Goal: Task Accomplishment & Management: Complete application form

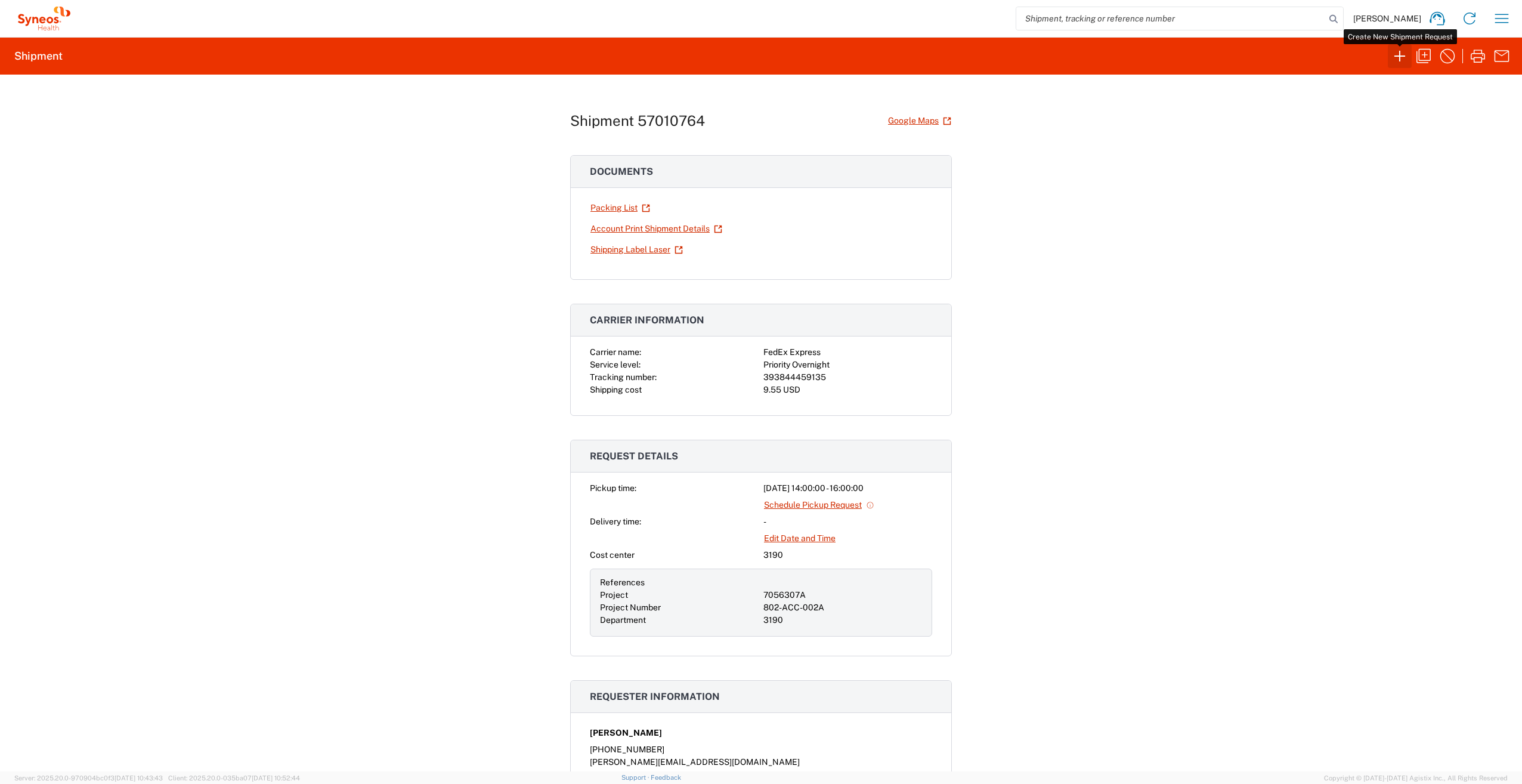
click at [1401, 56] on icon "button" at bounding box center [1400, 56] width 11 height 11
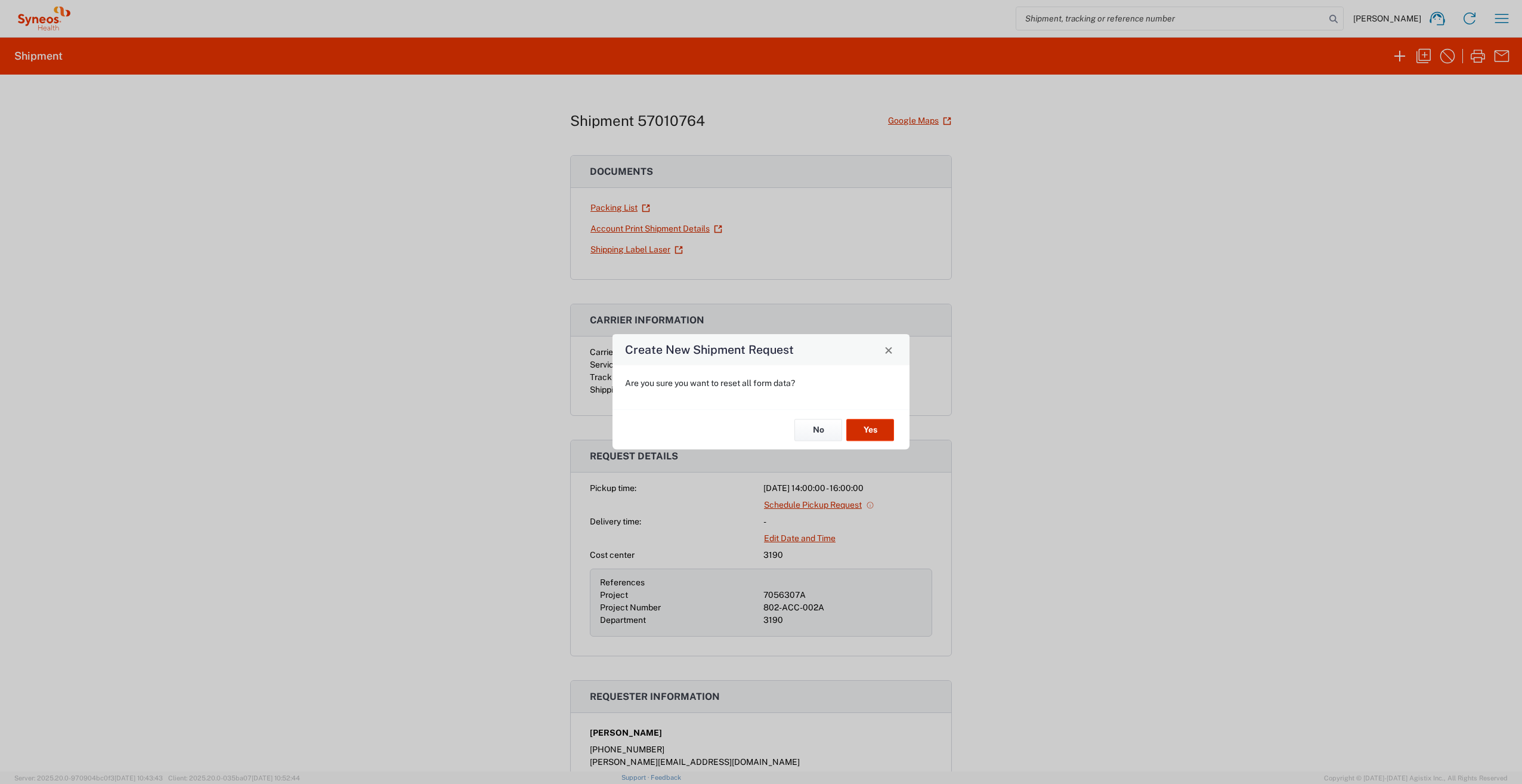
click at [880, 424] on button "Yes" at bounding box center [871, 430] width 48 height 22
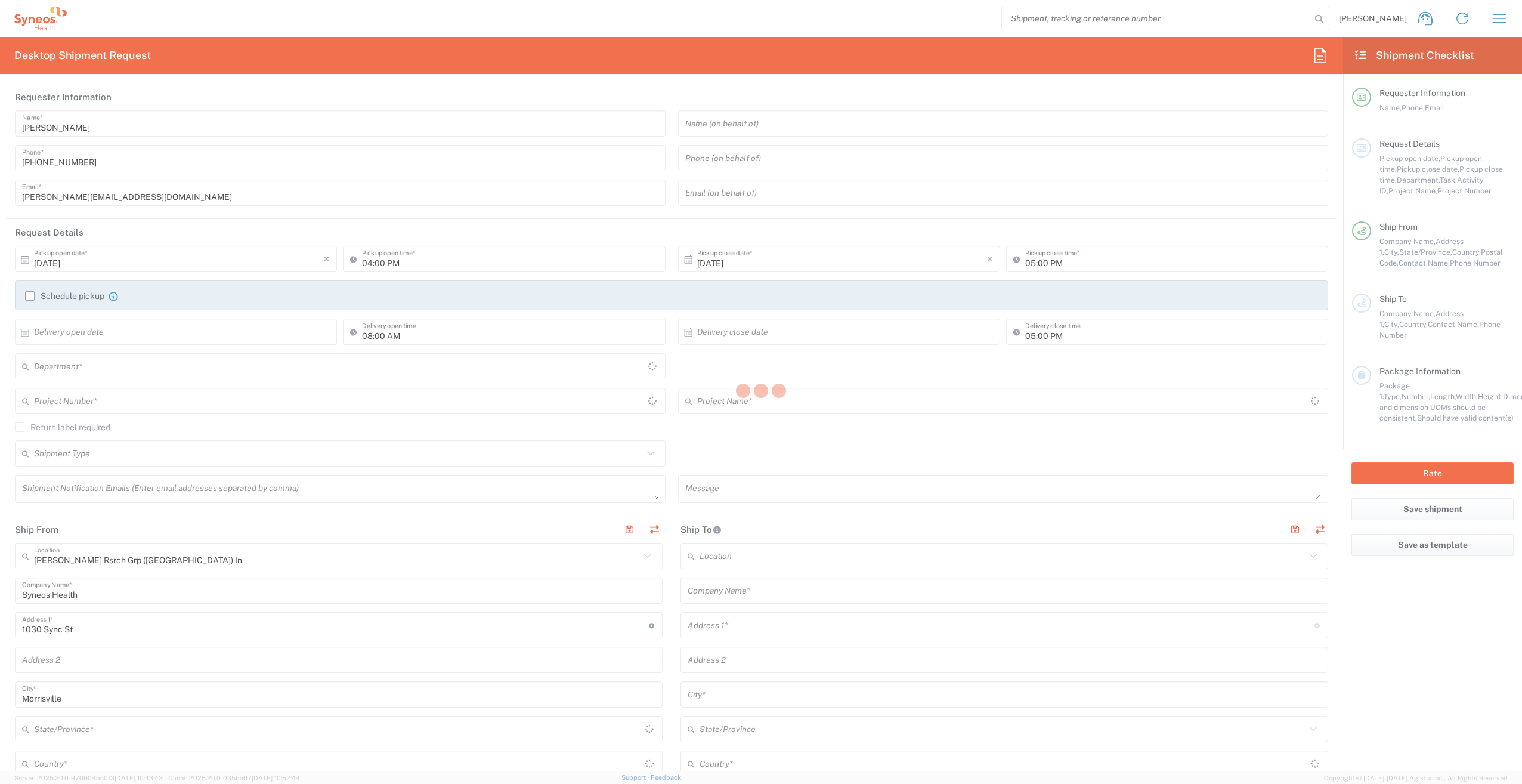
type input "[US_STATE]"
type input "[GEOGRAPHIC_DATA]"
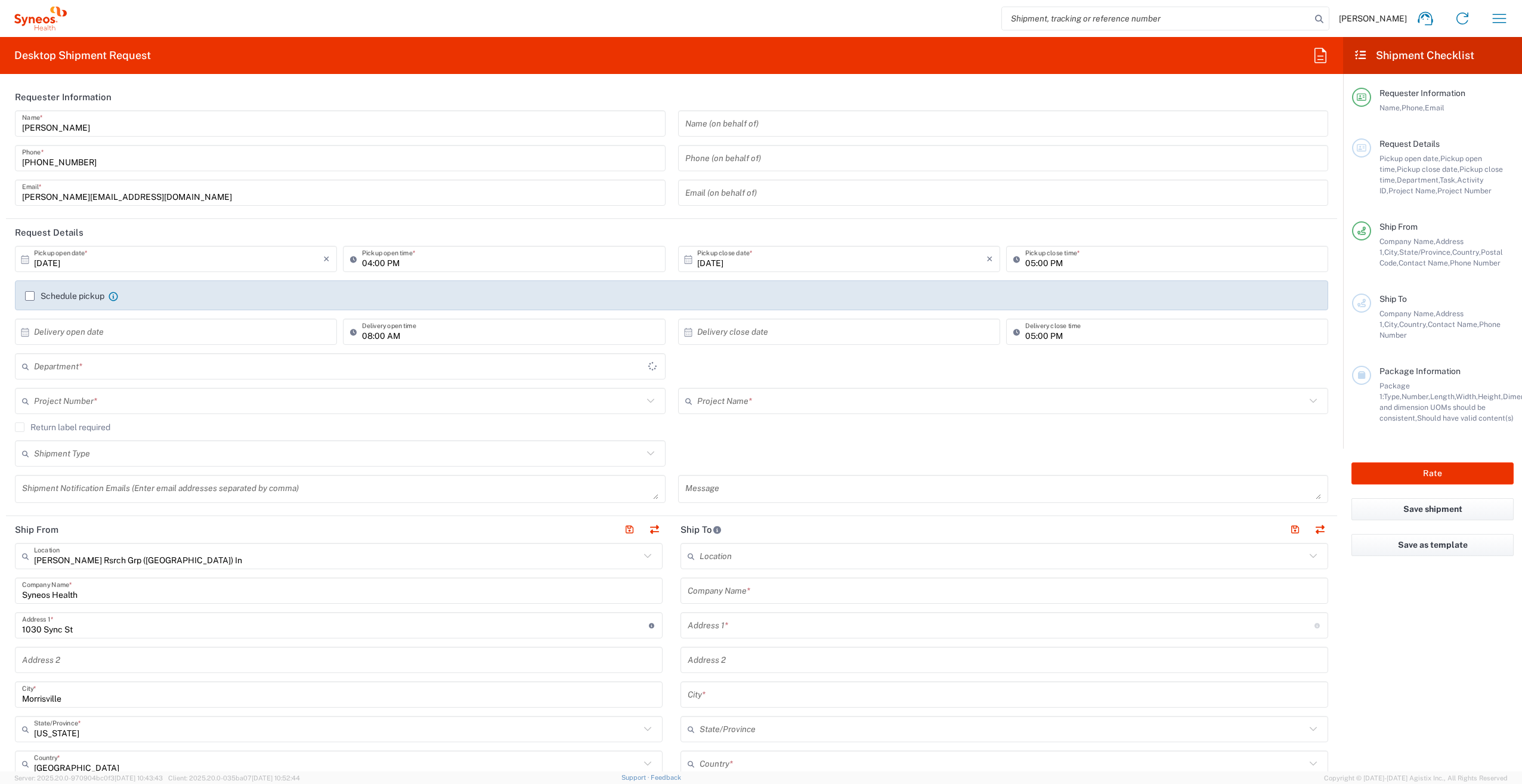
type input "3190"
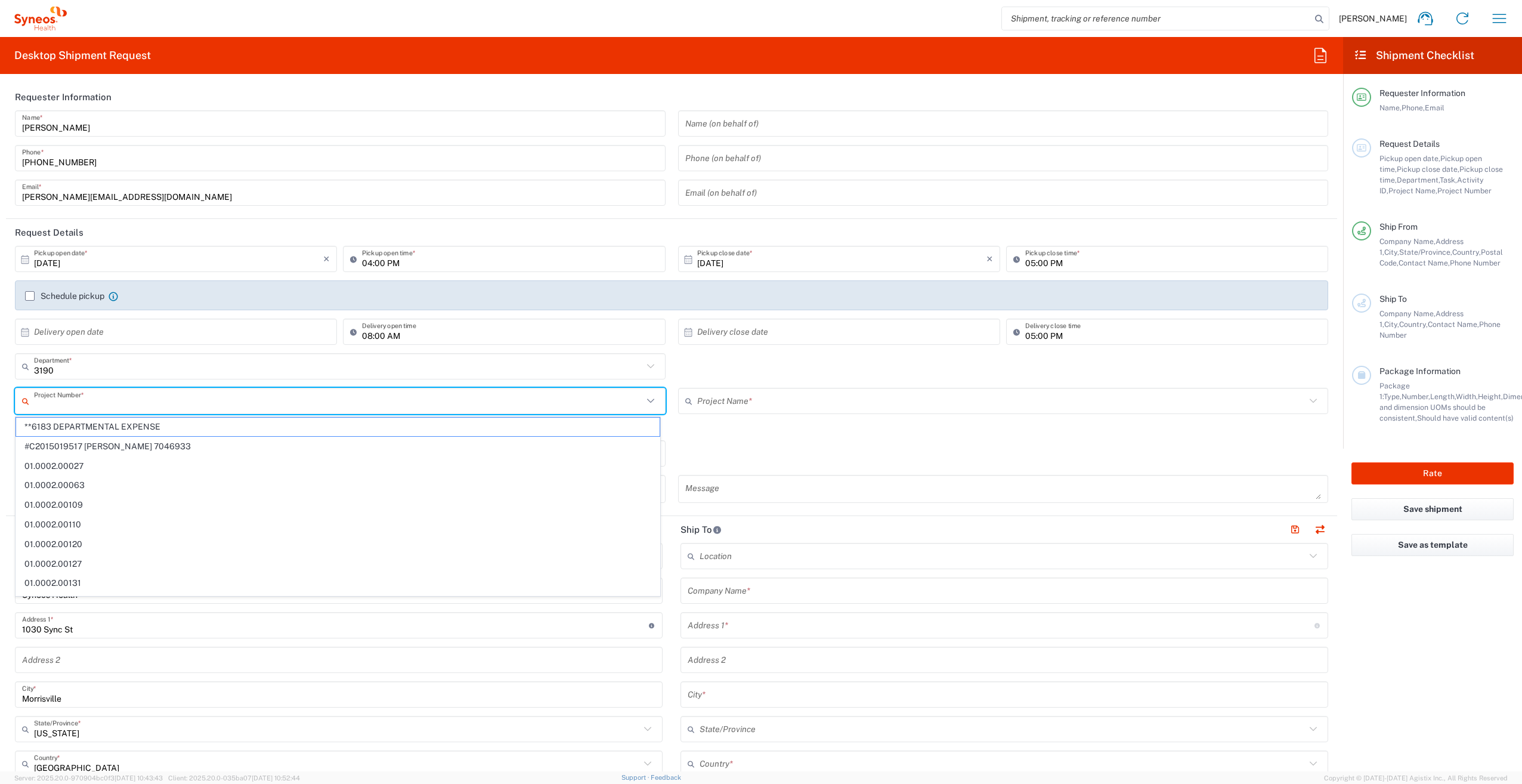
click at [204, 403] on input "text" at bounding box center [338, 400] width 609 height 21
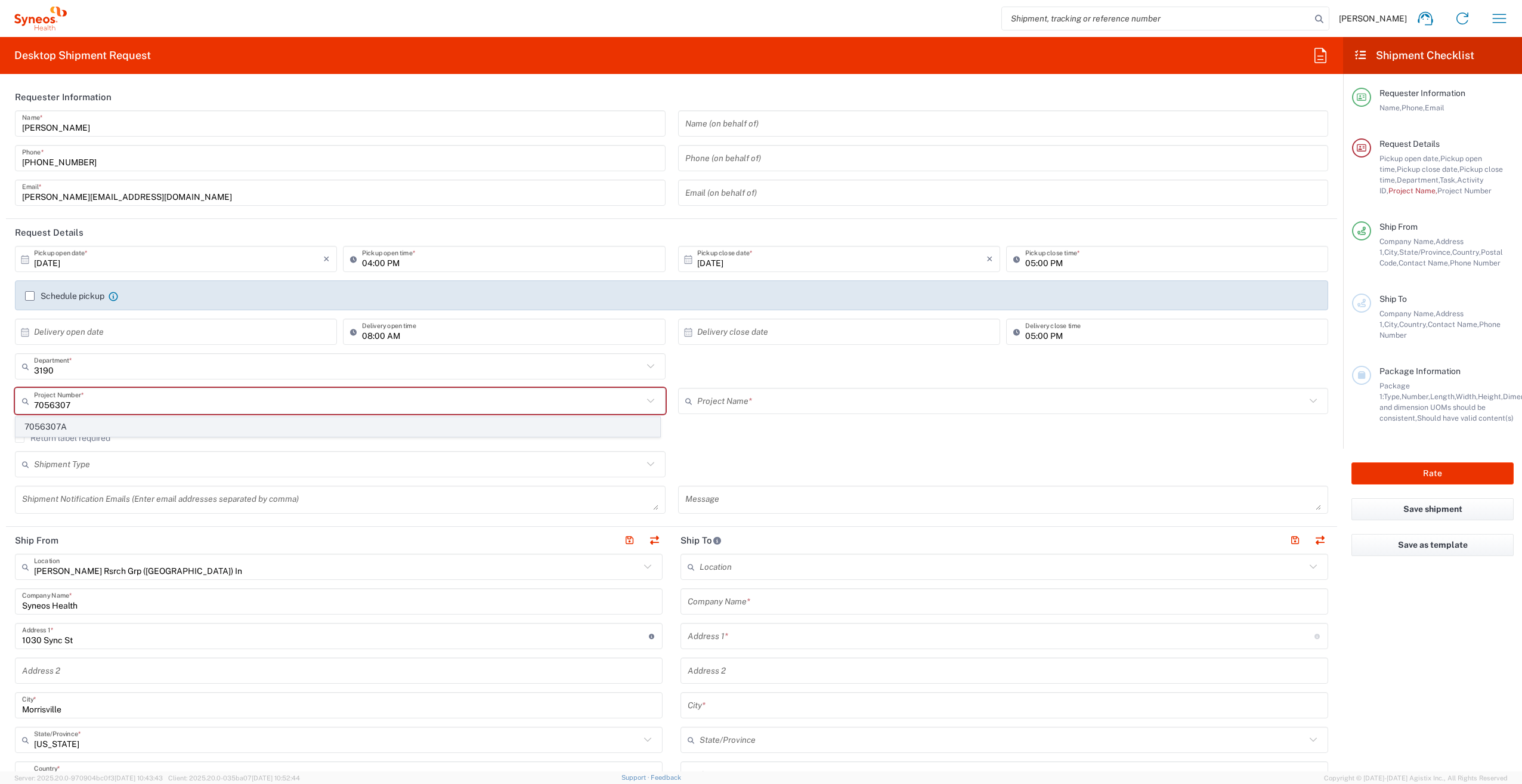
click at [193, 424] on span "7056307A" at bounding box center [338, 427] width 644 height 19
type input "7056307A"
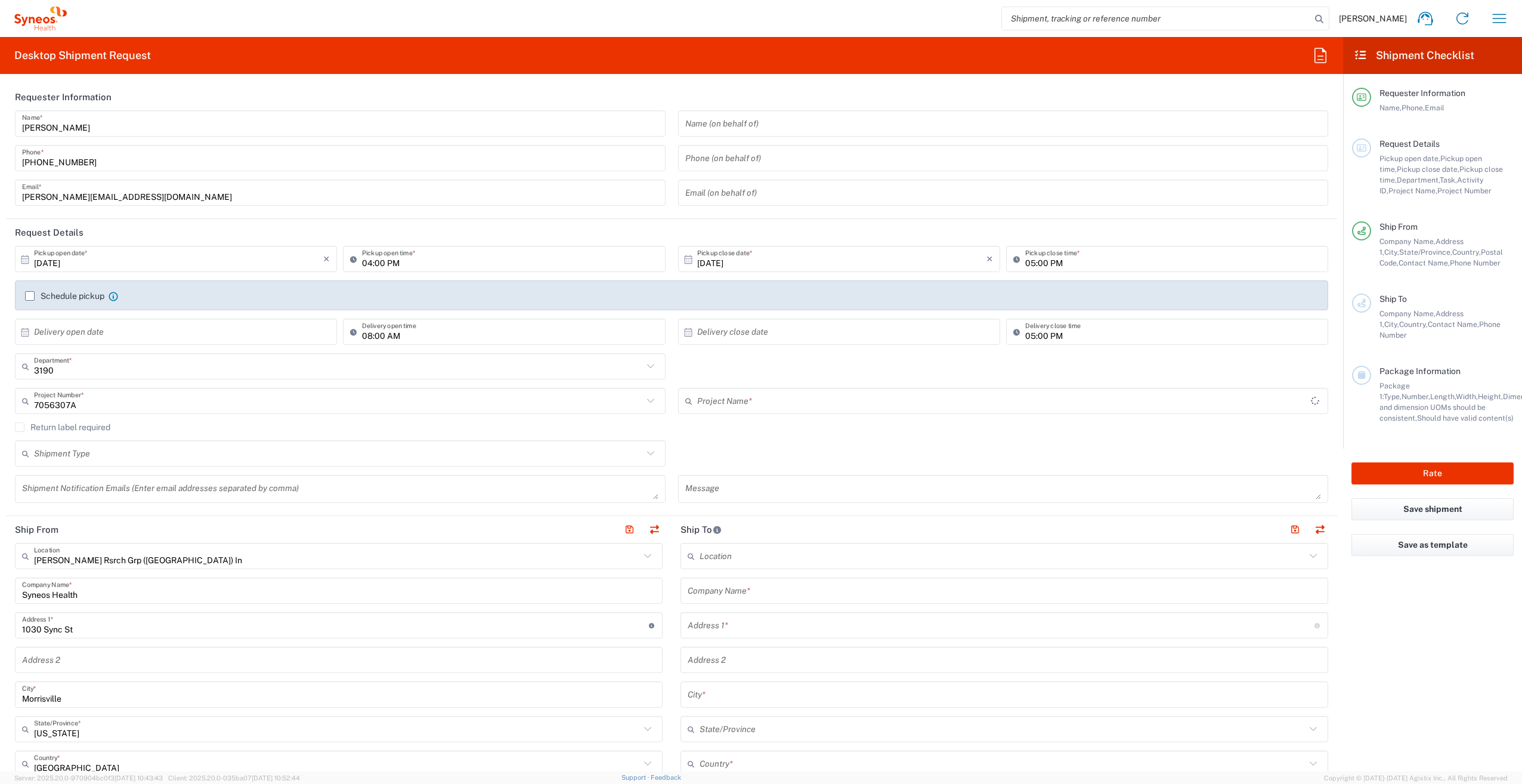
type input "802-ACC-002A"
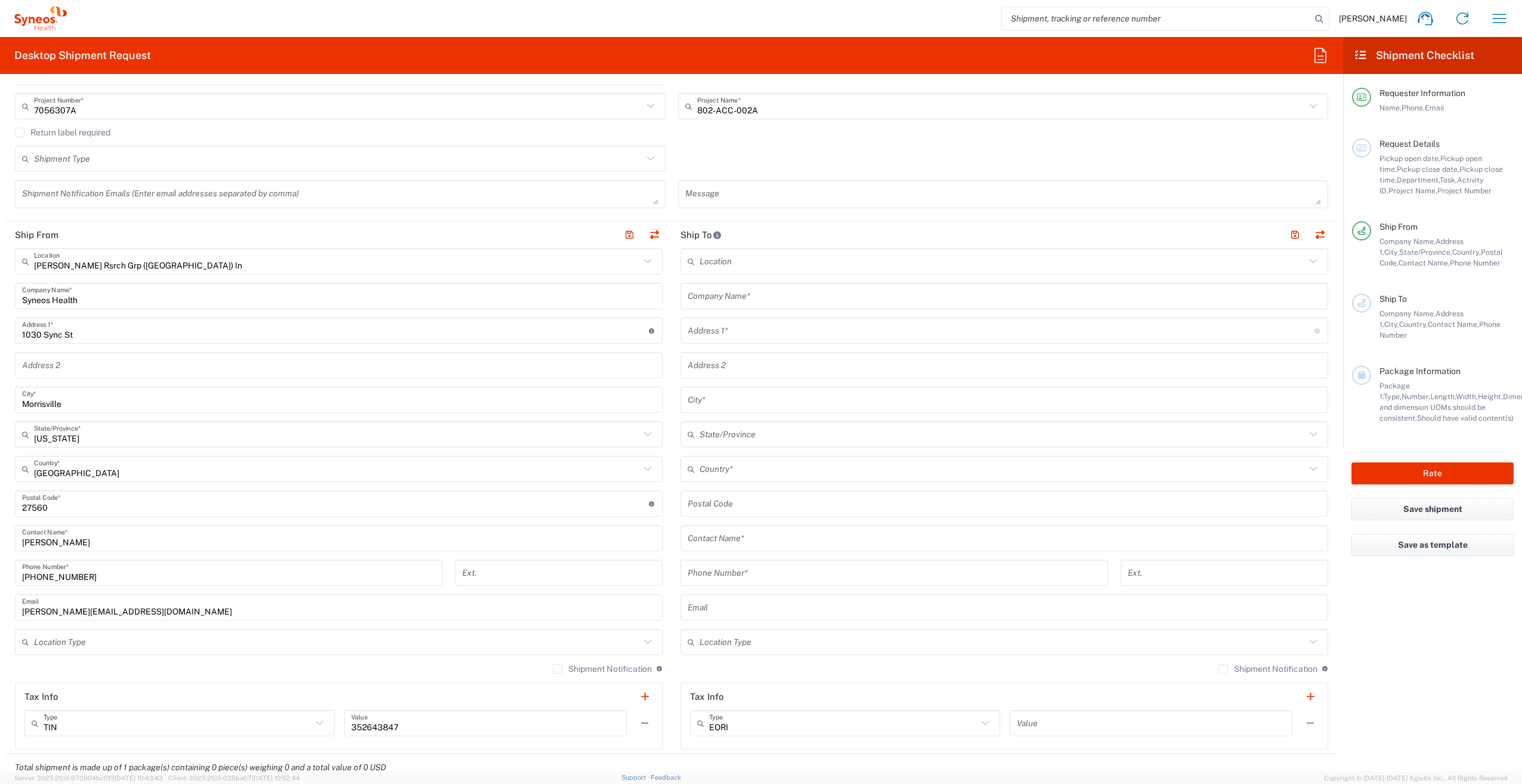
scroll to position [298, 0]
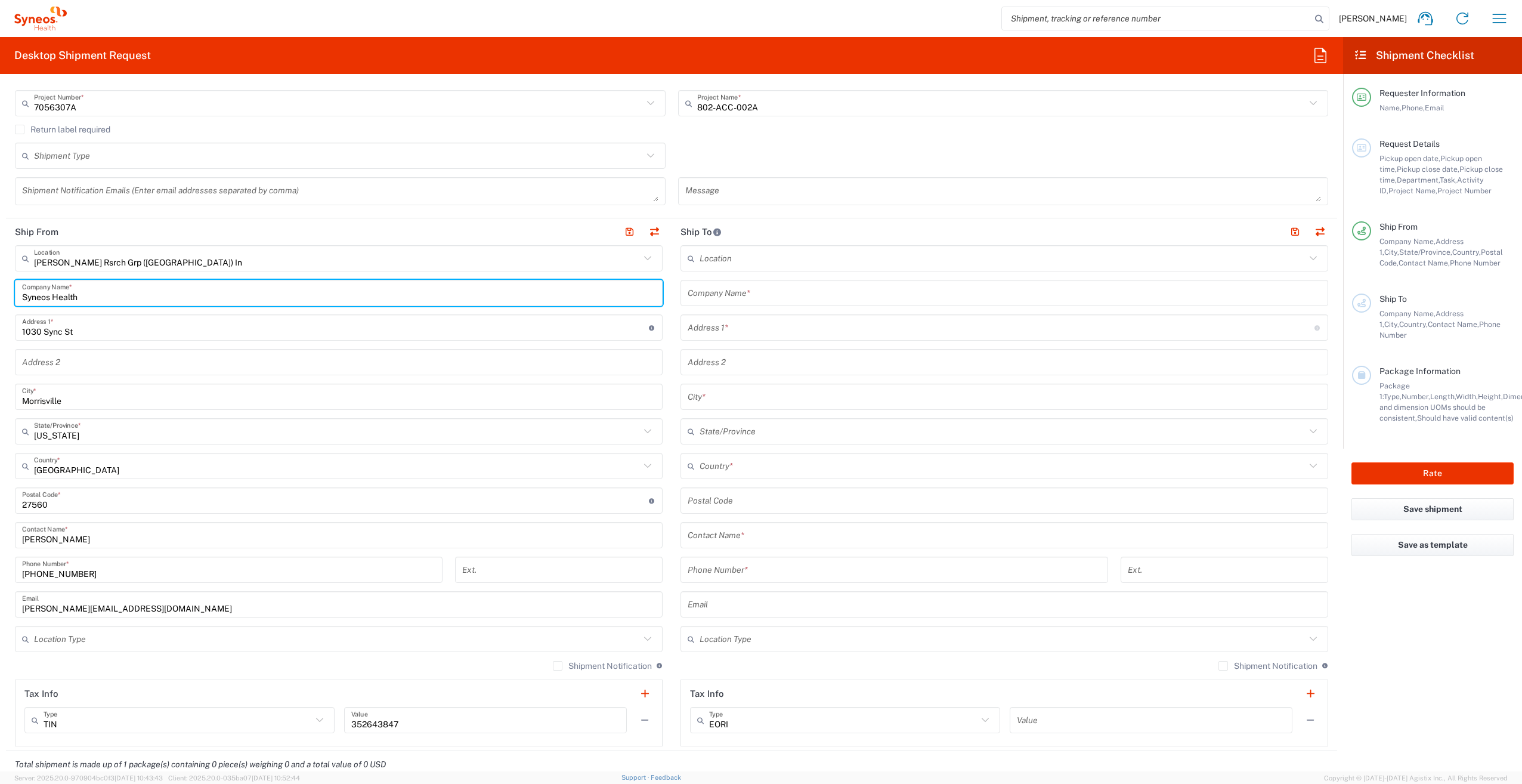
click at [102, 288] on input "Syneos Health" at bounding box center [339, 292] width 634 height 21
type input "S"
type input "[PERSON_NAME]"
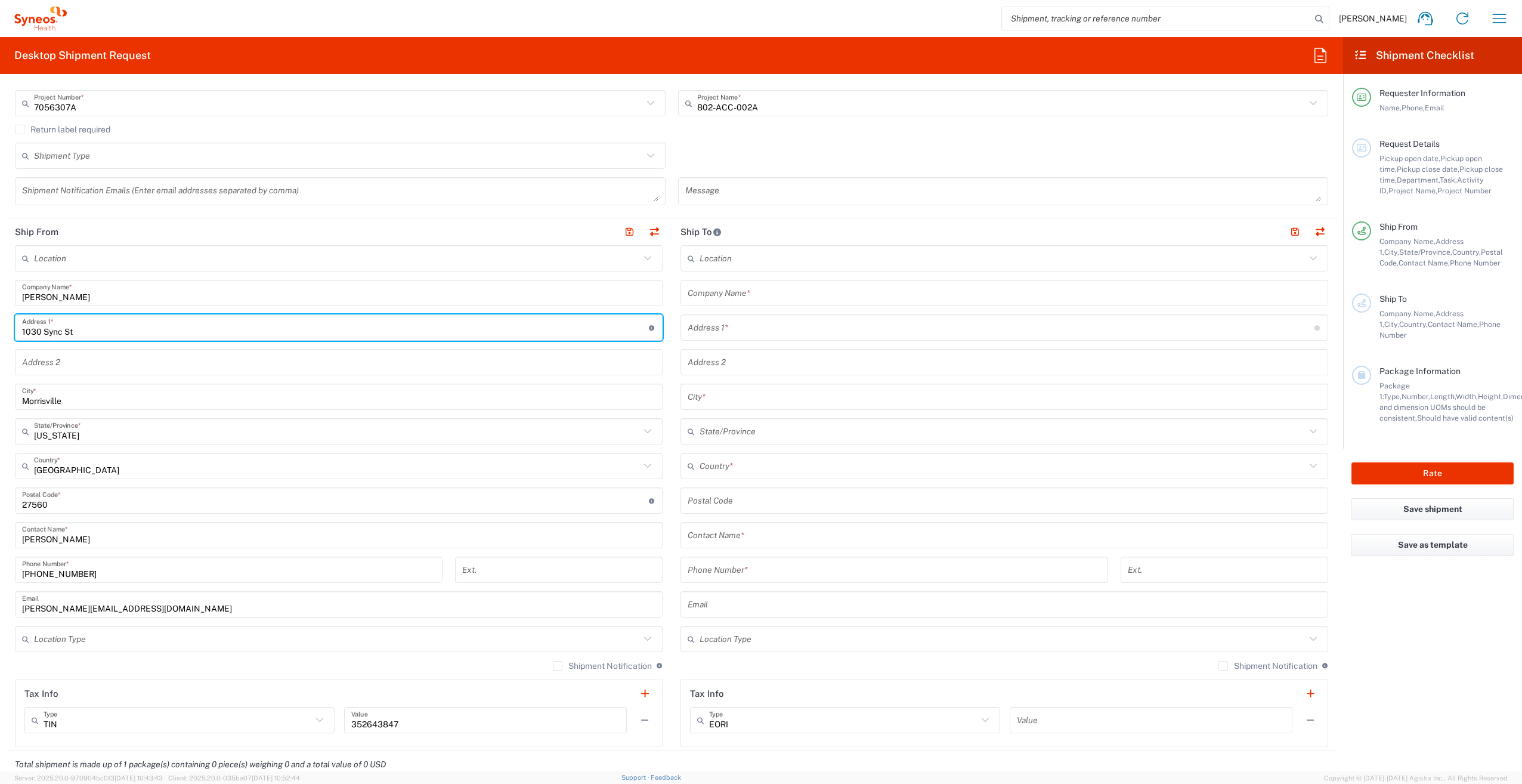
click at [144, 335] on input "1030 Sync St" at bounding box center [336, 327] width 627 height 21
type input "1"
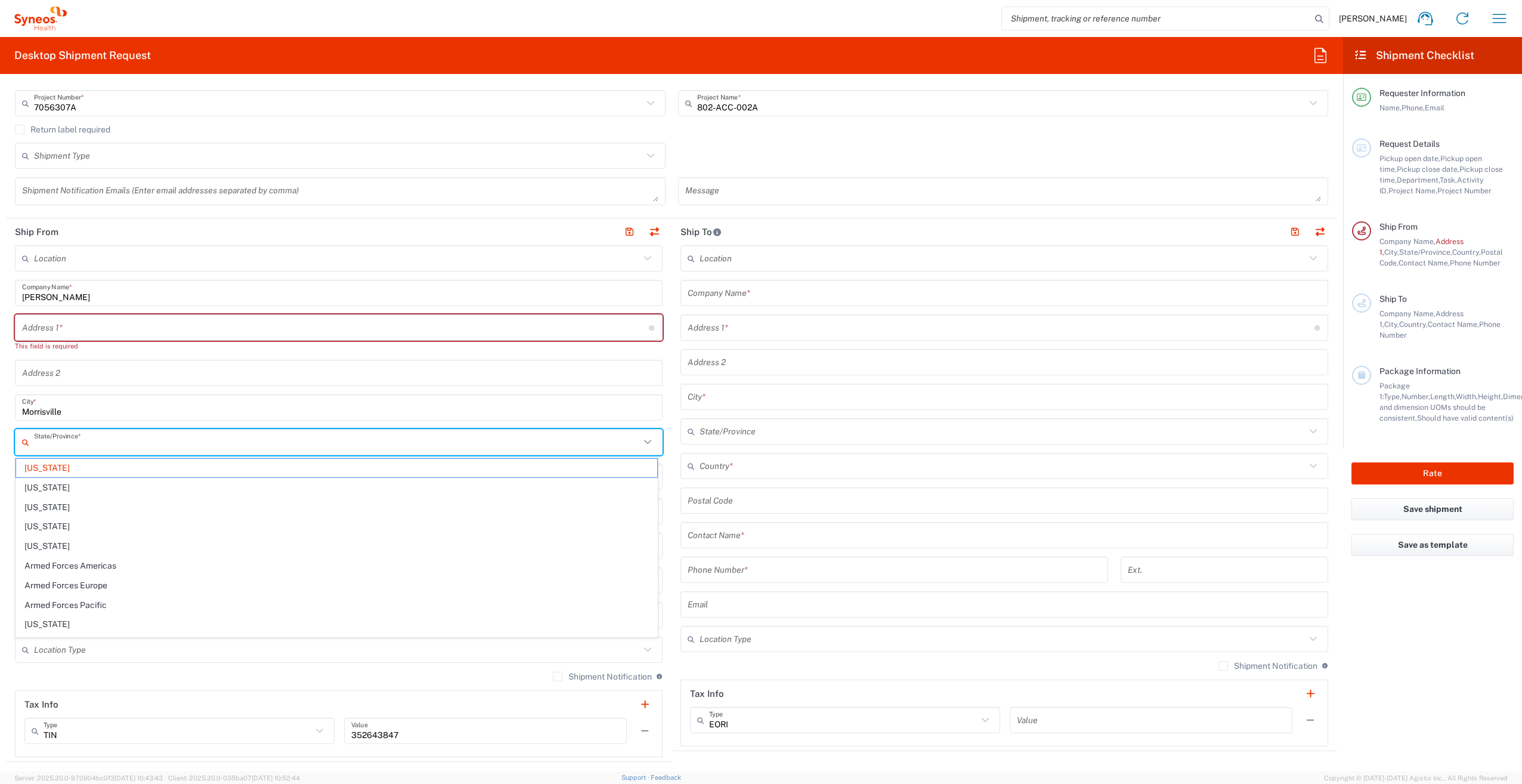
click at [138, 445] on input "text" at bounding box center [337, 442] width 606 height 21
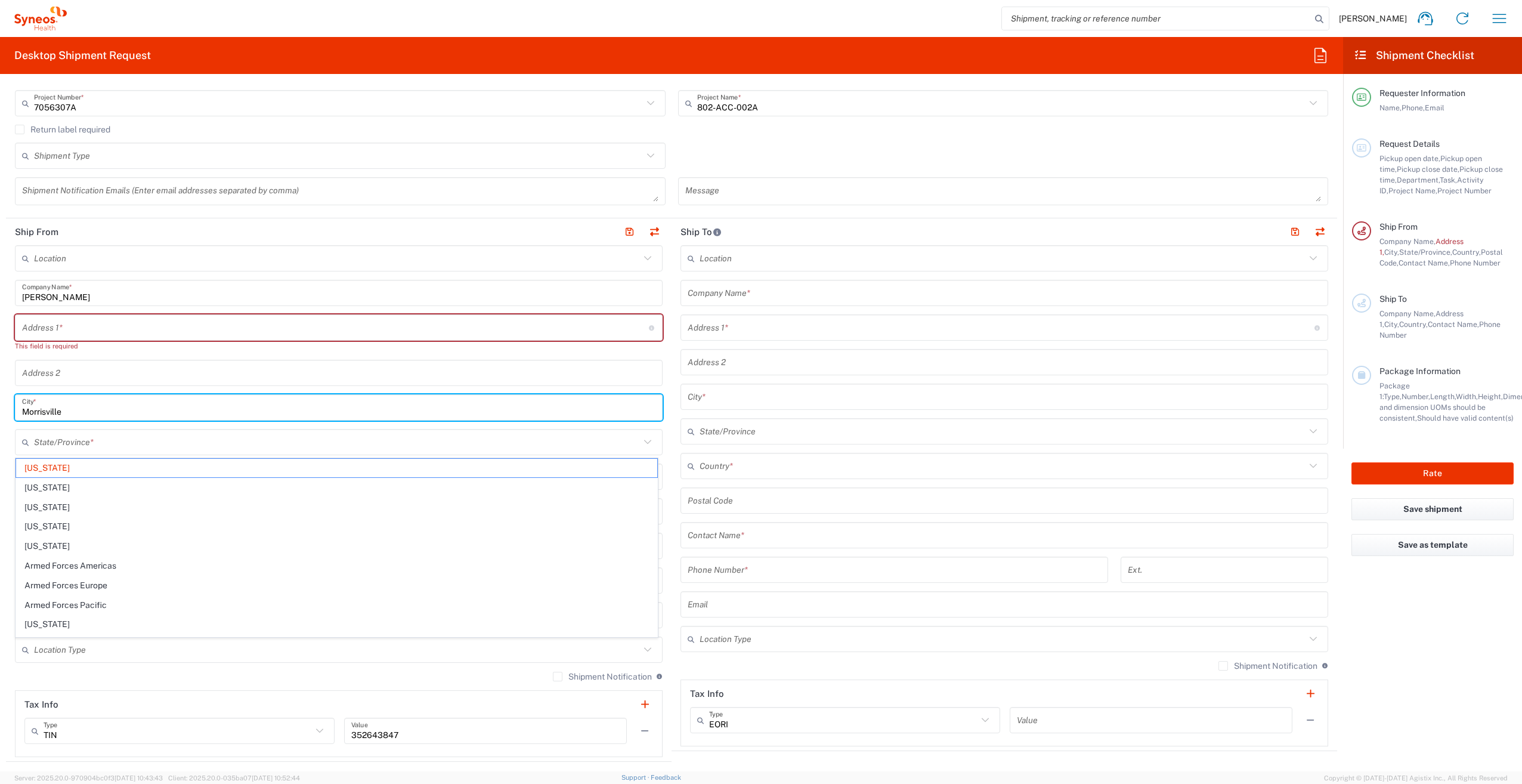
click at [103, 414] on input "Morrisville" at bounding box center [339, 407] width 634 height 21
type input "[US_STATE]"
type input "M"
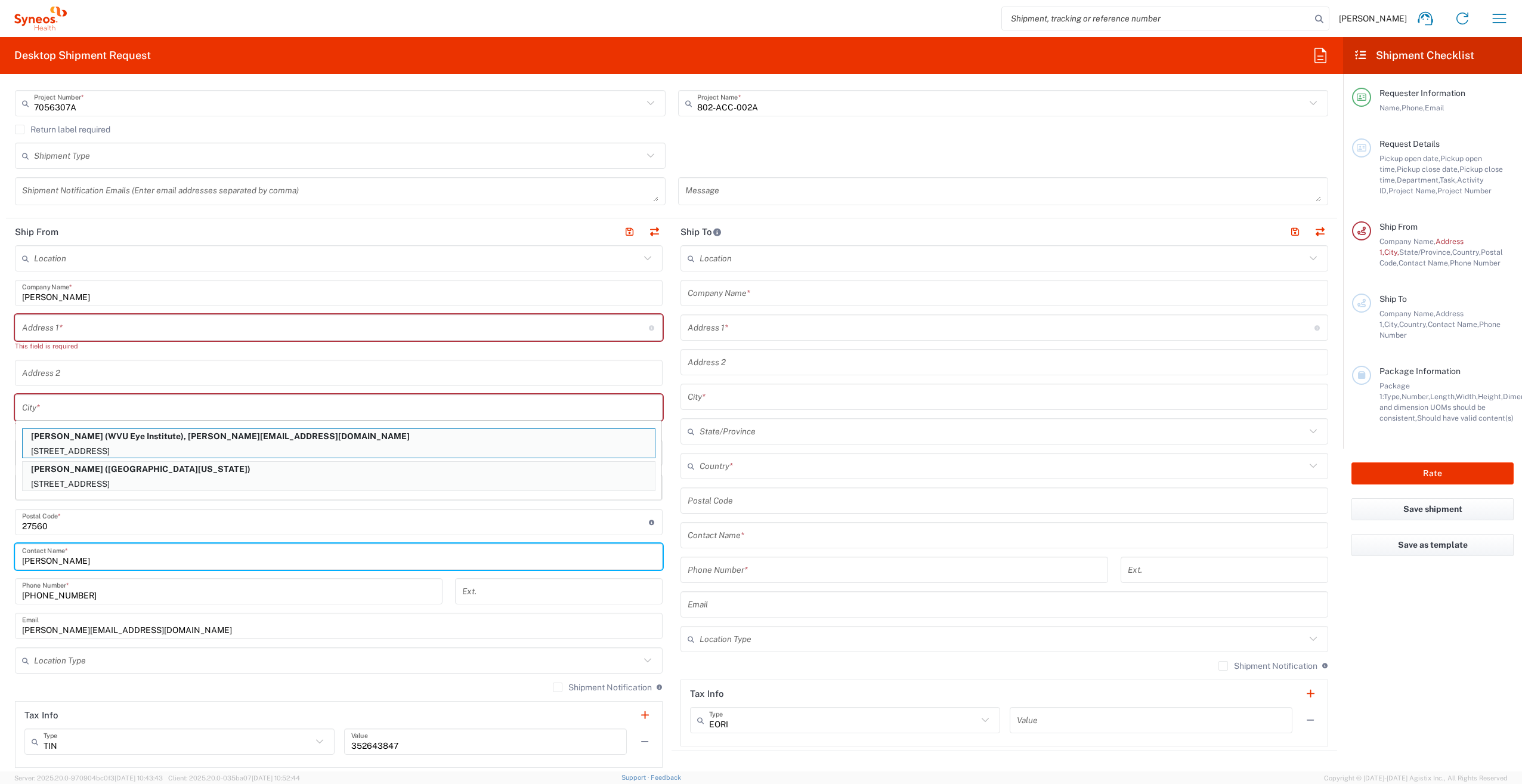
drag, startPoint x: 101, startPoint y: 558, endPoint x: 160, endPoint y: 338, distance: 227.8
click at [160, 338] on div "Location [PERSON_NAME] LLC-[GEOGRAPHIC_DATA] [GEOGRAPHIC_DATA] [GEOGRAPHIC_DATA…" at bounding box center [338, 506] width 648 height 522
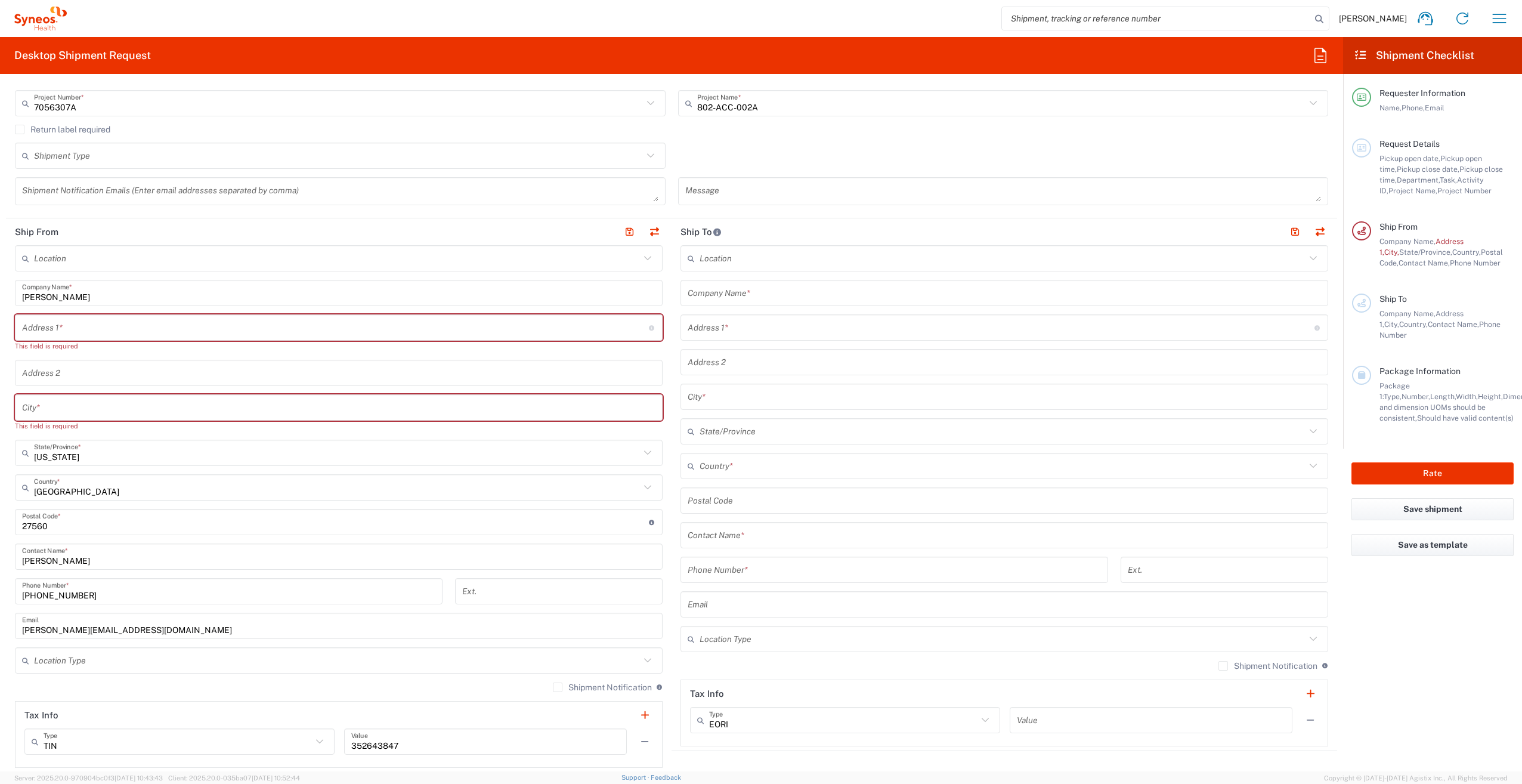
click at [160, 338] on div "Address 1 * For cross streets use street names with '&' or 'and' in between. Fo…" at bounding box center [338, 327] width 648 height 26
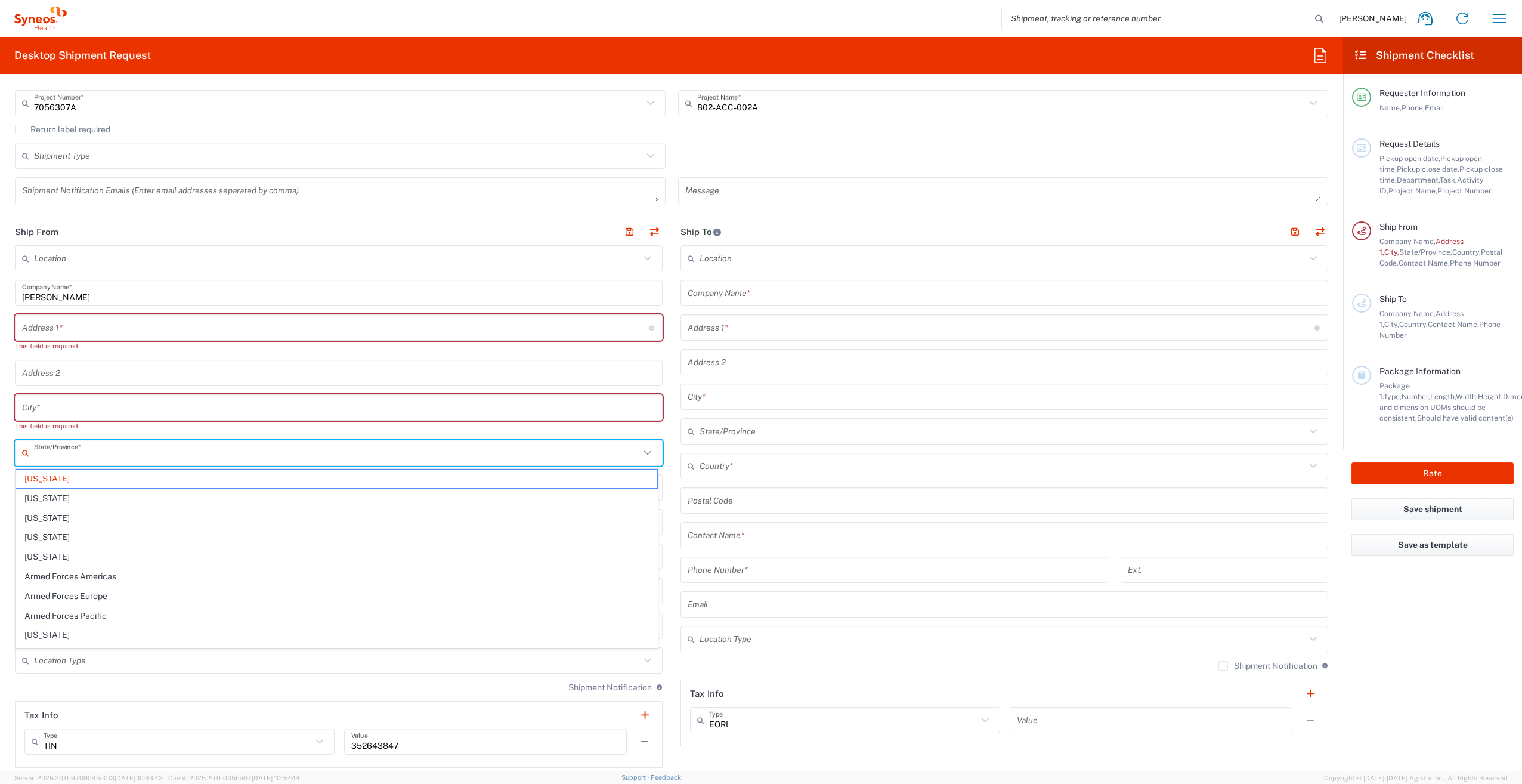
click at [133, 458] on input "text" at bounding box center [337, 452] width 606 height 21
type input "Virg"
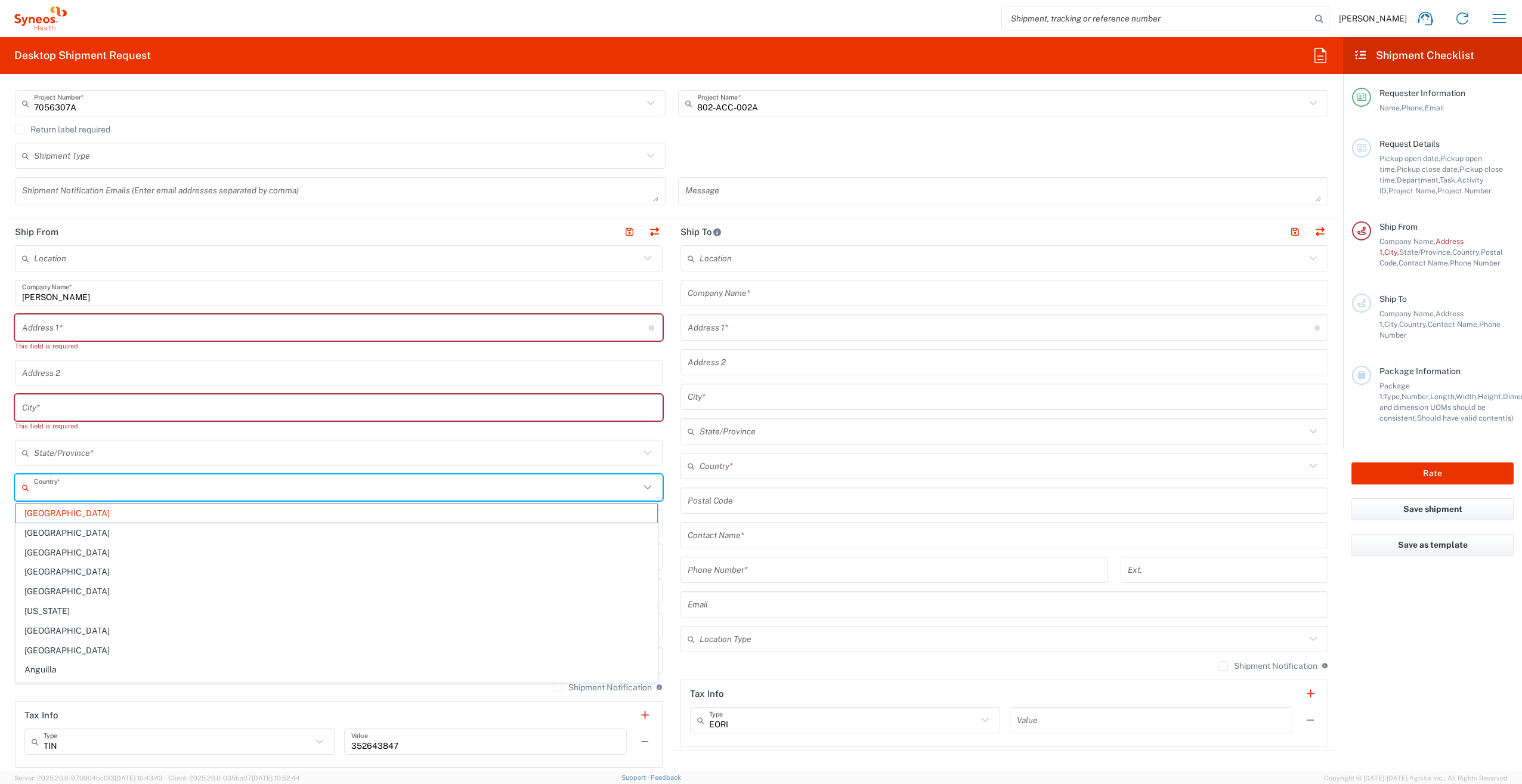
type input "[US_STATE]"
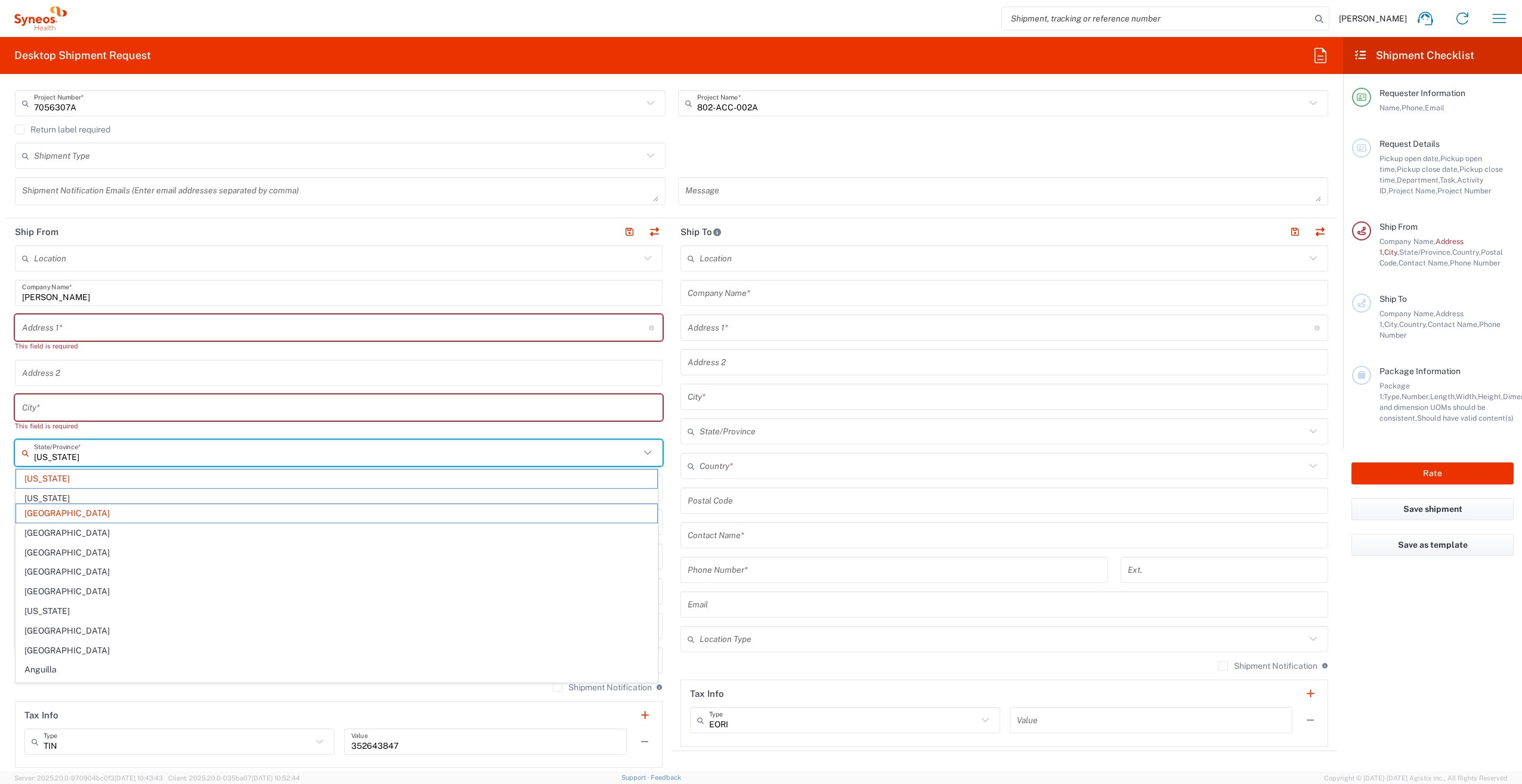
click at [109, 450] on input "[US_STATE]" at bounding box center [337, 452] width 606 height 21
type input "[GEOGRAPHIC_DATA]"
type input "N"
type input "[US_STATE]"
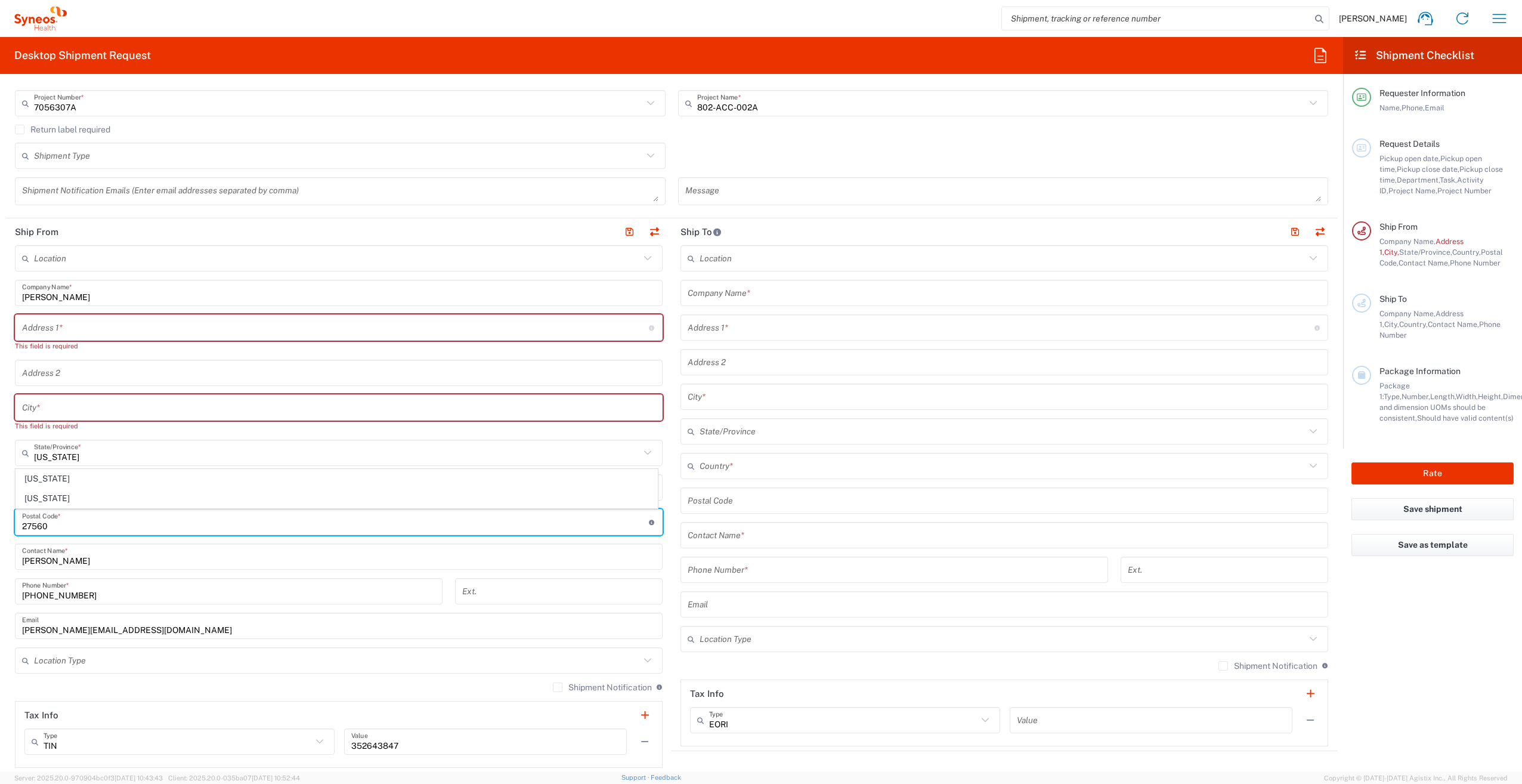
click at [51, 524] on input "undefined" at bounding box center [336, 522] width 627 height 21
type input "2"
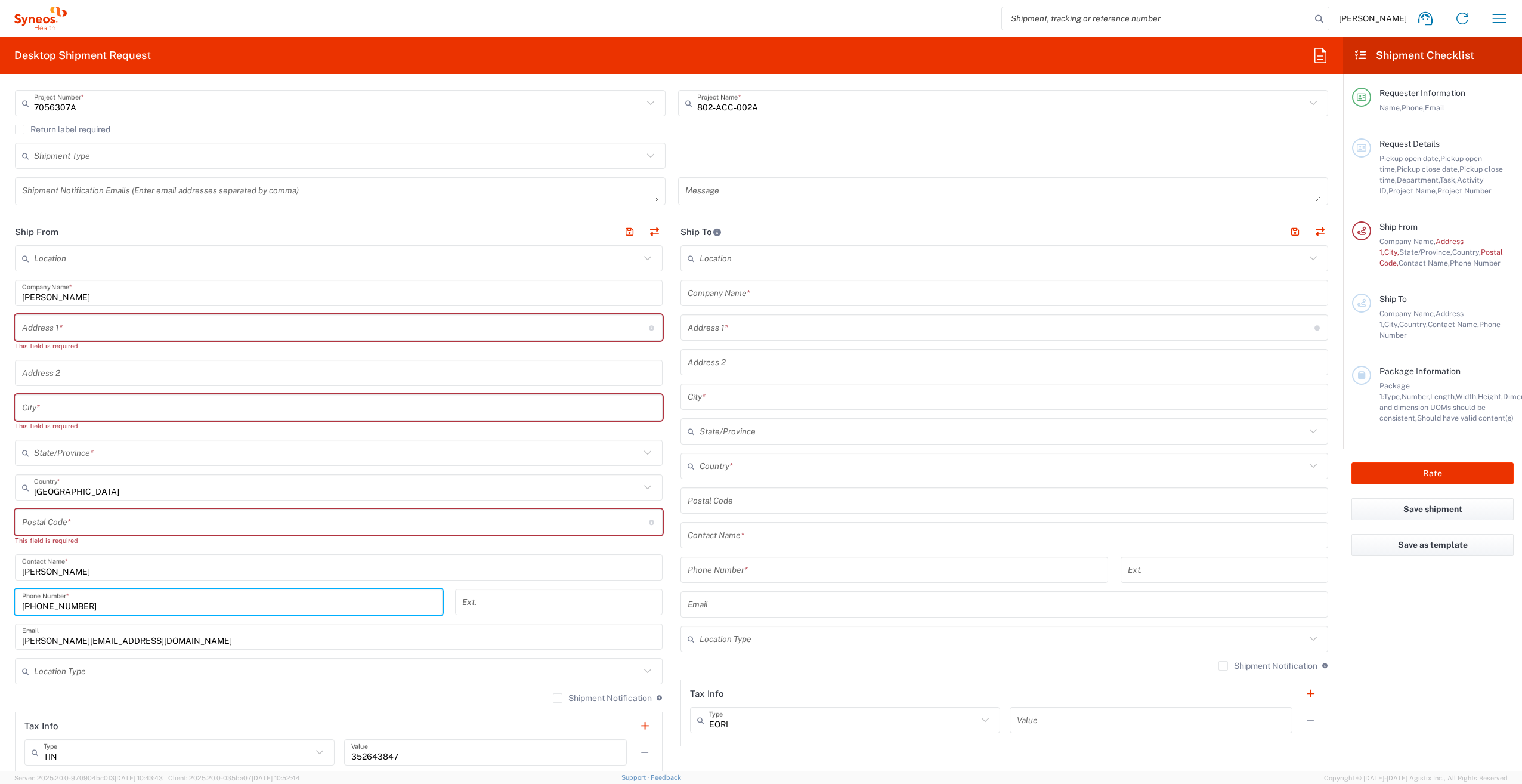
drag, startPoint x: 168, startPoint y: 599, endPoint x: 112, endPoint y: 456, distance: 153.6
click at [112, 456] on div "Location [PERSON_NAME] LLC-[GEOGRAPHIC_DATA] [GEOGRAPHIC_DATA] [GEOGRAPHIC_DATA…" at bounding box center [338, 512] width 648 height 533
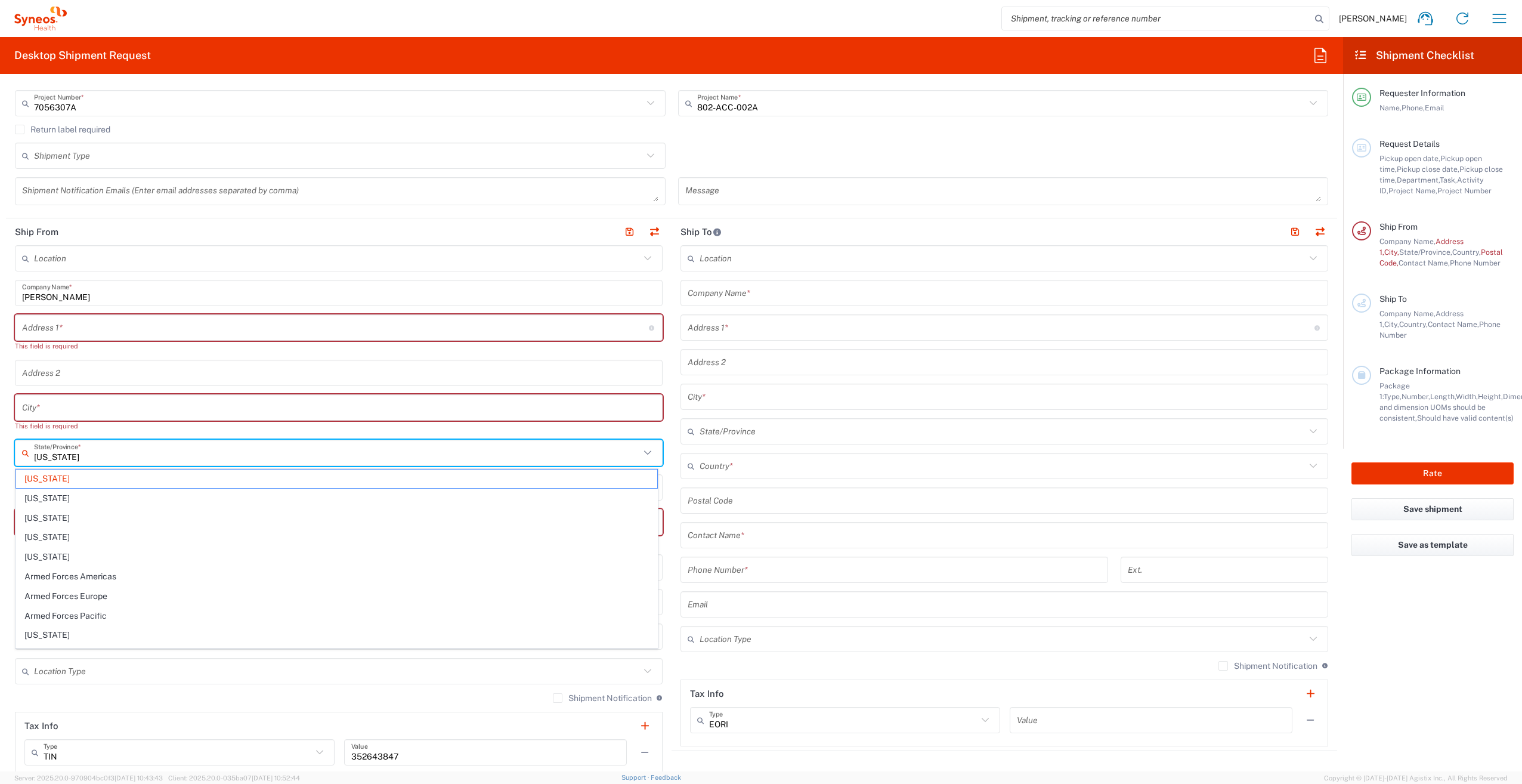
click at [112, 456] on input "[US_STATE]" at bounding box center [337, 452] width 606 height 21
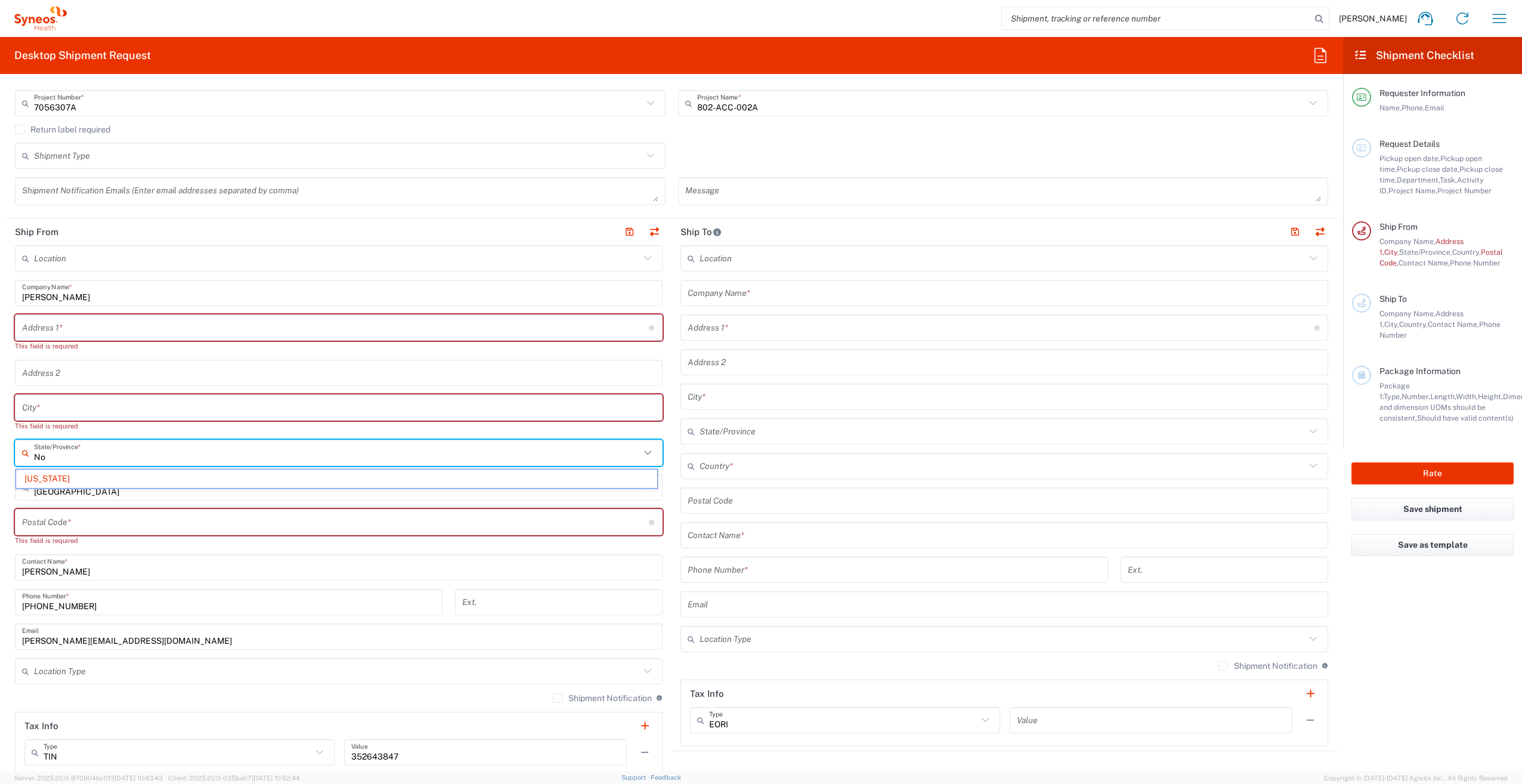
type input "N"
type input "v"
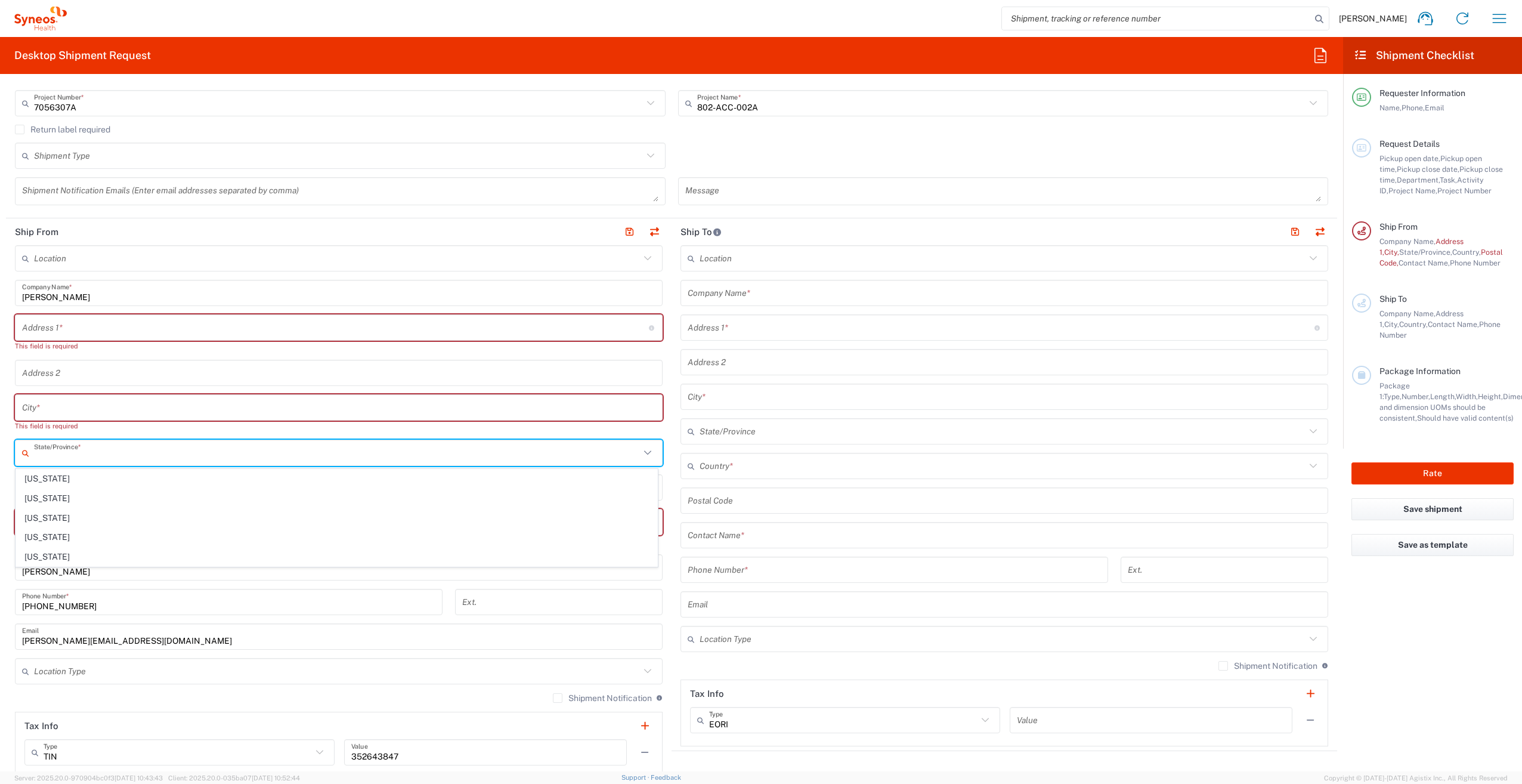
type input "V"
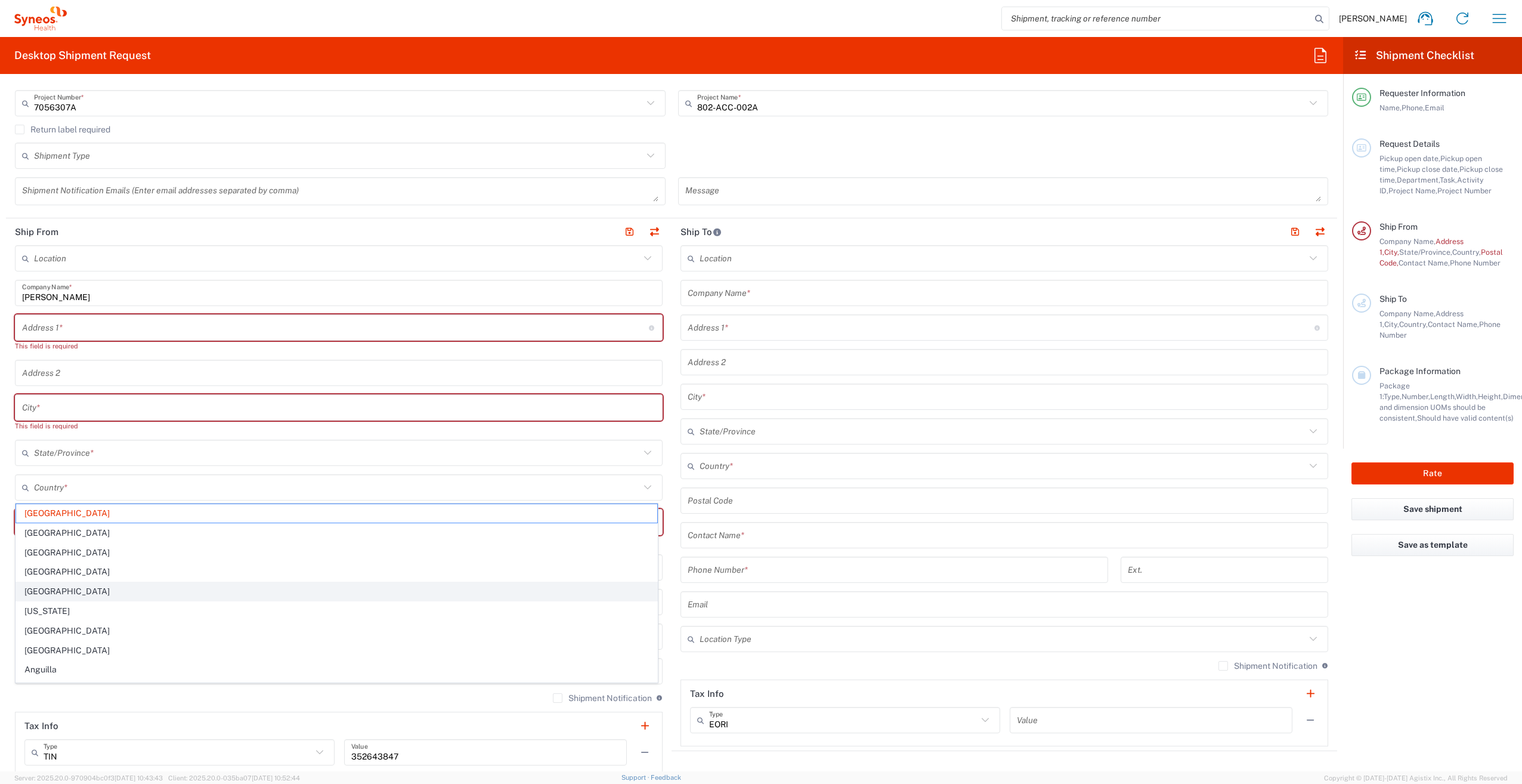
click at [133, 598] on span "[GEOGRAPHIC_DATA]" at bounding box center [337, 591] width 641 height 19
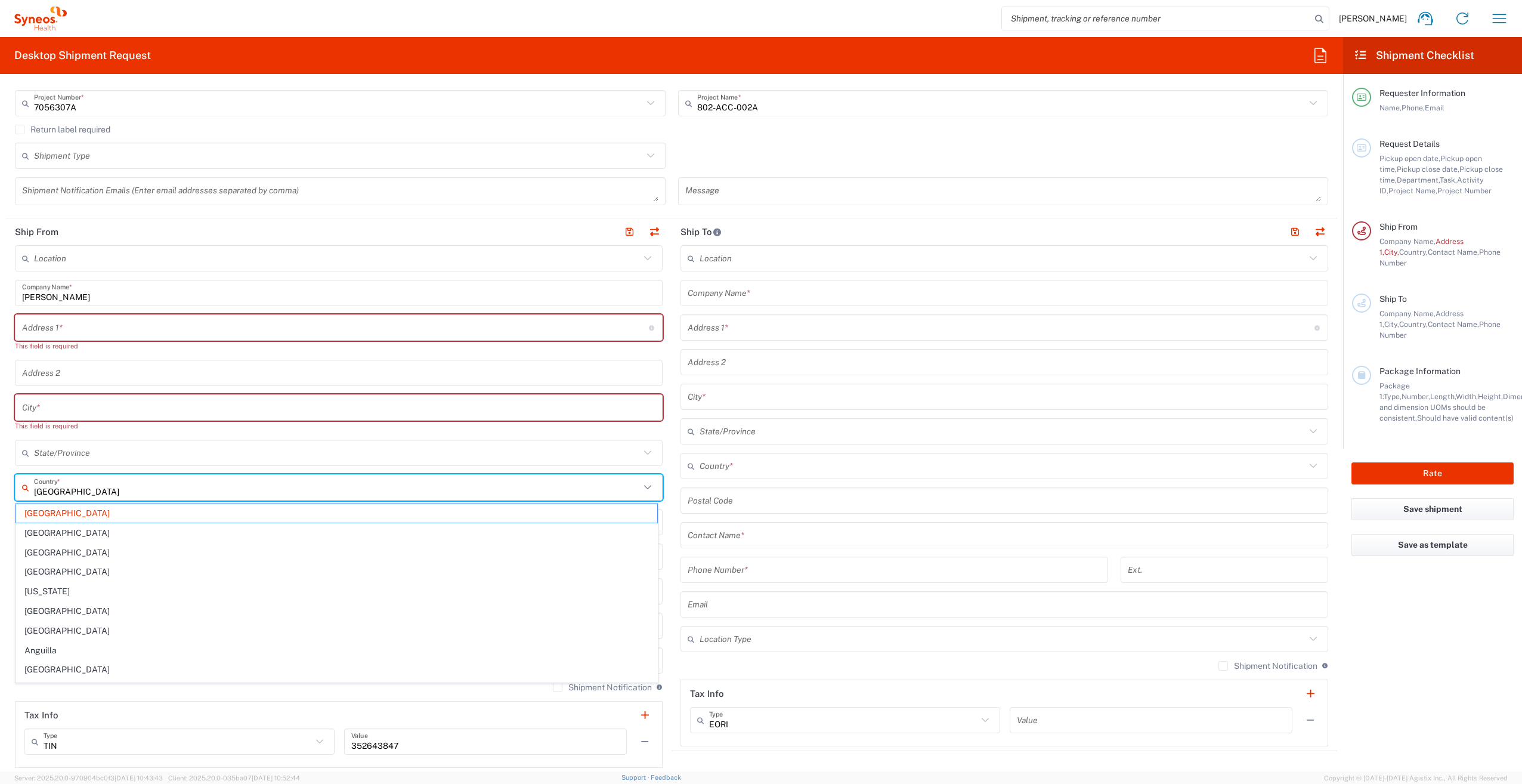
click at [99, 489] on input "[GEOGRAPHIC_DATA]" at bounding box center [337, 487] width 606 height 21
click at [109, 662] on span "[GEOGRAPHIC_DATA]" at bounding box center [337, 664] width 641 height 19
type input "[GEOGRAPHIC_DATA]"
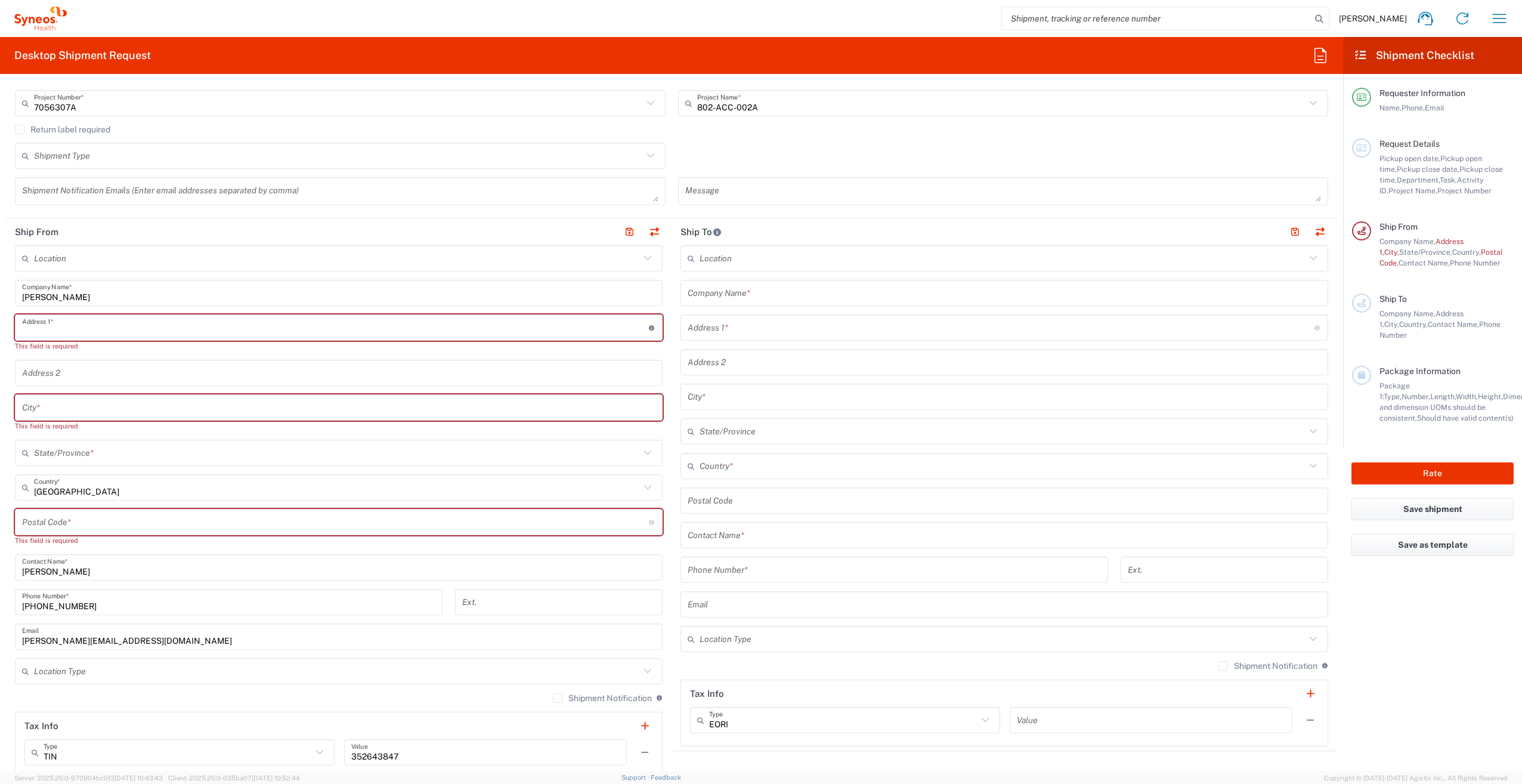
click at [161, 323] on input "text" at bounding box center [336, 327] width 627 height 21
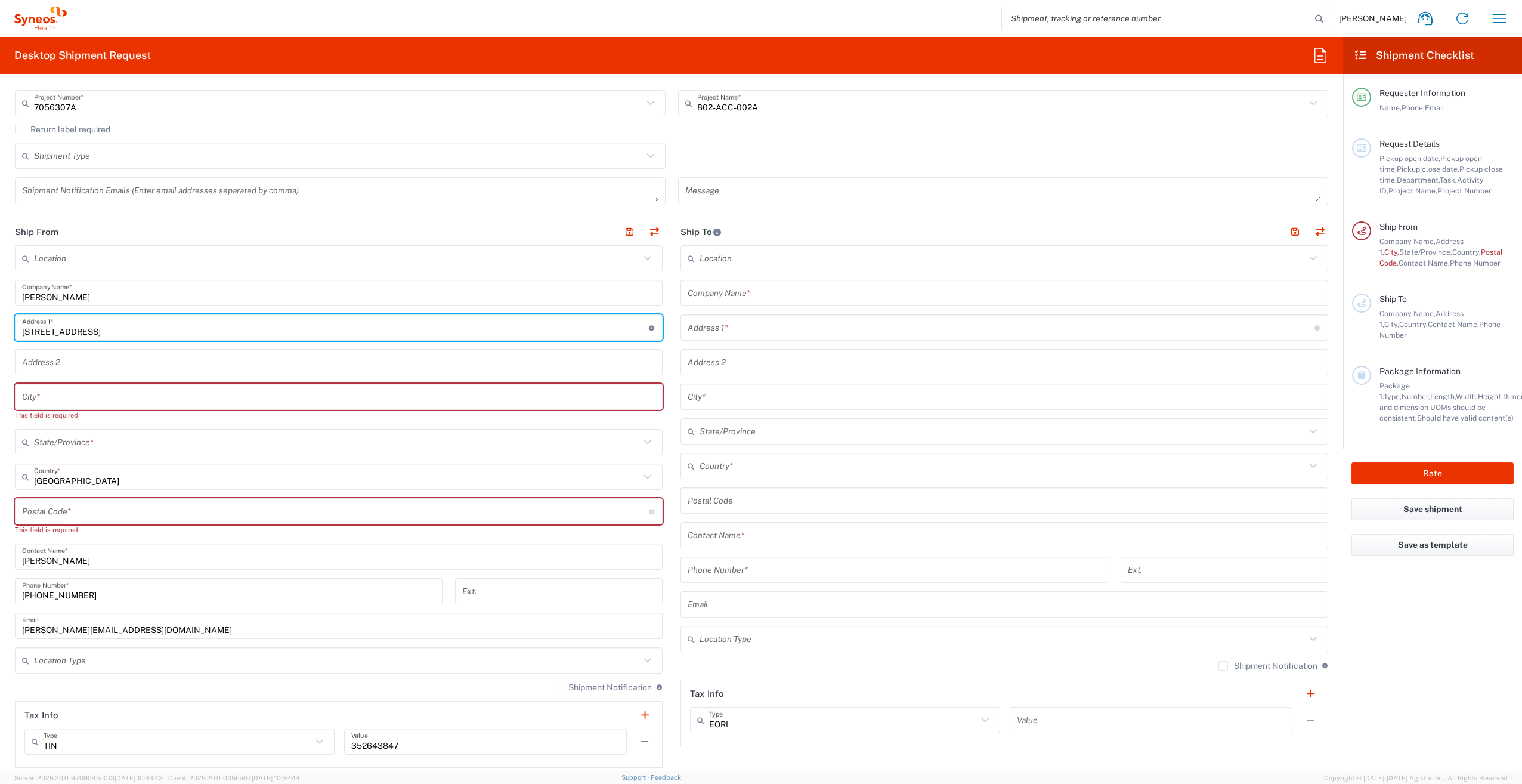
type input "[STREET_ADDRESS]"
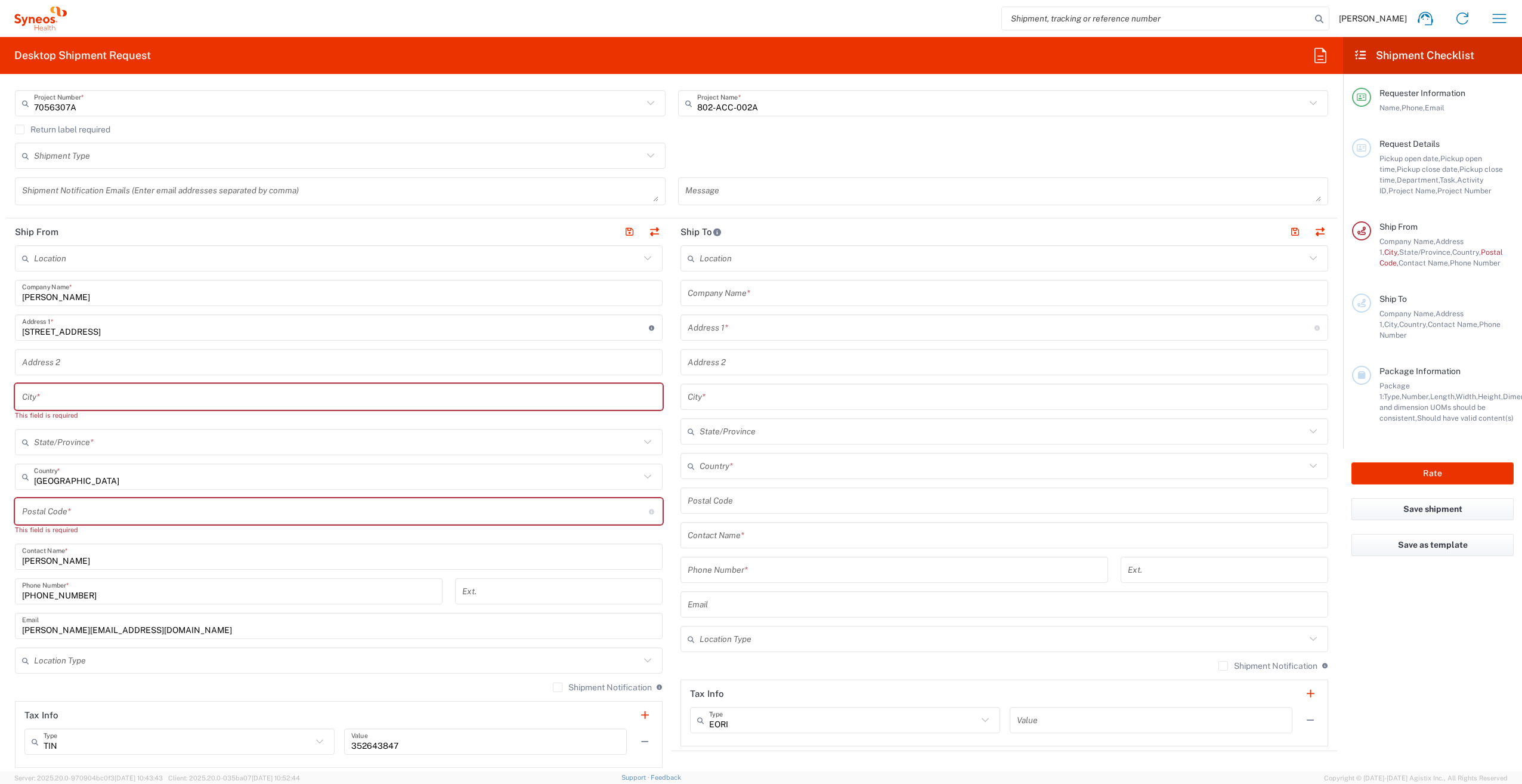
click at [133, 384] on div "City *" at bounding box center [338, 397] width 648 height 26
click at [133, 390] on div "City *" at bounding box center [338, 397] width 648 height 26
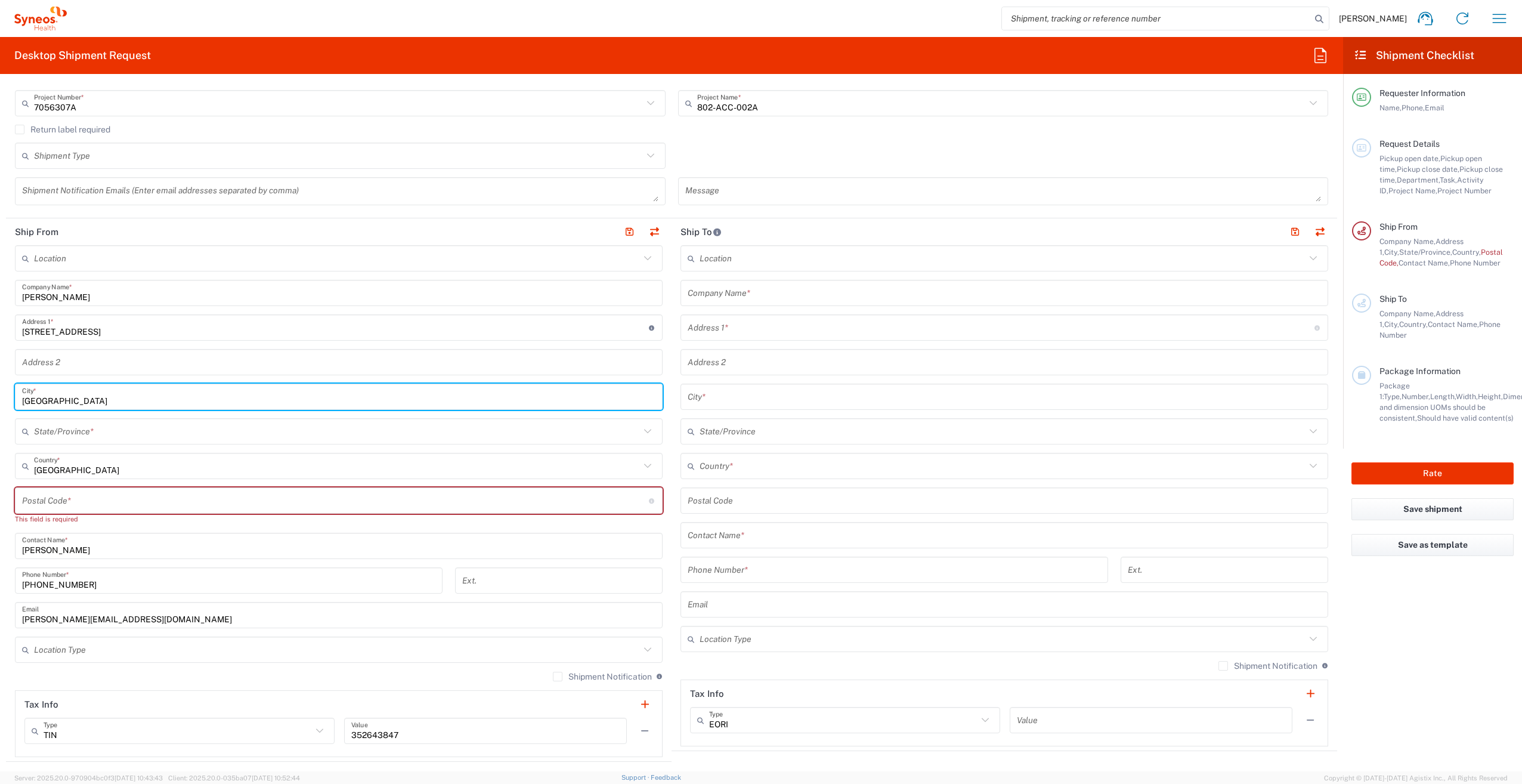
type input "[GEOGRAPHIC_DATA]"
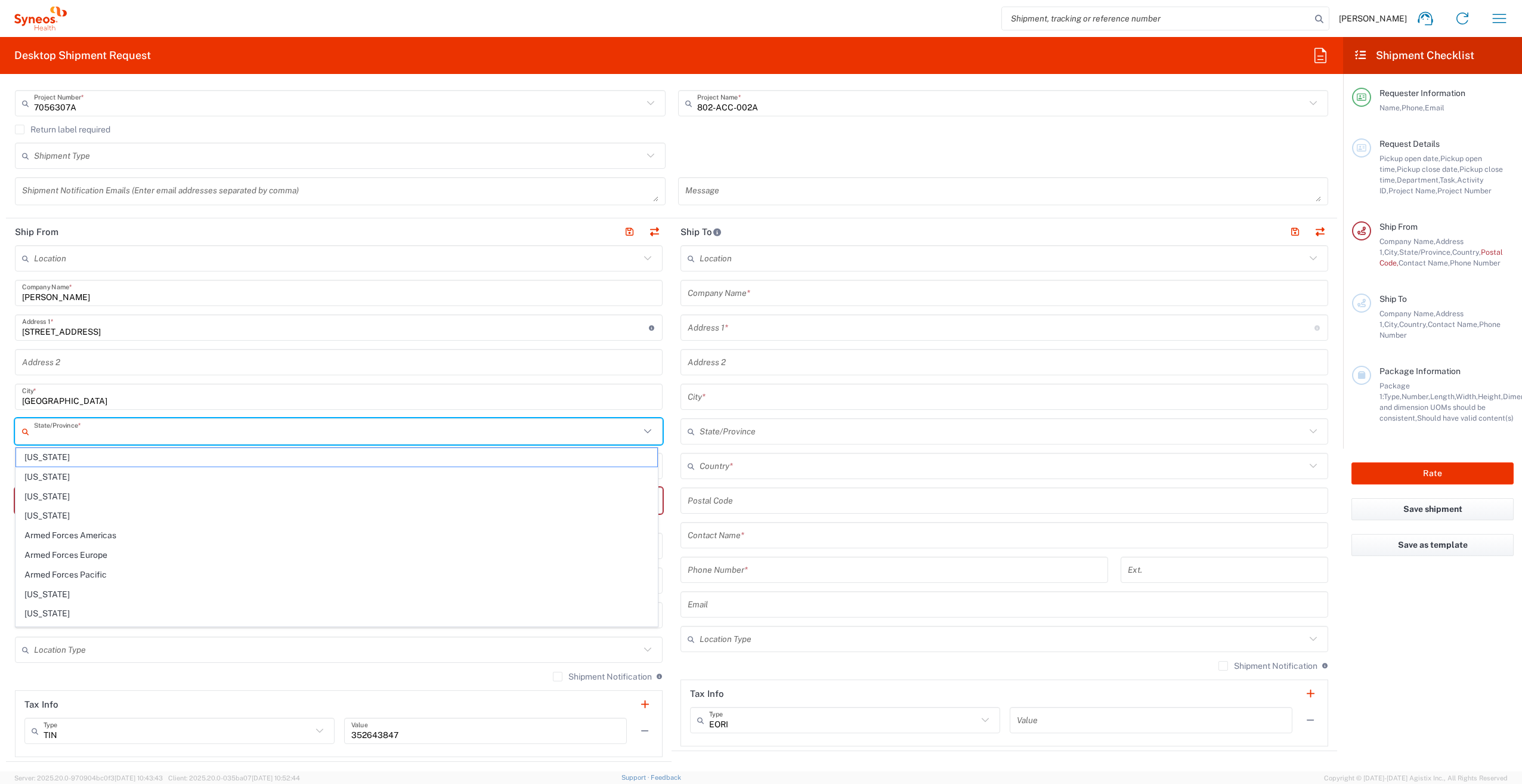
click at [163, 441] on input "text" at bounding box center [337, 431] width 606 height 21
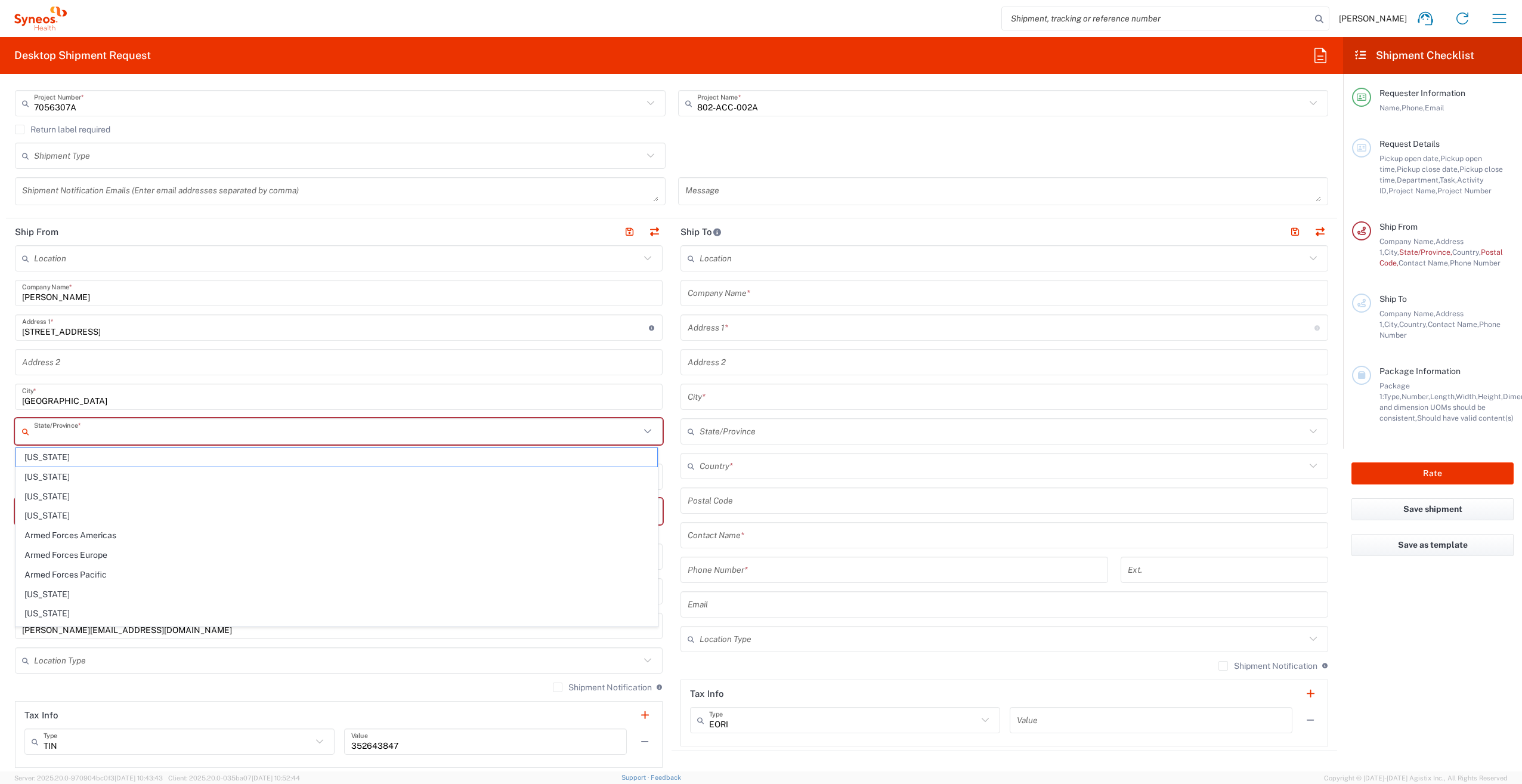
type input "V"
type input "[GEOGRAPHIC_DATA]"
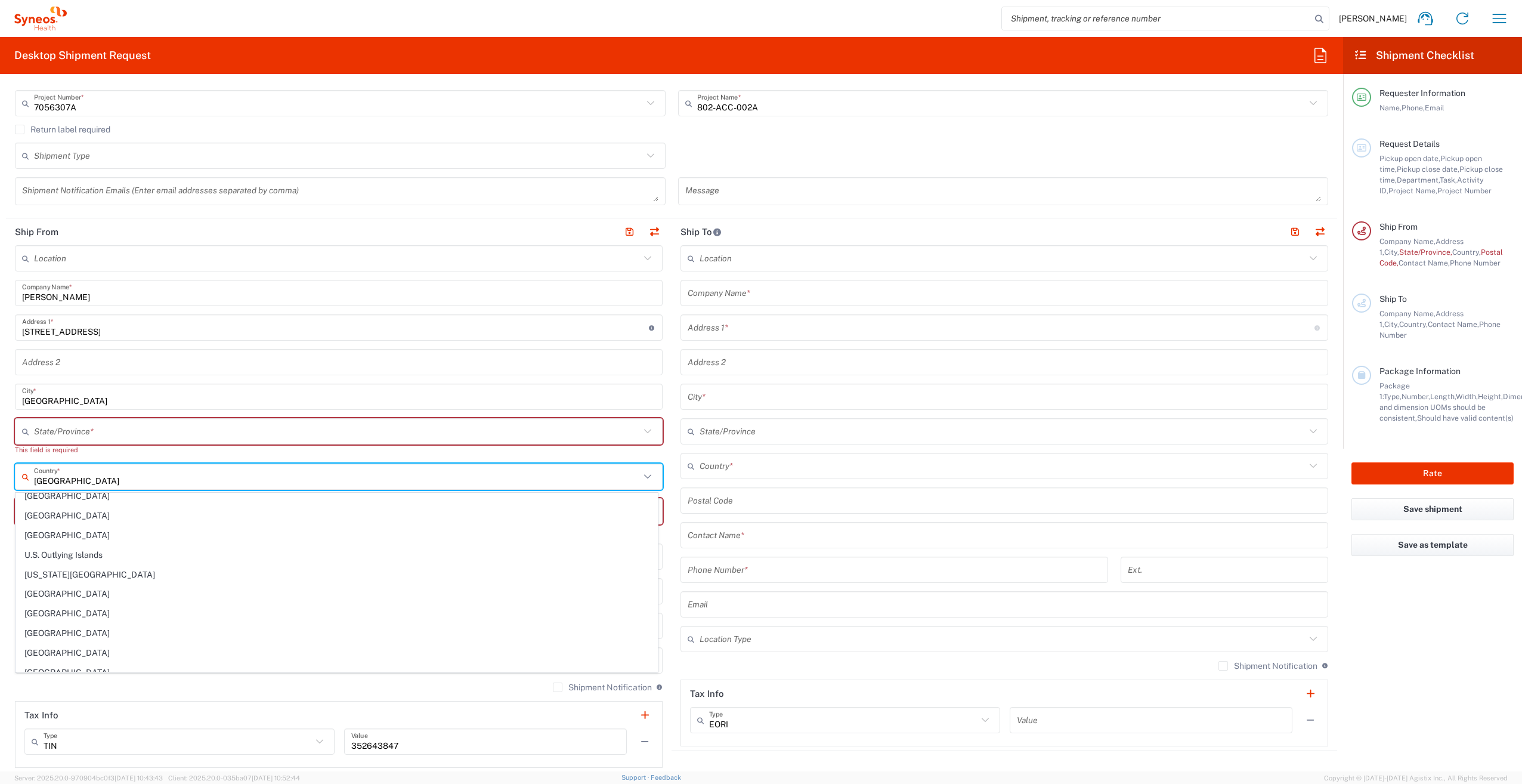
scroll to position [0, 0]
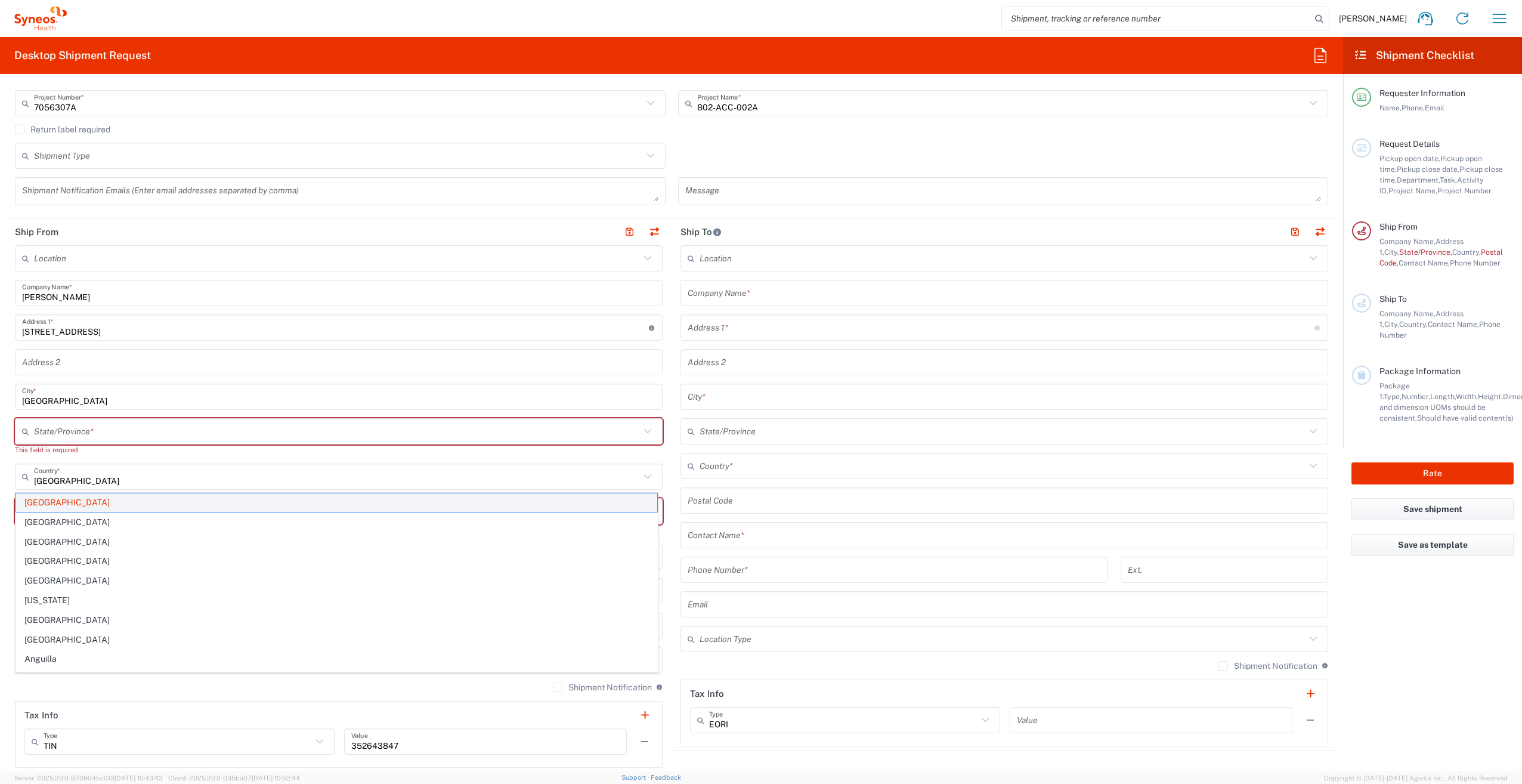
click at [143, 500] on span "[GEOGRAPHIC_DATA]" at bounding box center [337, 502] width 641 height 19
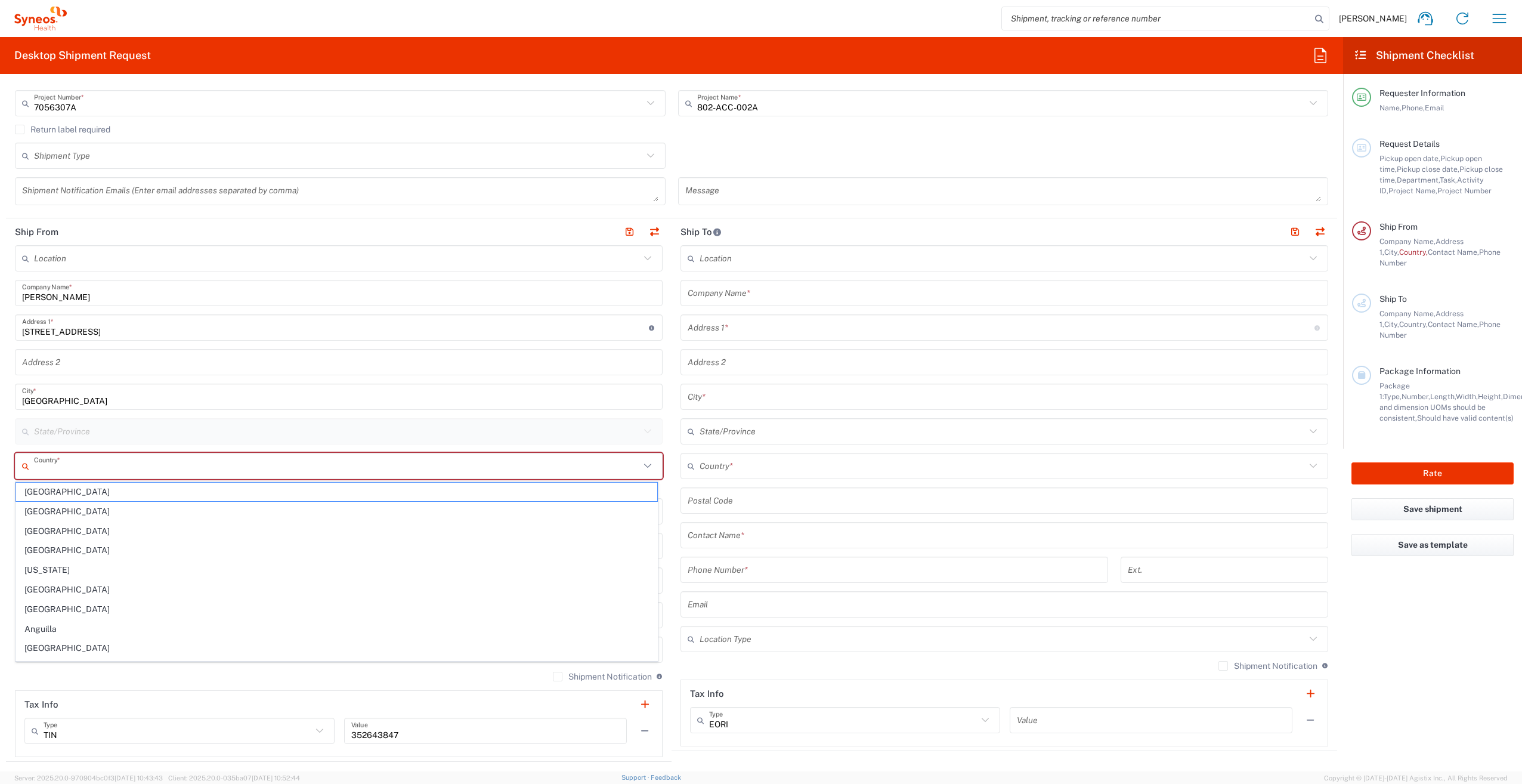
click at [130, 465] on input "text" at bounding box center [337, 465] width 606 height 21
click at [82, 553] on span "[GEOGRAPHIC_DATA]" at bounding box center [337, 550] width 641 height 19
type input "[GEOGRAPHIC_DATA]"
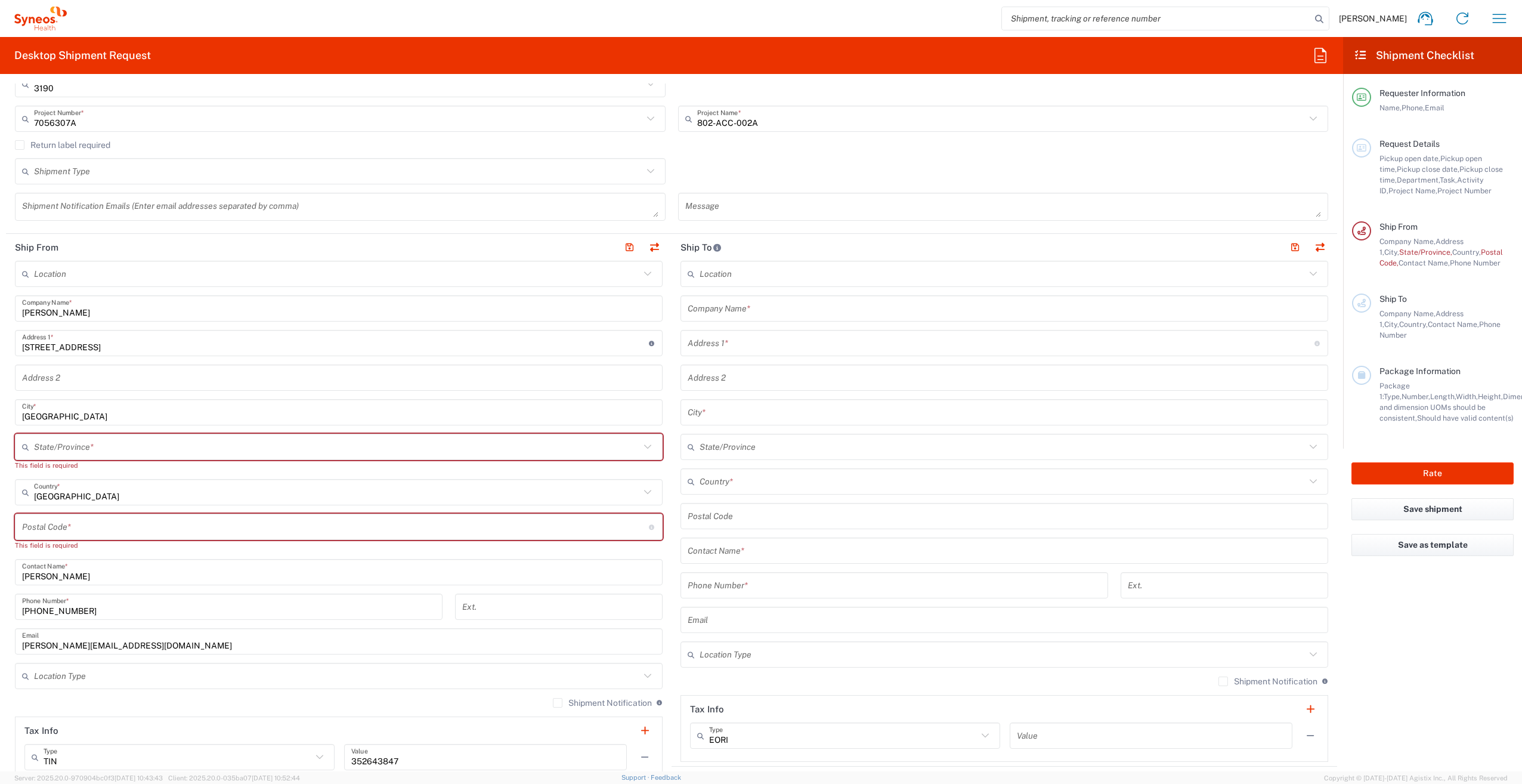
scroll to position [286, 0]
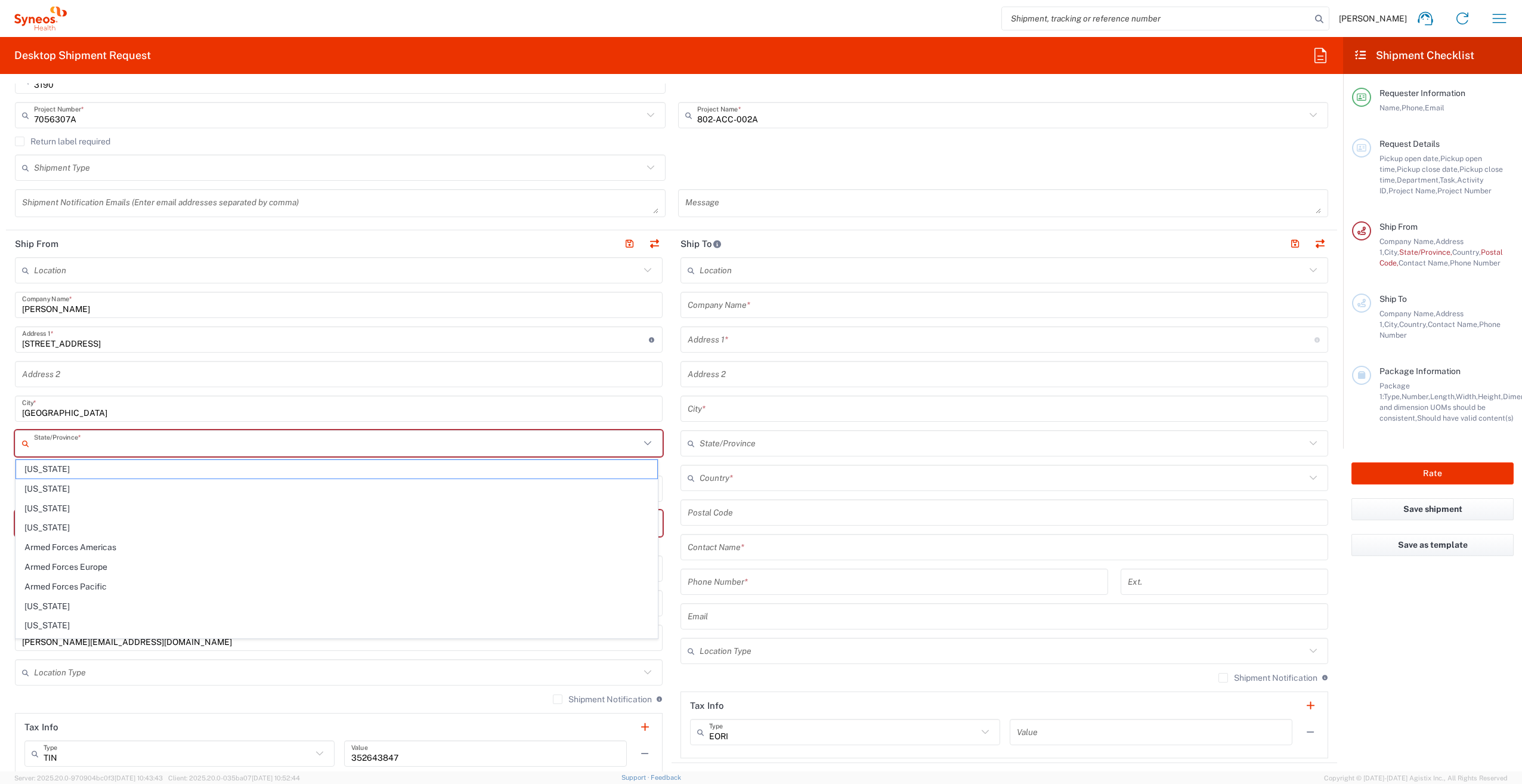
click at [108, 441] on input "text" at bounding box center [337, 443] width 606 height 21
click at [181, 559] on span "[US_STATE]" at bounding box center [337, 555] width 641 height 19
type input "[US_STATE]"
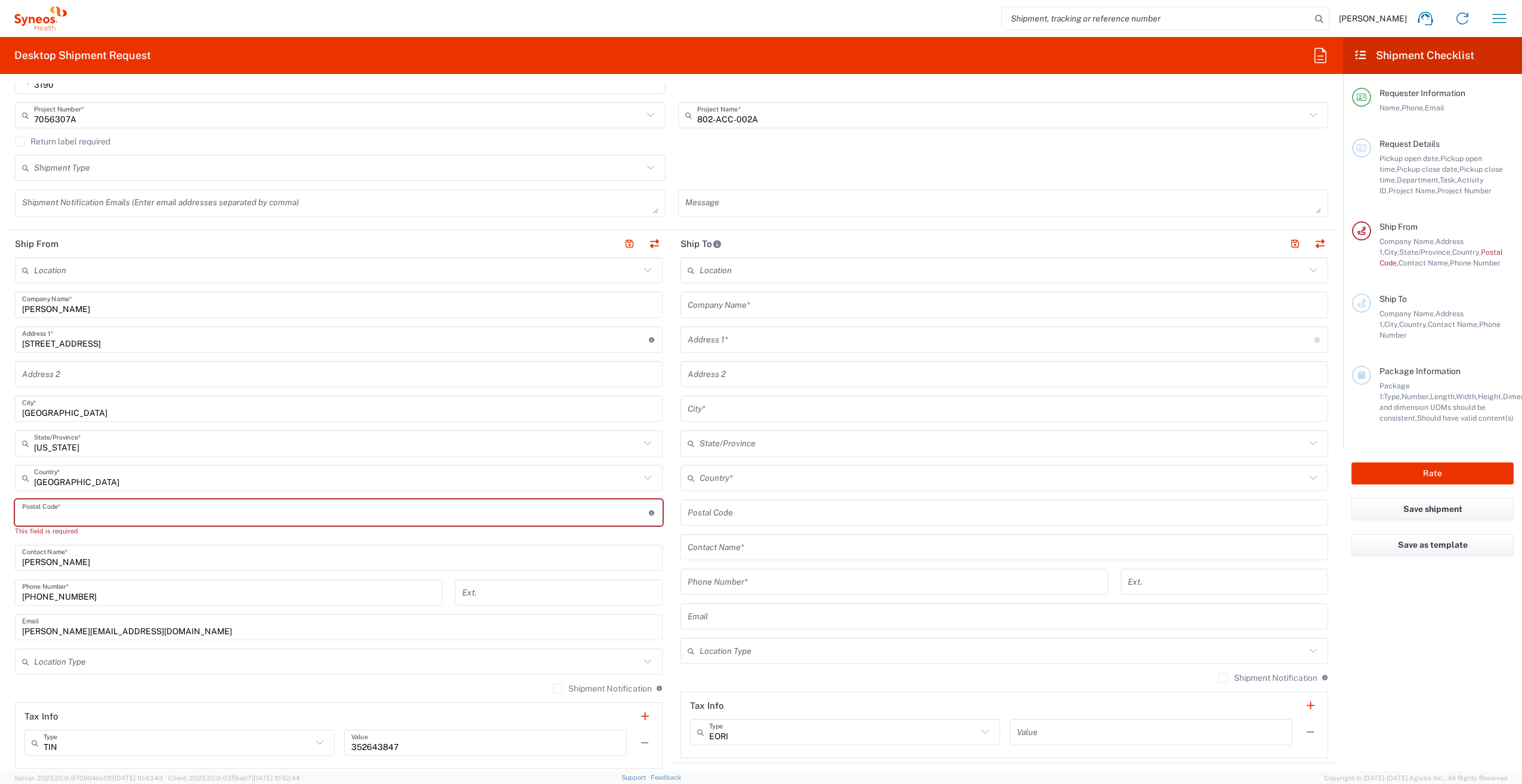
click at [186, 519] on input "undefined" at bounding box center [336, 512] width 627 height 21
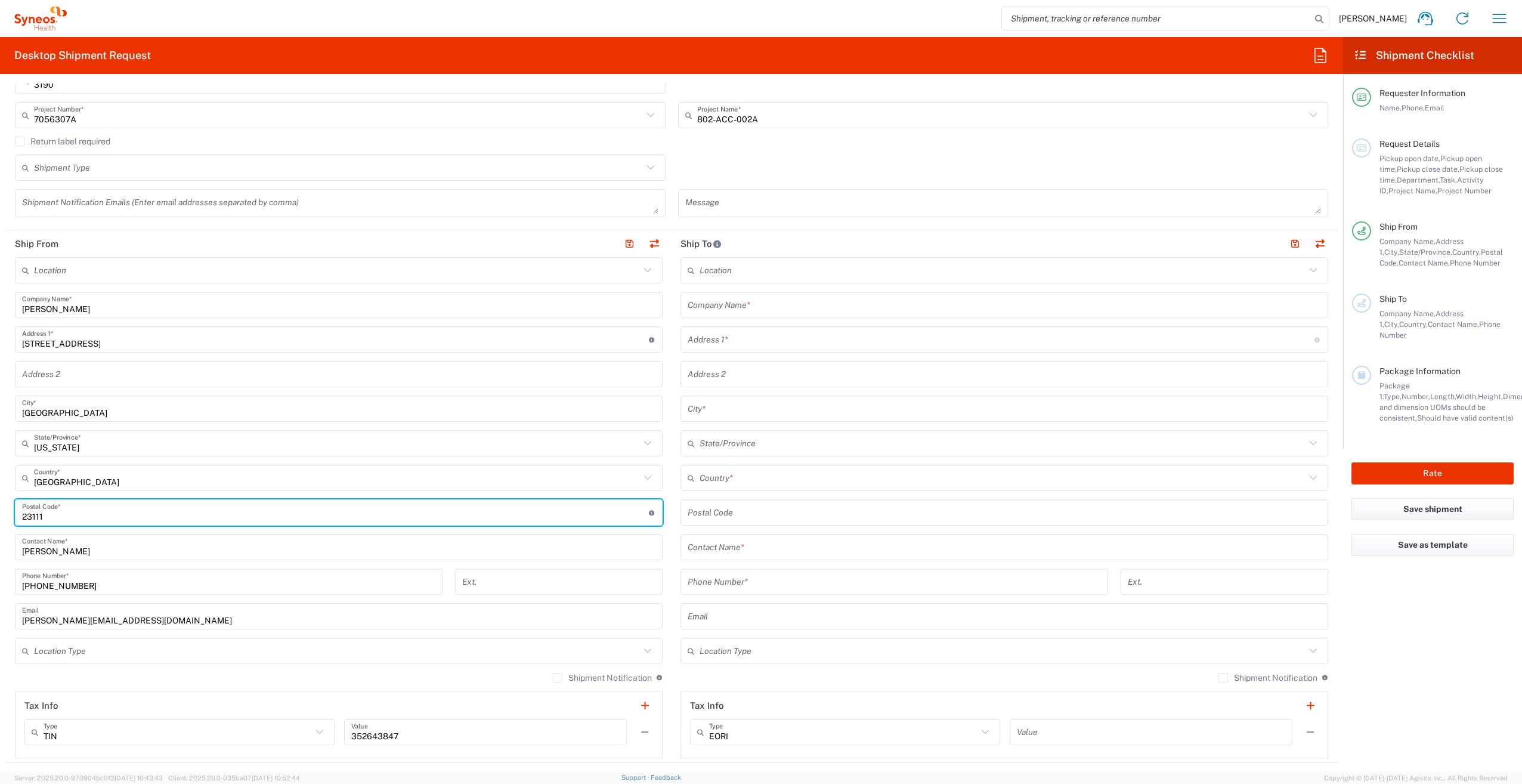
type input "23111"
click at [137, 551] on input "[PERSON_NAME]" at bounding box center [339, 547] width 634 height 21
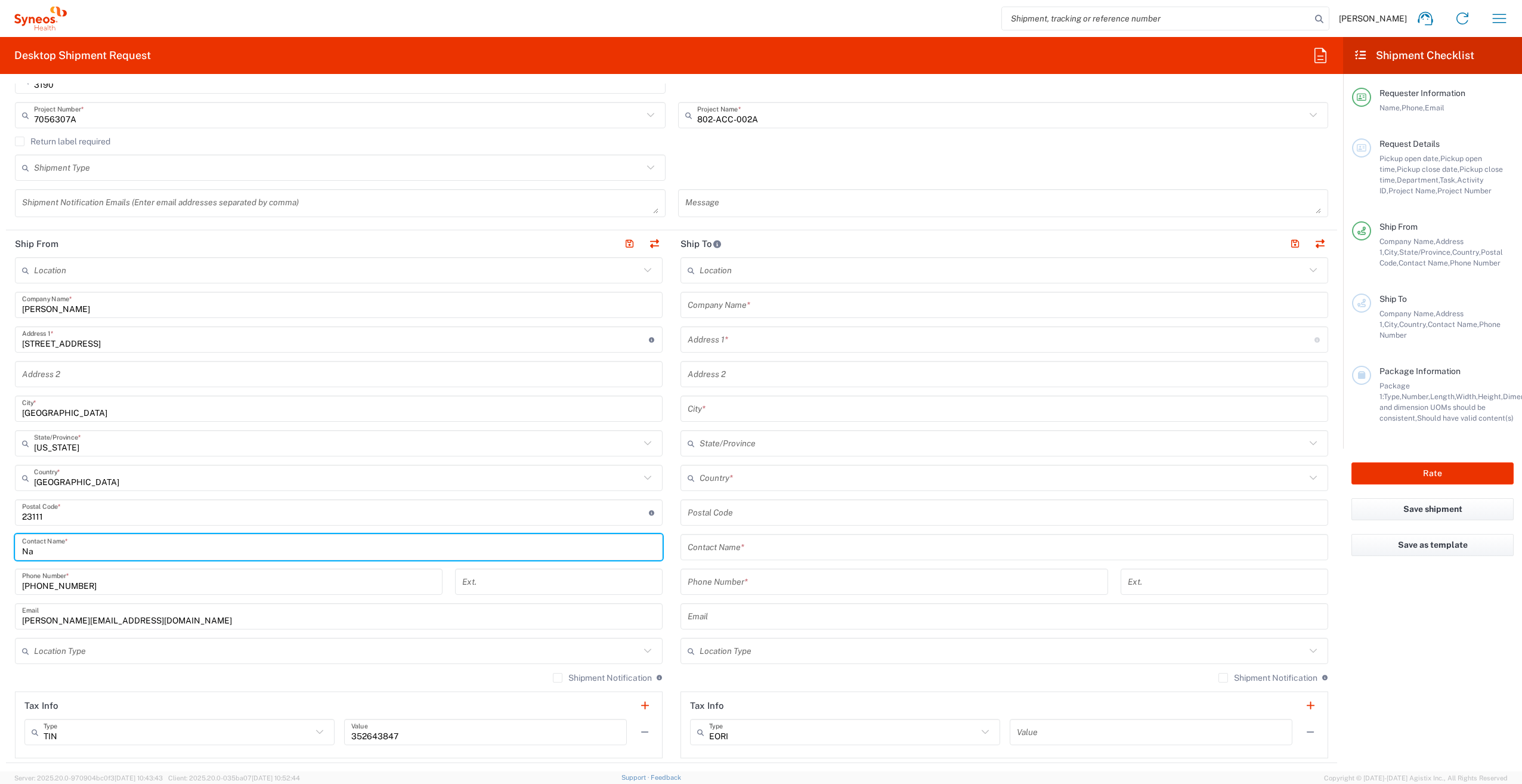
type input "N"
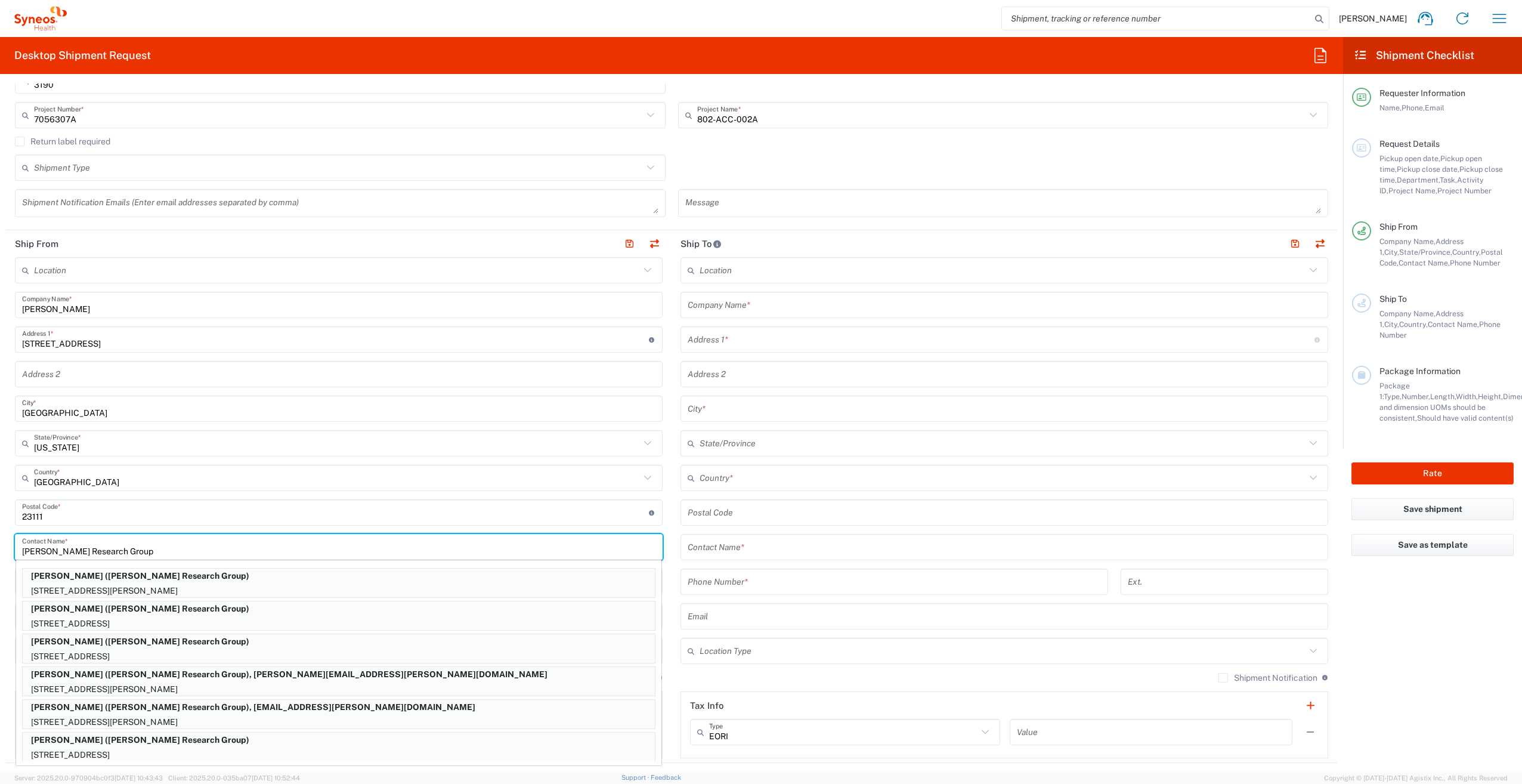
type input "[PERSON_NAME] Research Group"
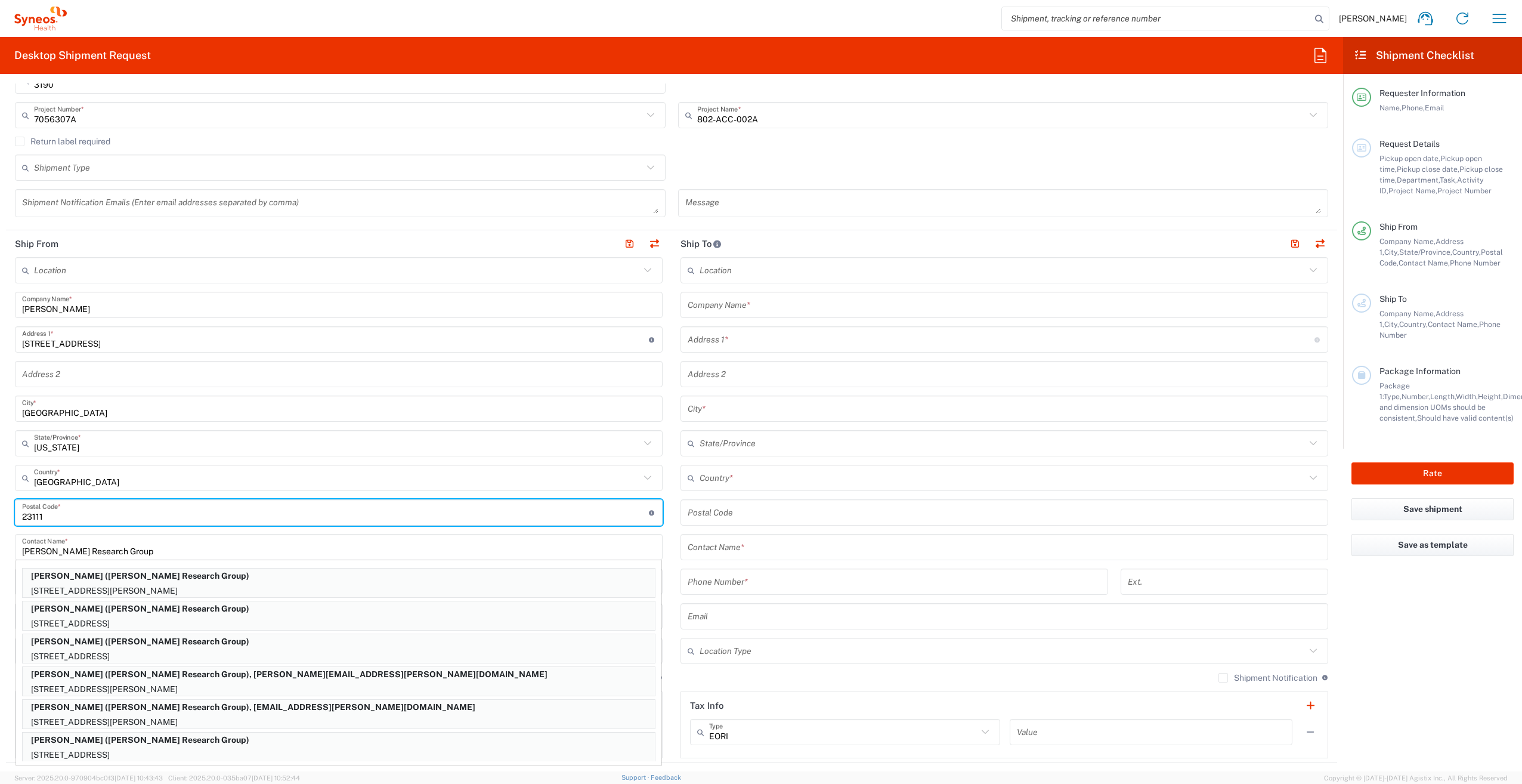
click at [219, 516] on input "undefined" at bounding box center [336, 512] width 627 height 21
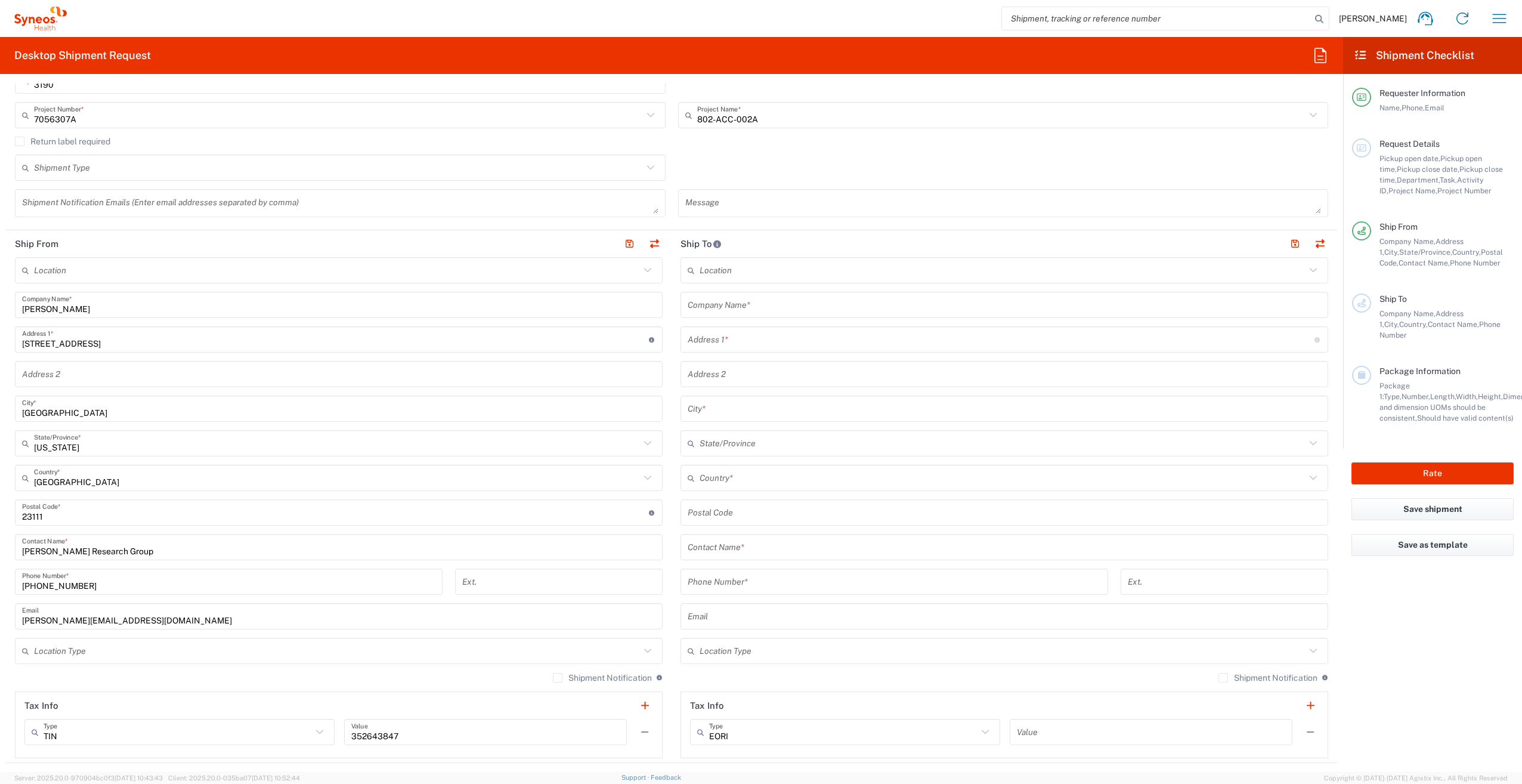
click at [143, 597] on div "[PHONE_NUMBER] Phone Number *" at bounding box center [229, 586] width 440 height 35
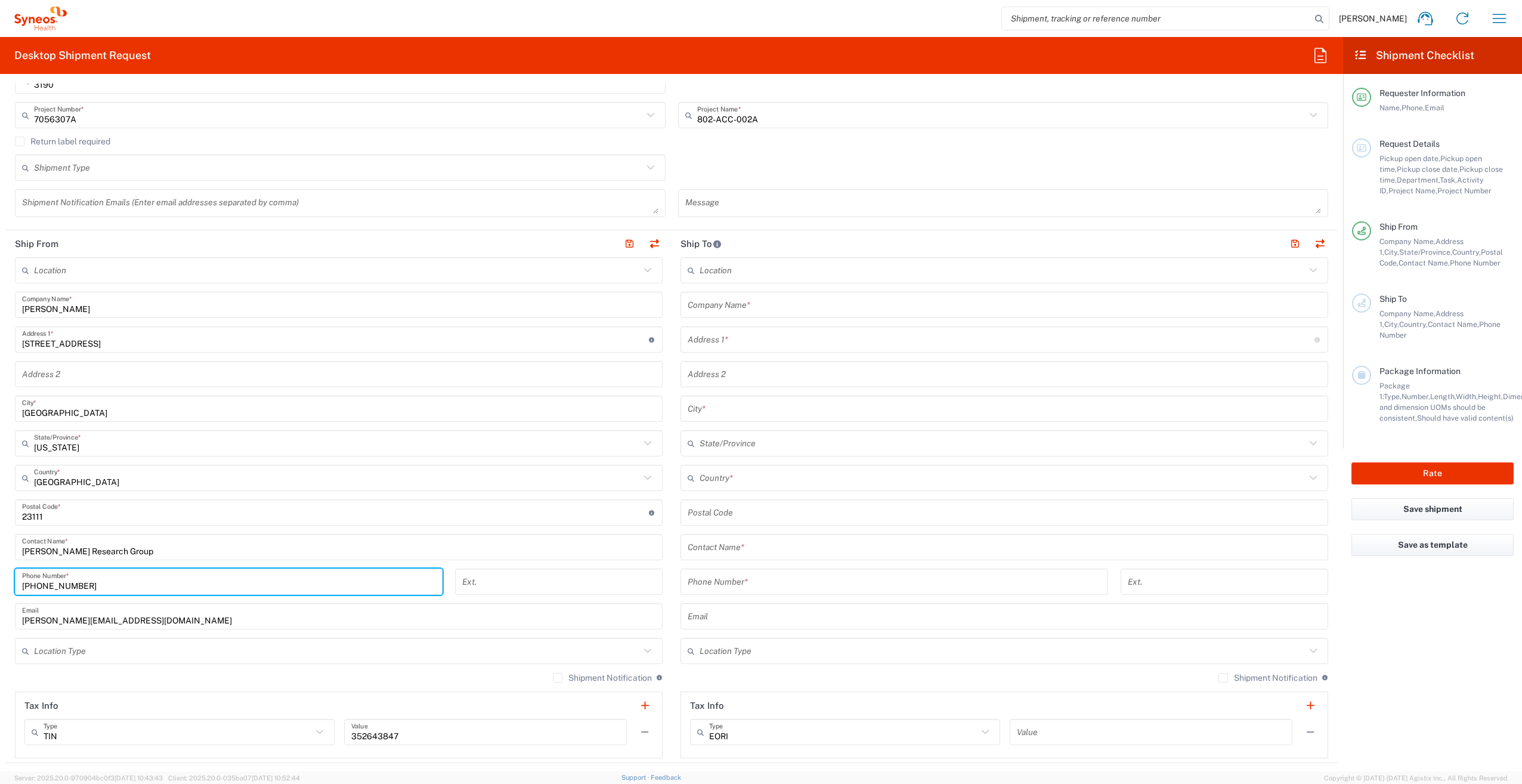
click at [138, 590] on input "[PHONE_NUMBER]" at bounding box center [229, 581] width 414 height 21
type input "9"
type input "[PHONE_NUMBER]"
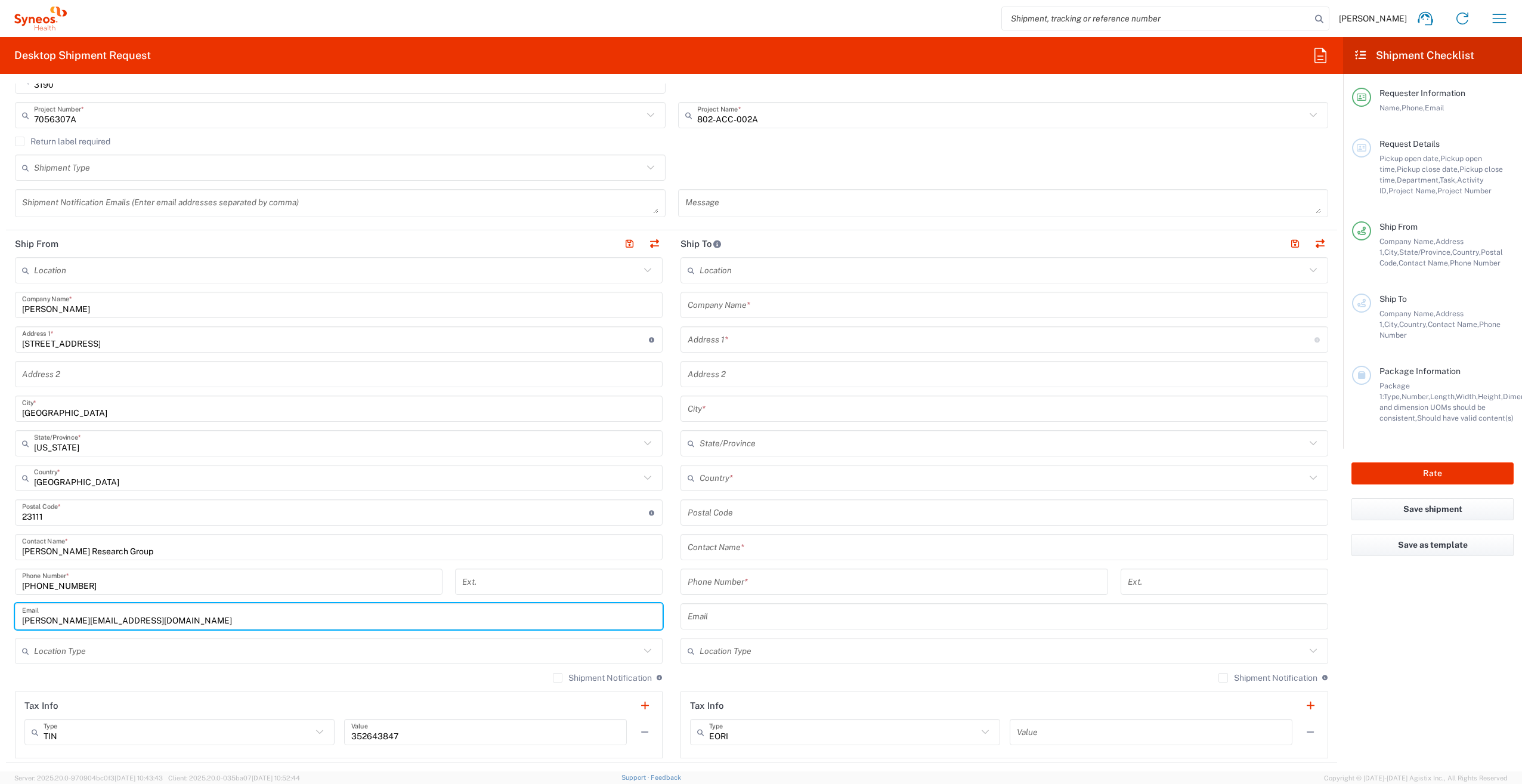
click at [77, 622] on input "[PERSON_NAME][EMAIL_ADDRESS][DOMAIN_NAME]" at bounding box center [339, 616] width 634 height 21
type input "[PERSON_NAME][EMAIL_ADDRESS][PERSON_NAME][DOMAIN_NAME]"
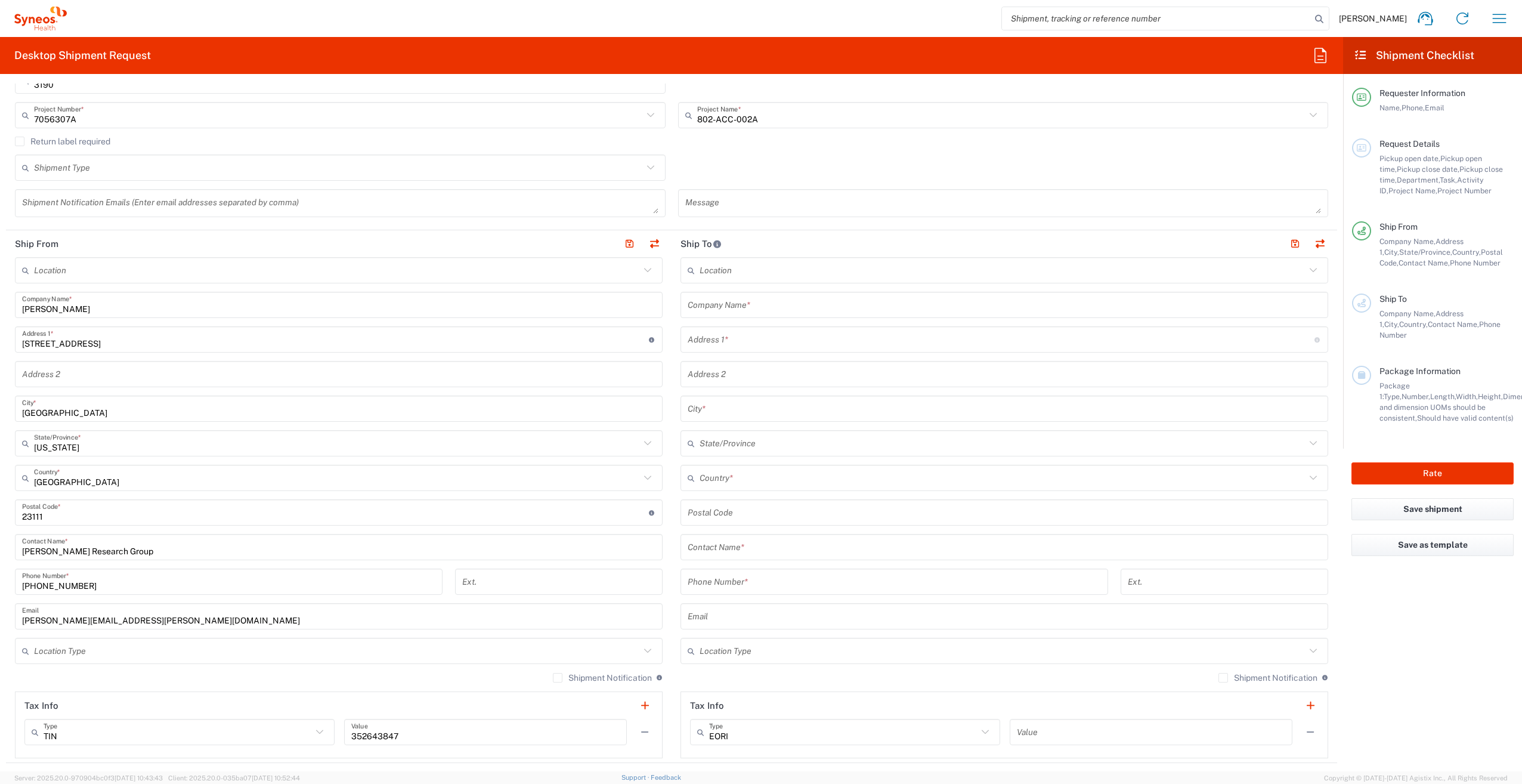
click at [217, 687] on div "Shipment Notification If checked, a shipment notification email will be sent to…" at bounding box center [338, 681] width 648 height 19
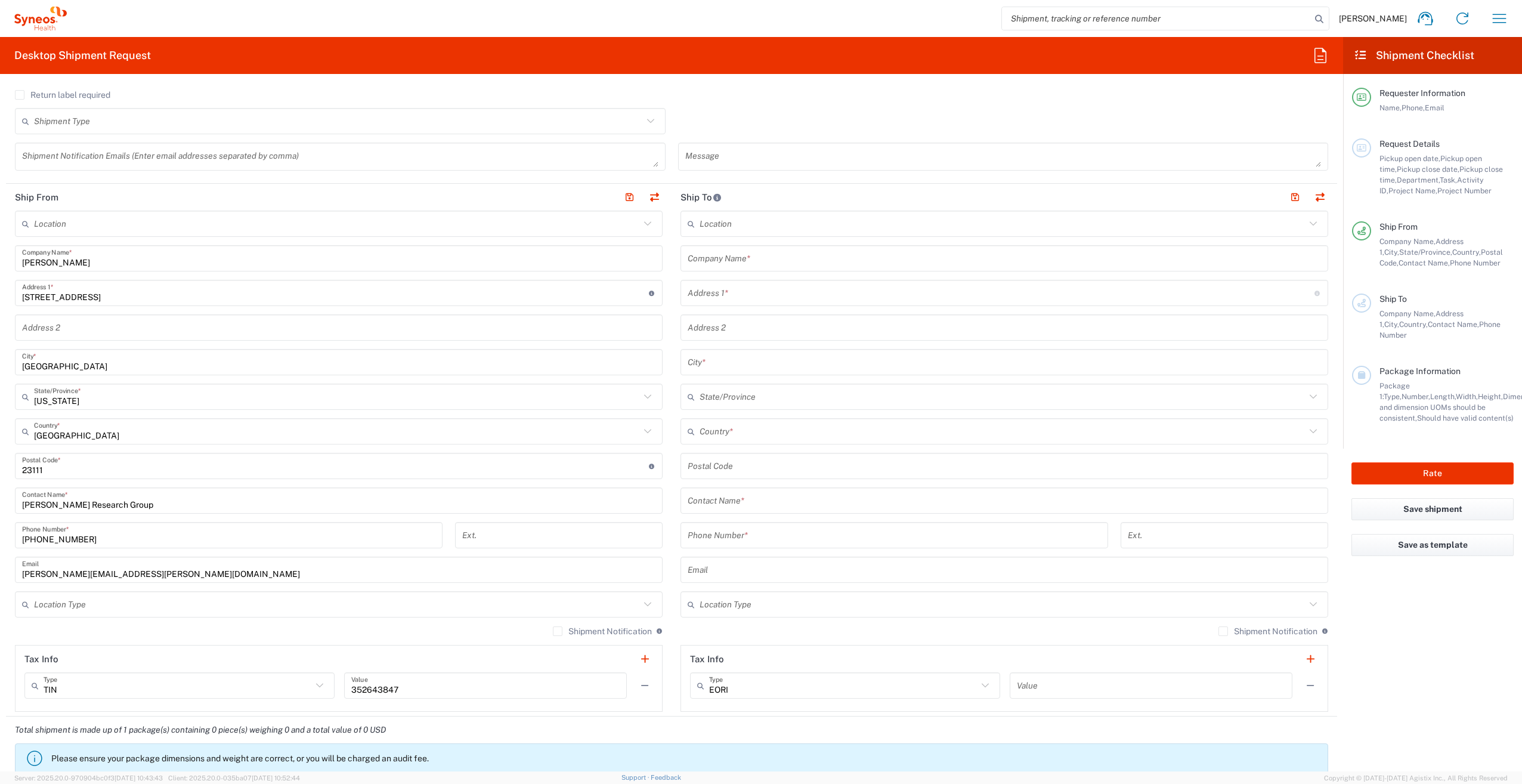
scroll to position [332, 0]
click at [624, 194] on button "button" at bounding box center [630, 198] width 17 height 17
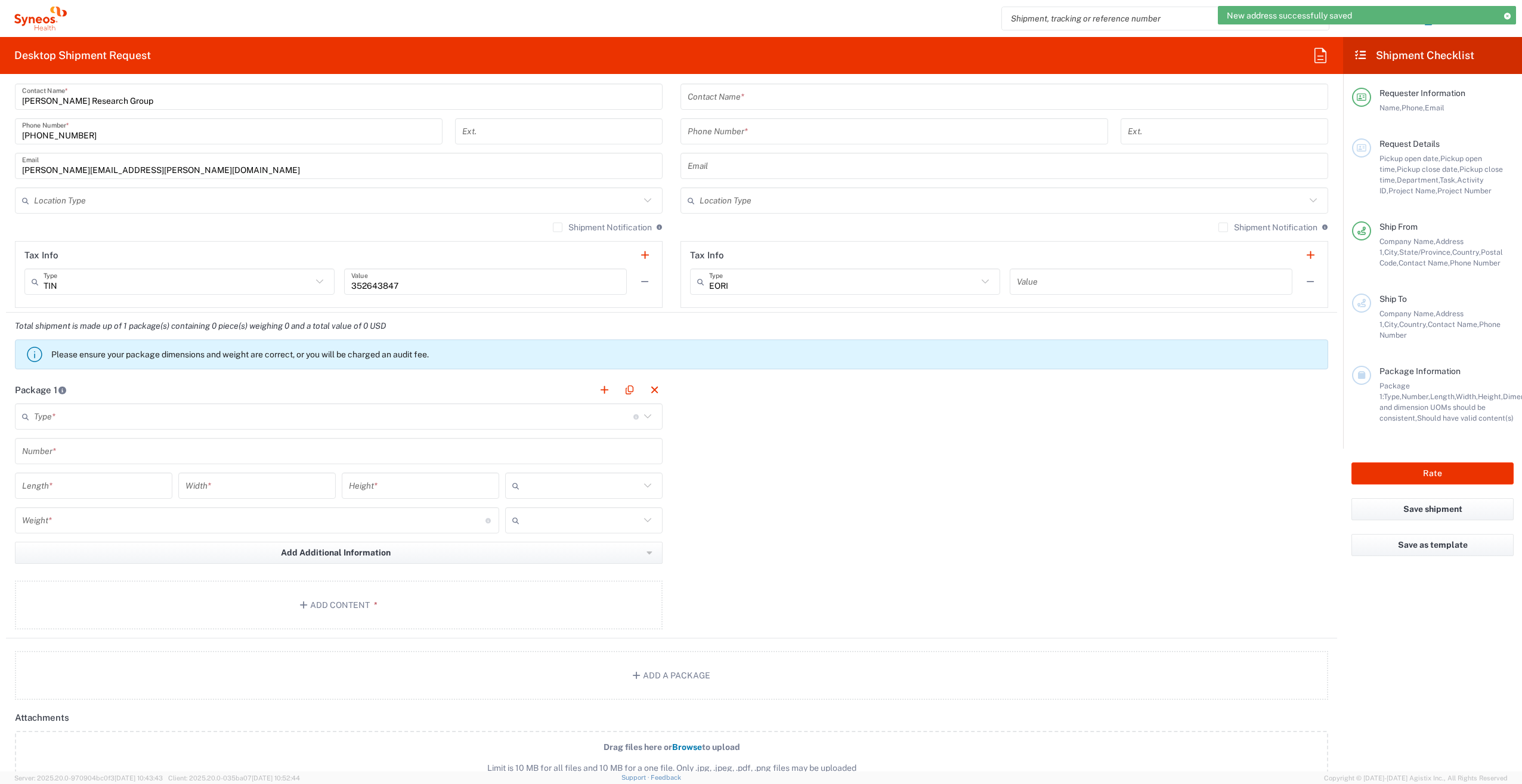
scroll to position [736, 0]
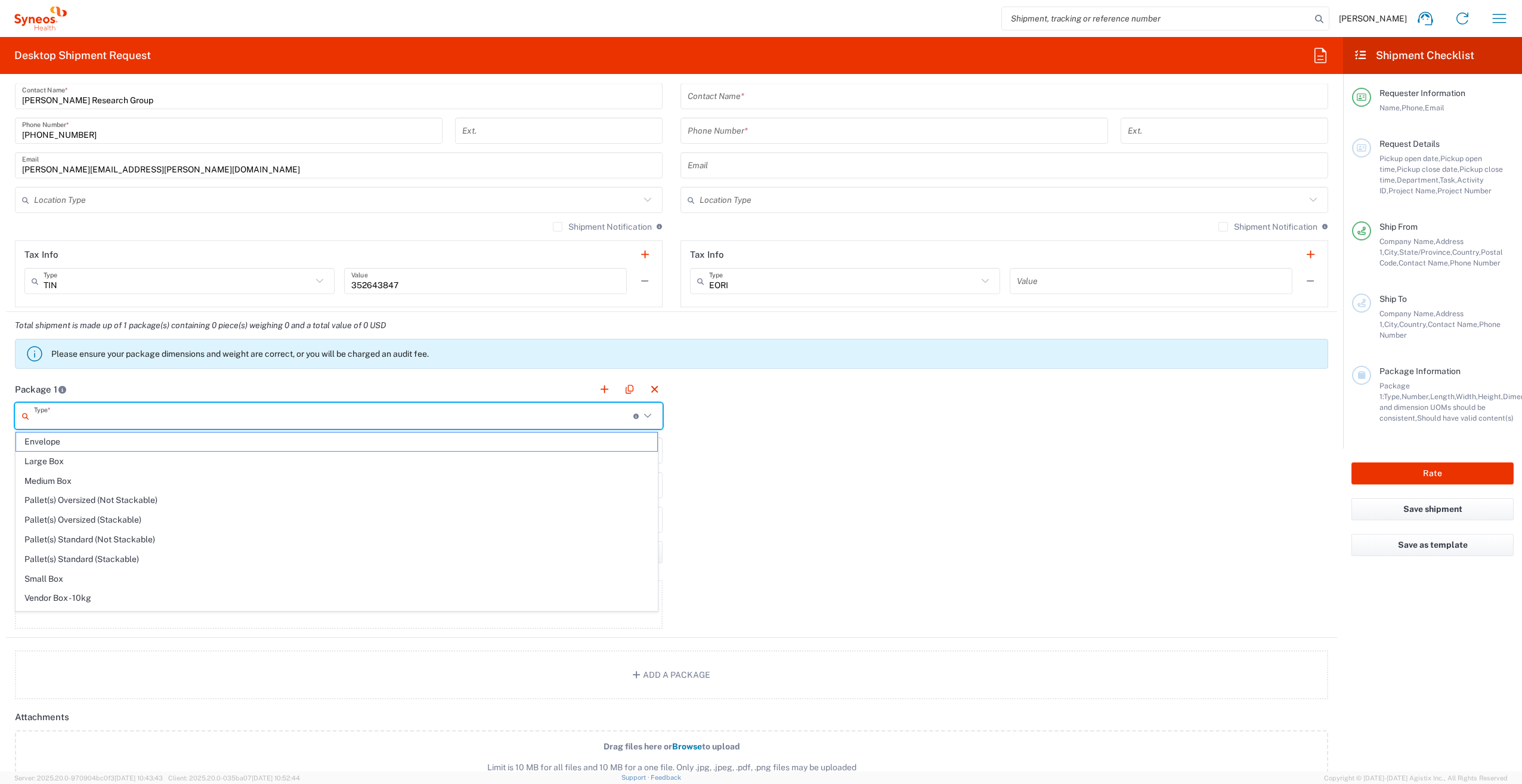
click at [440, 417] on input "text" at bounding box center [333, 416] width 600 height 21
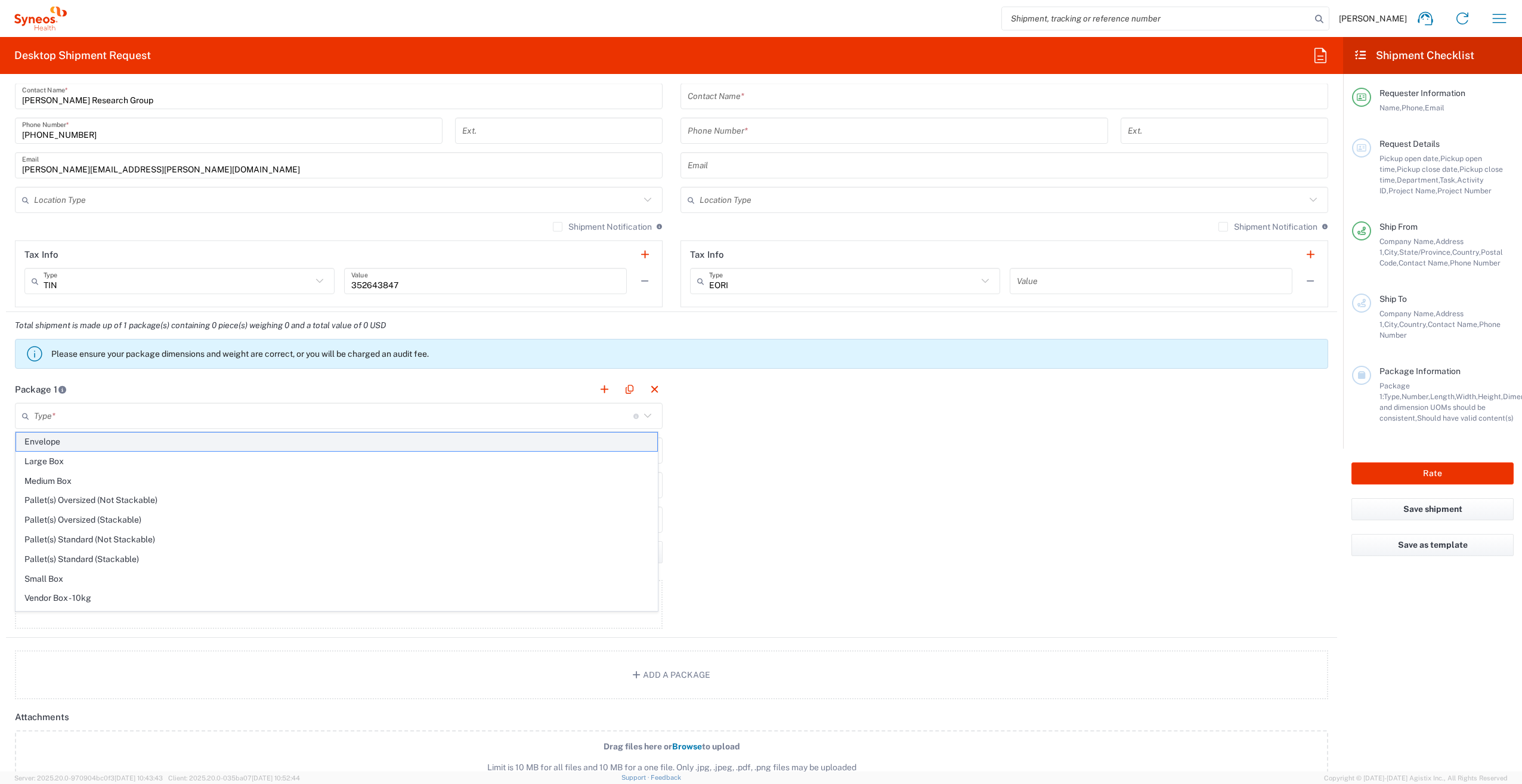
click at [380, 442] on span "Envelope" at bounding box center [337, 441] width 641 height 19
type input "Envelope"
type input "1"
type input "9.5"
type input "12.5"
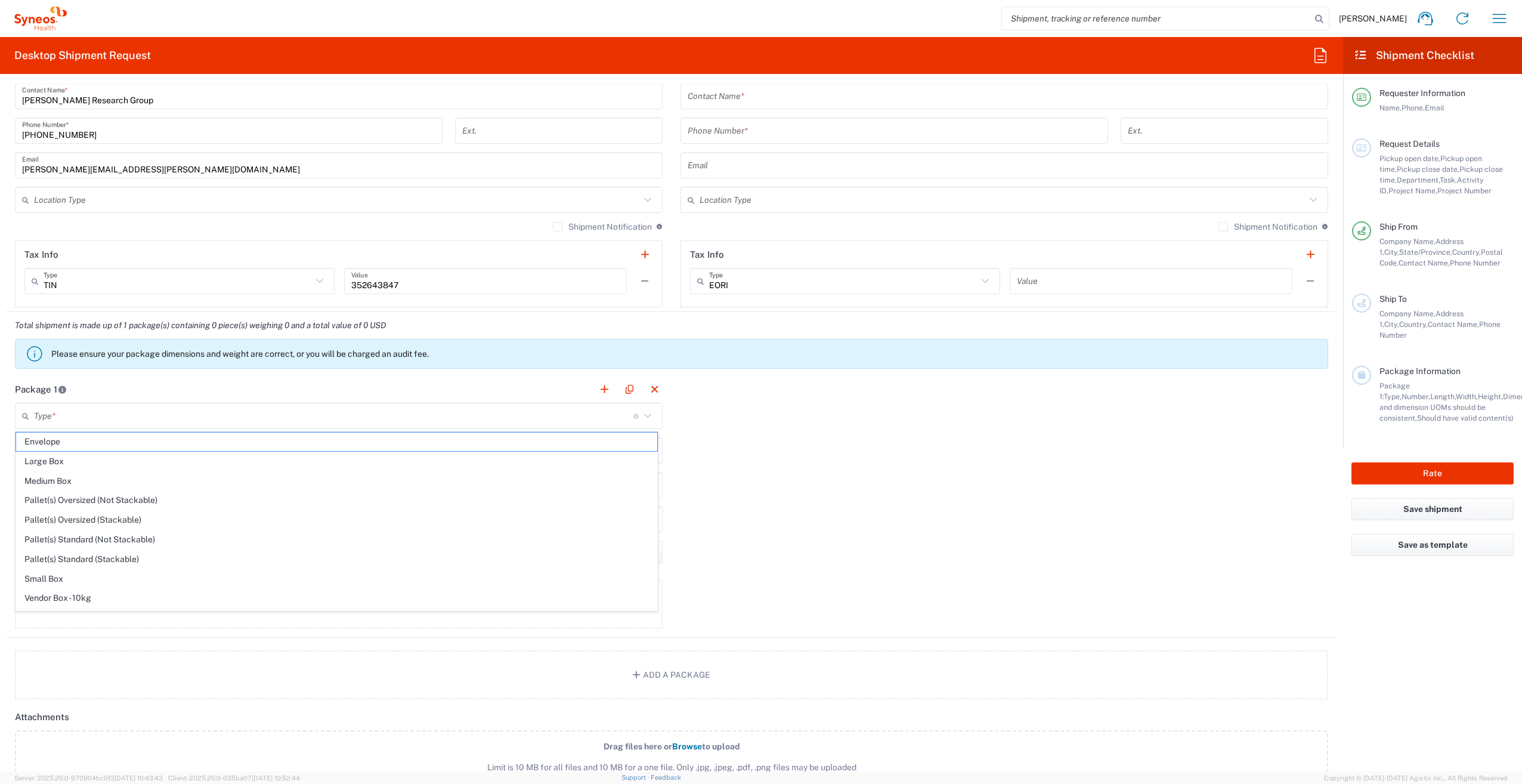
type input "0.25"
type input "in"
type input "0.45"
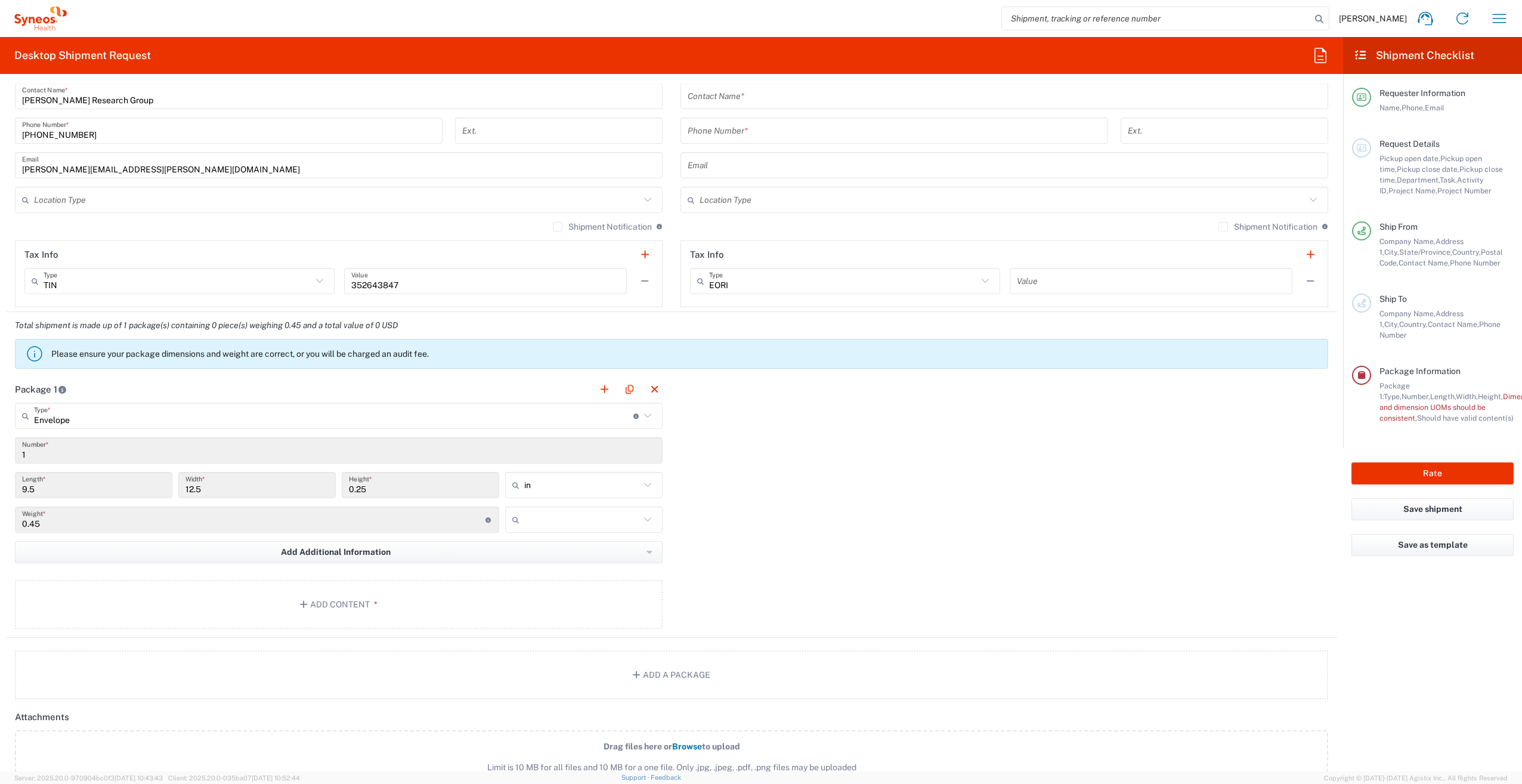
click at [644, 519] on icon at bounding box center [648, 519] width 7 height 4
click at [612, 574] on li "lbs" at bounding box center [580, 566] width 155 height 20
type input "lbs"
click at [529, 600] on button "Add Content *" at bounding box center [338, 603] width 648 height 49
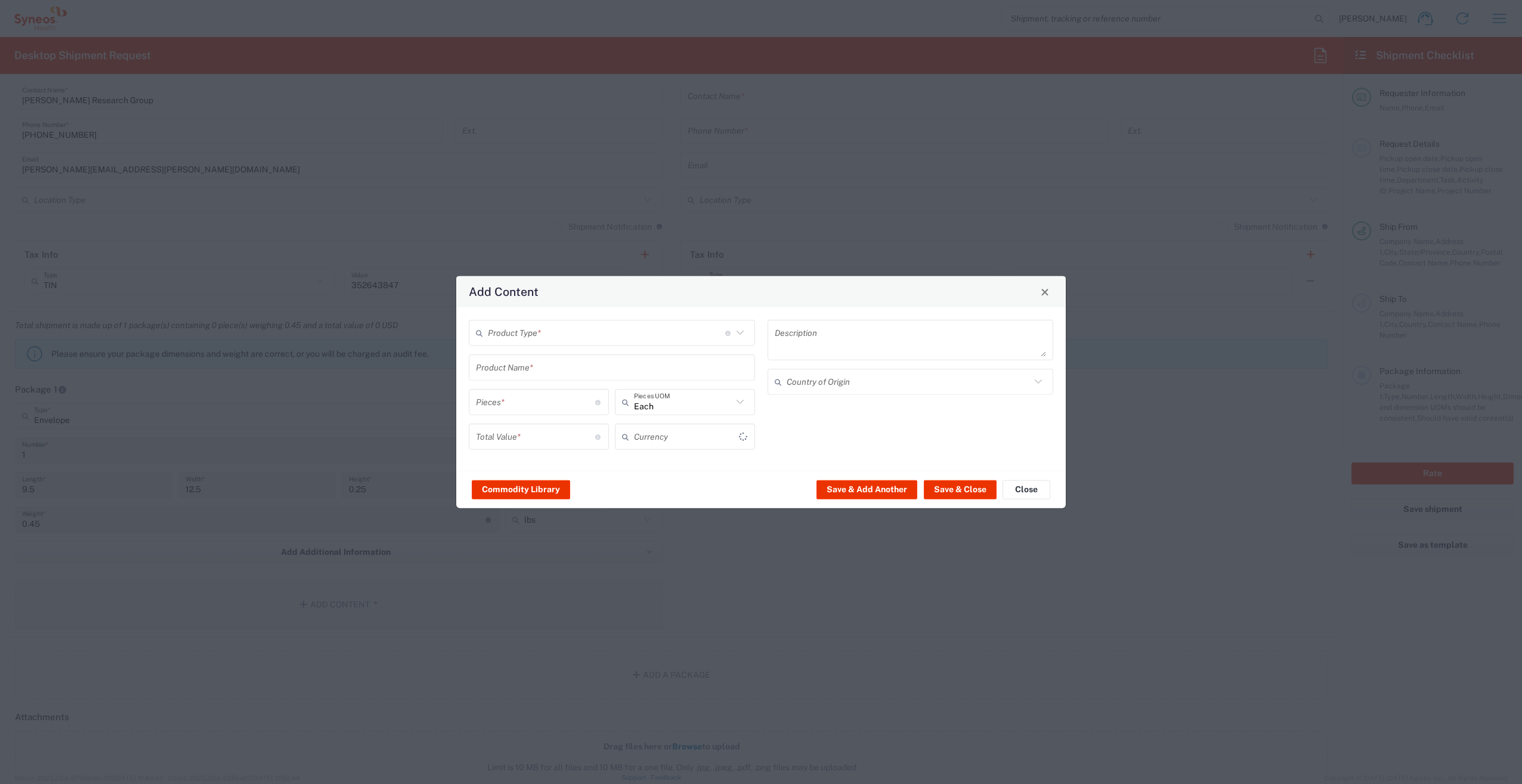
type input "US Dollar"
click at [525, 326] on input "text" at bounding box center [607, 332] width 238 height 21
click at [536, 357] on span "Documents" at bounding box center [612, 359] width 284 height 19
type input "Documents"
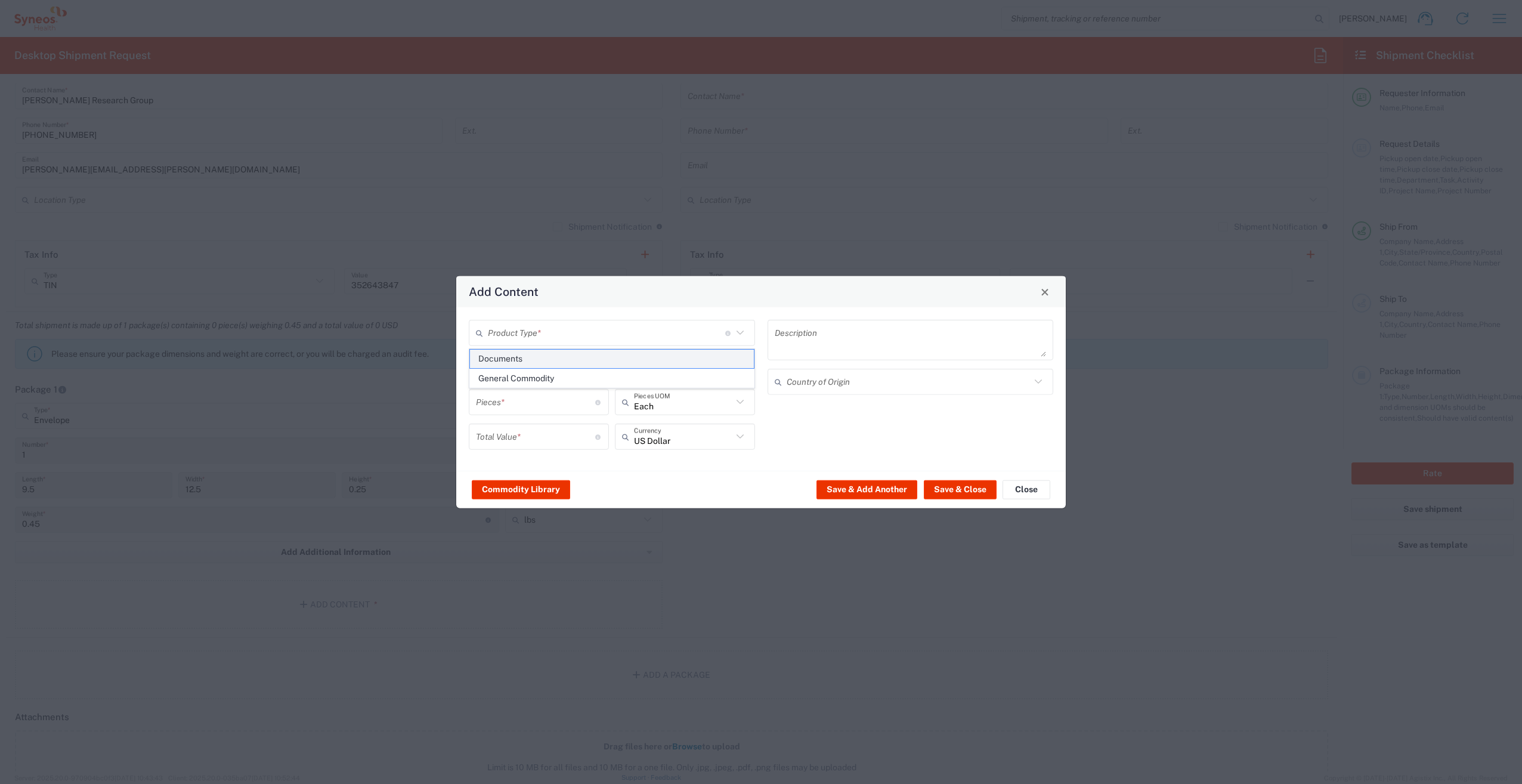
type input "1"
type textarea "Documents"
click at [973, 495] on button "Save & Close" at bounding box center [960, 488] width 73 height 19
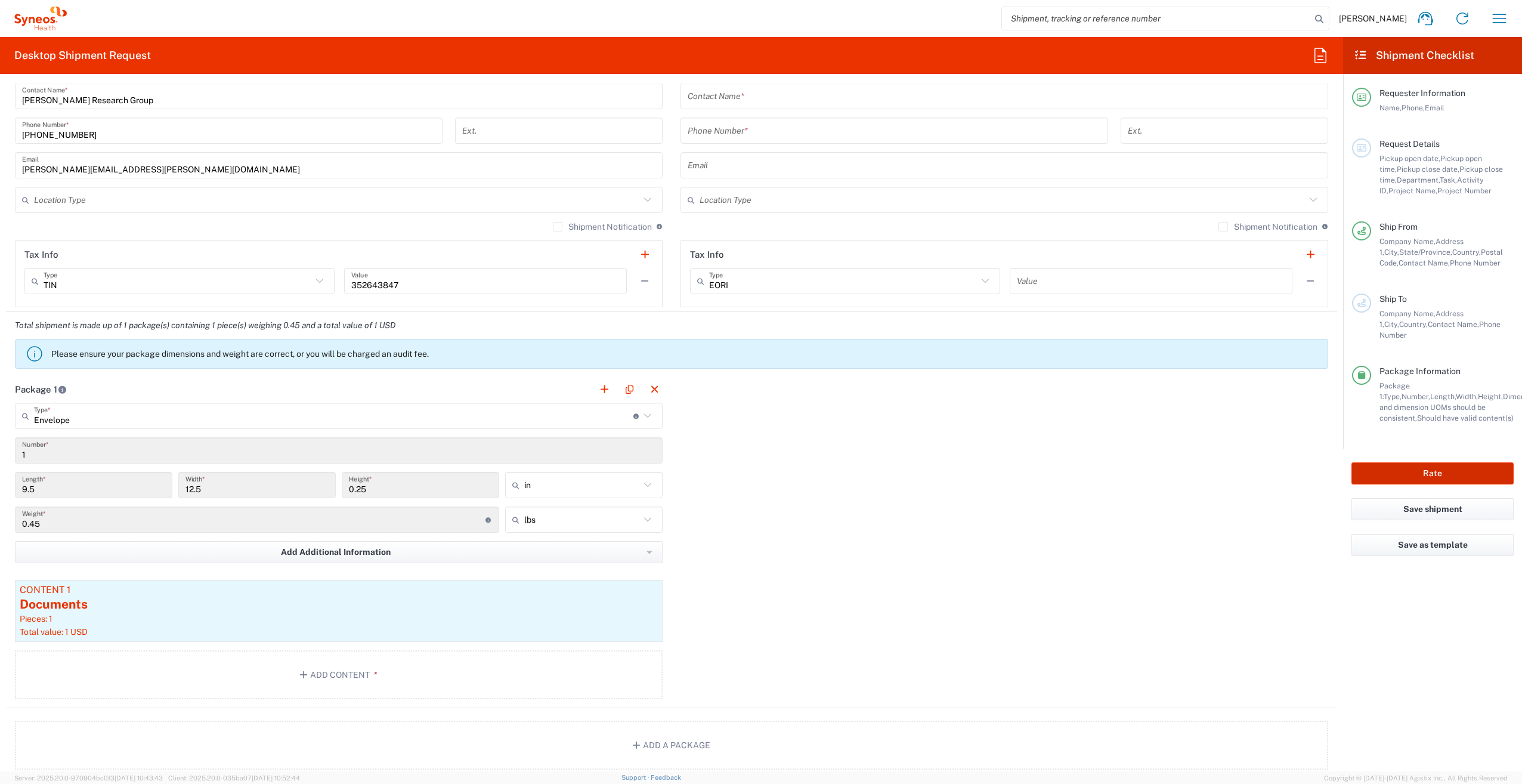
click at [1456, 462] on button "Rate" at bounding box center [1432, 473] width 162 height 22
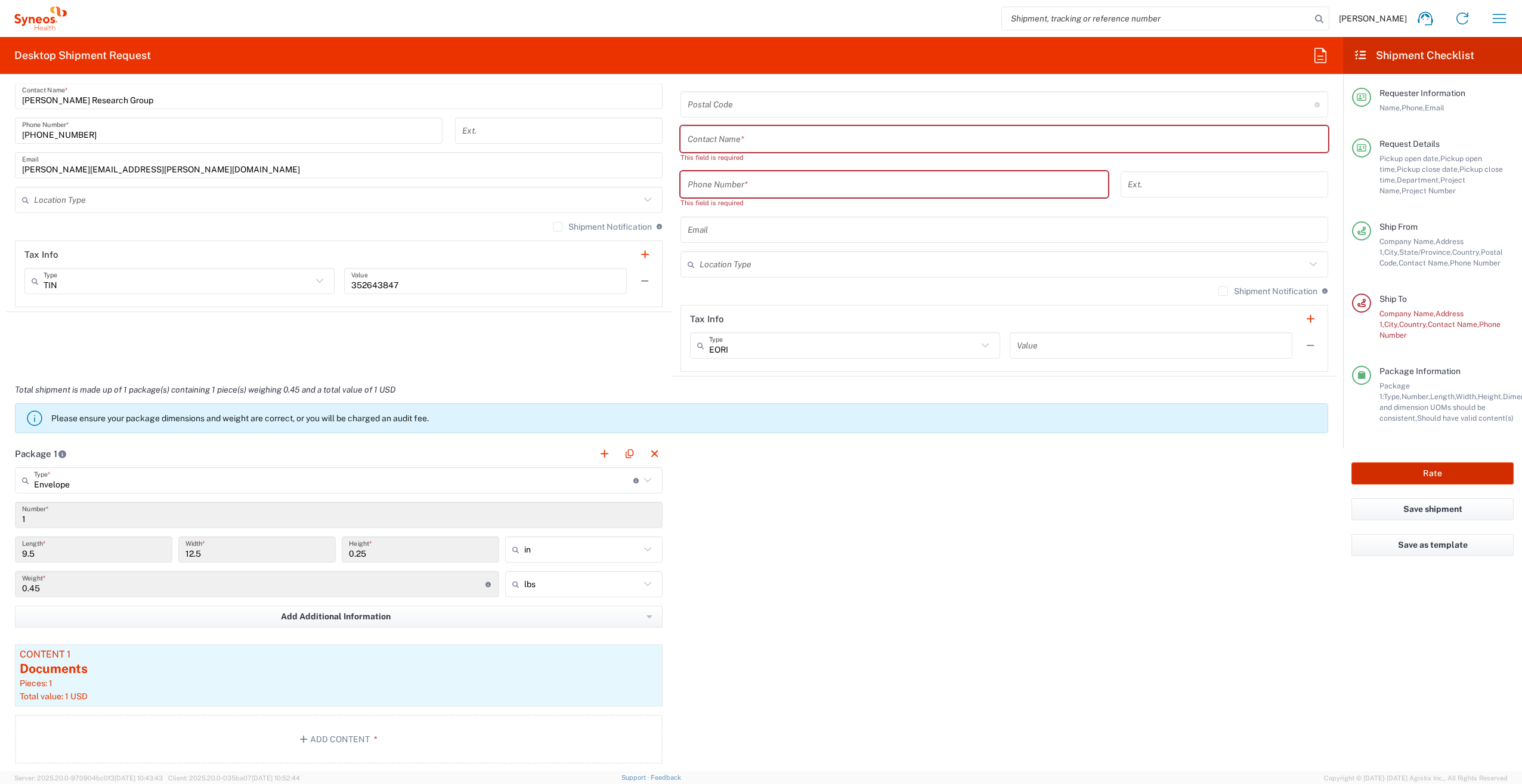
type input "7056307A"
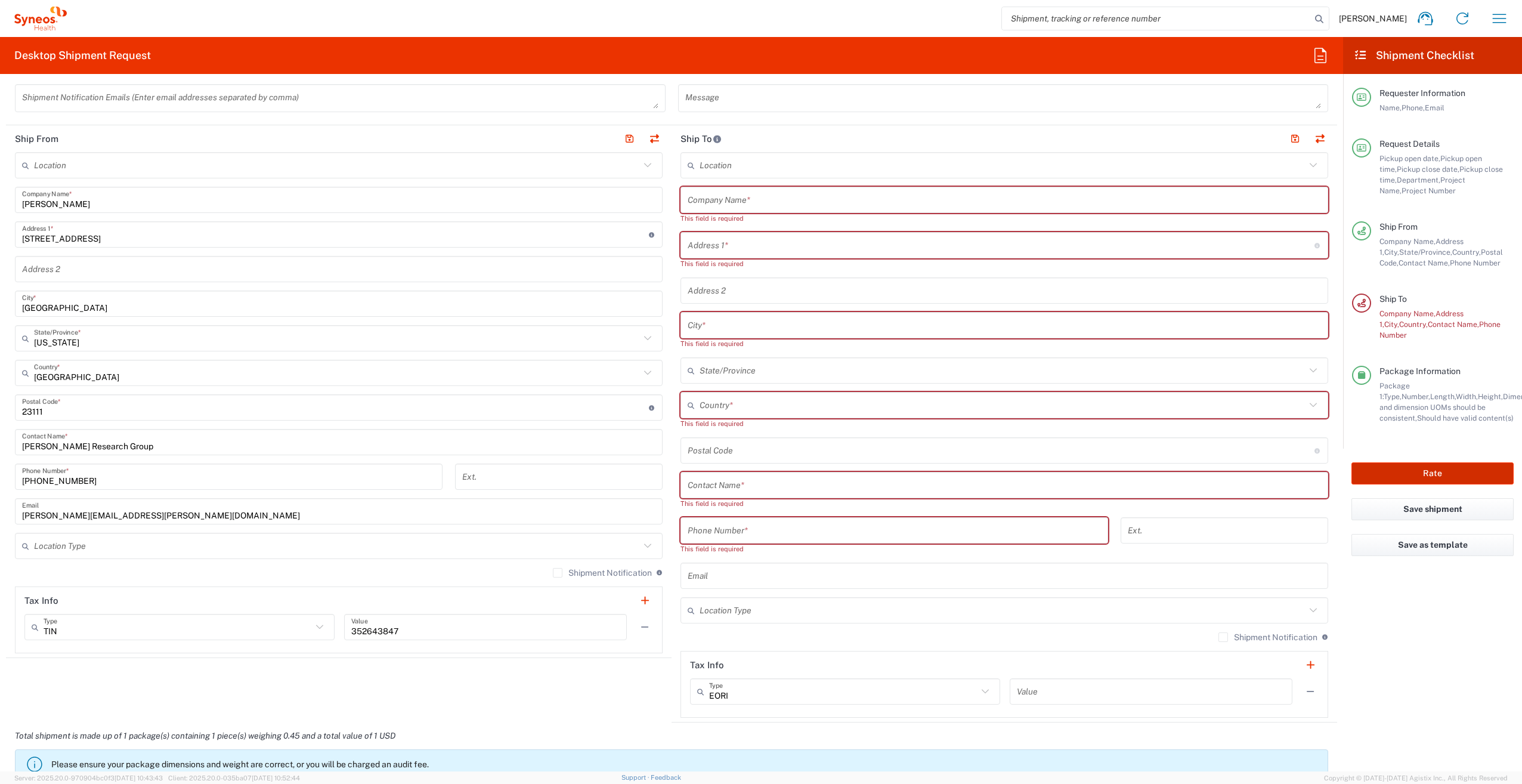
scroll to position [390, 0]
click at [766, 204] on input "text" at bounding box center [1004, 201] width 634 height 21
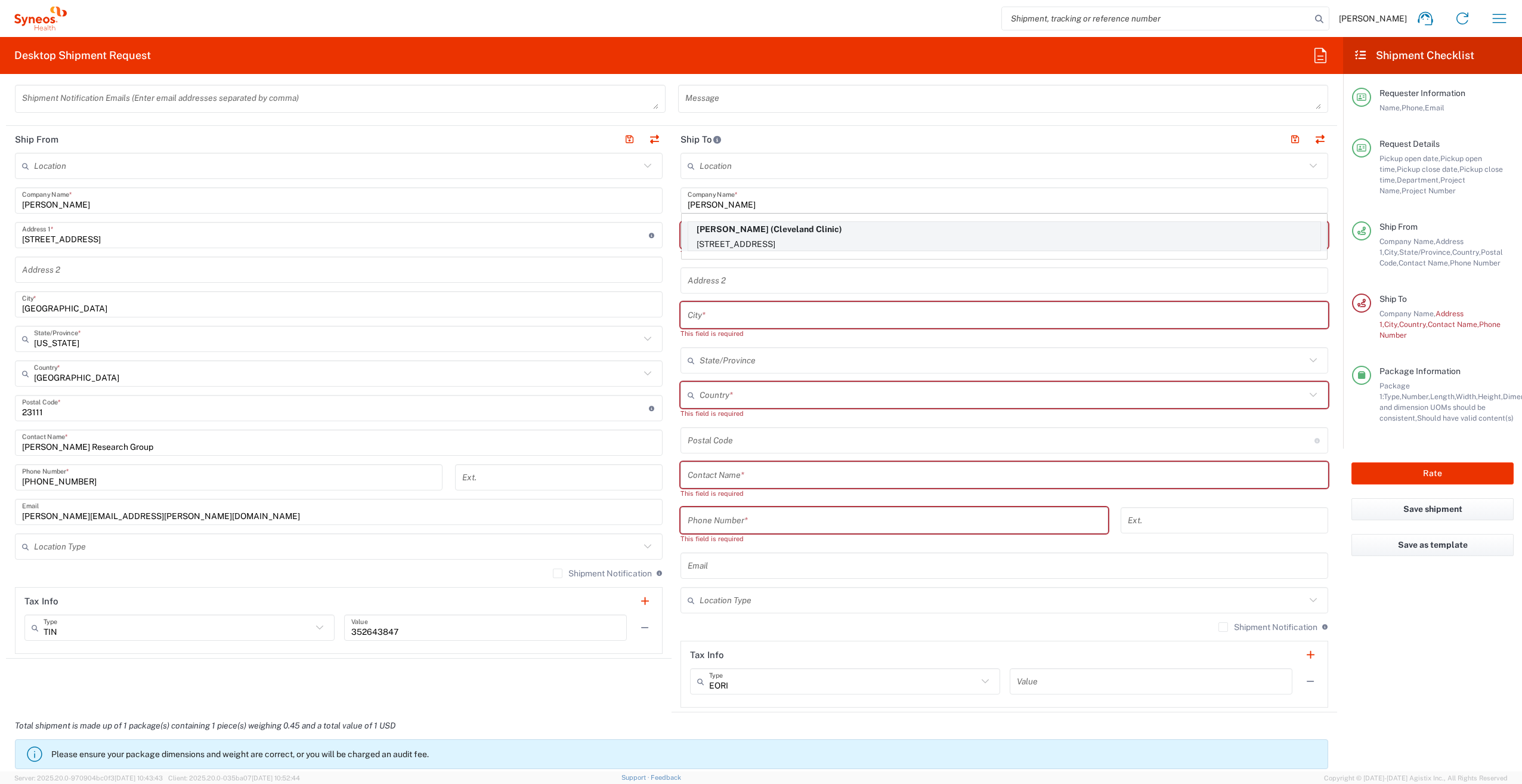
click at [779, 232] on p "[PERSON_NAME] (Cleveland Clinic)" at bounding box center [1004, 228] width 632 height 15
type input "[PERSON_NAME]"
type input "[STREET_ADDRESS]"
type input "[GEOGRAPHIC_DATA], Q9-104"
type input "[GEOGRAPHIC_DATA]"
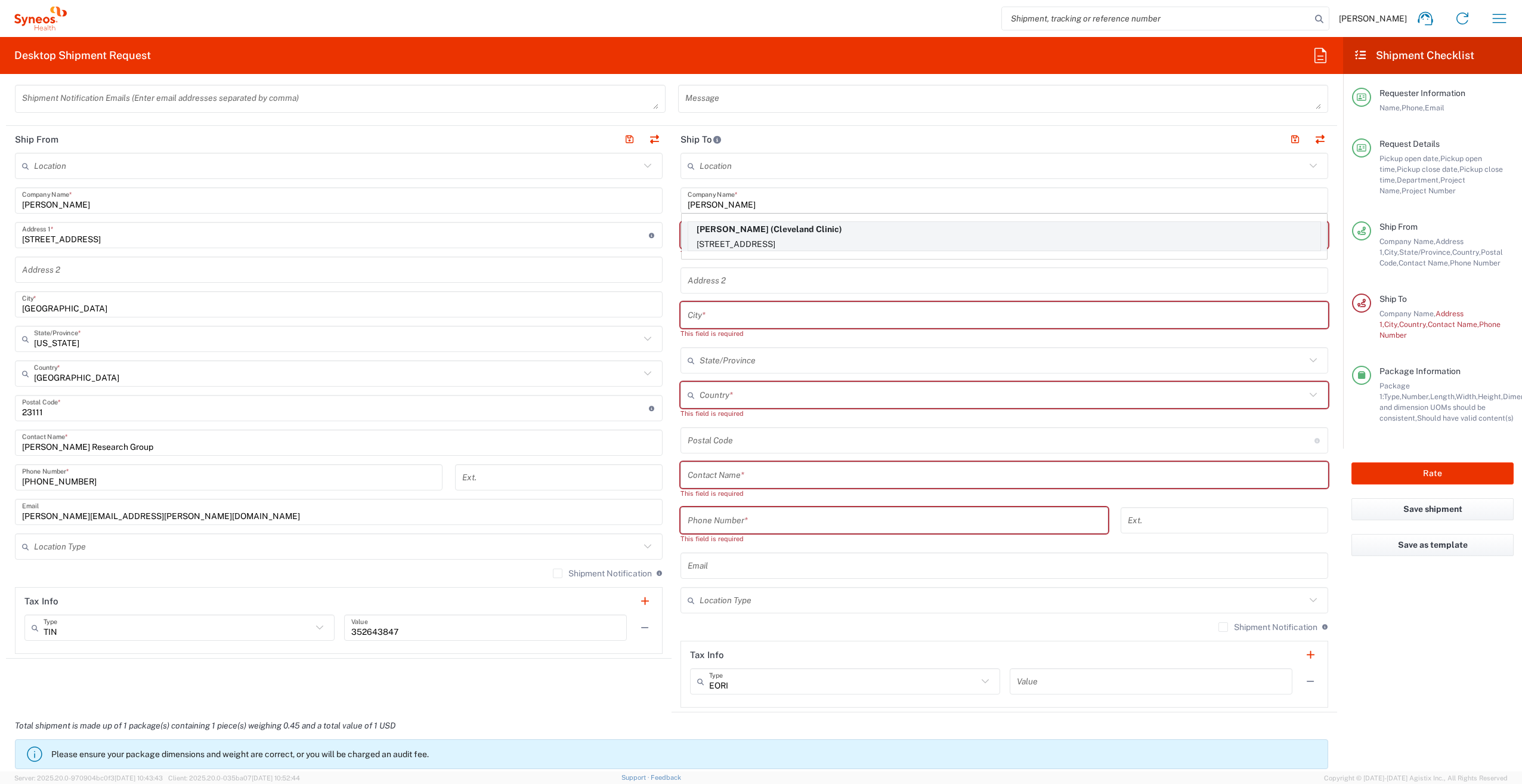
type input "[GEOGRAPHIC_DATA]"
type input "44195"
type input "Cleveland Clinic"
type input "[PHONE_NUMBER]"
type input "[US_STATE]"
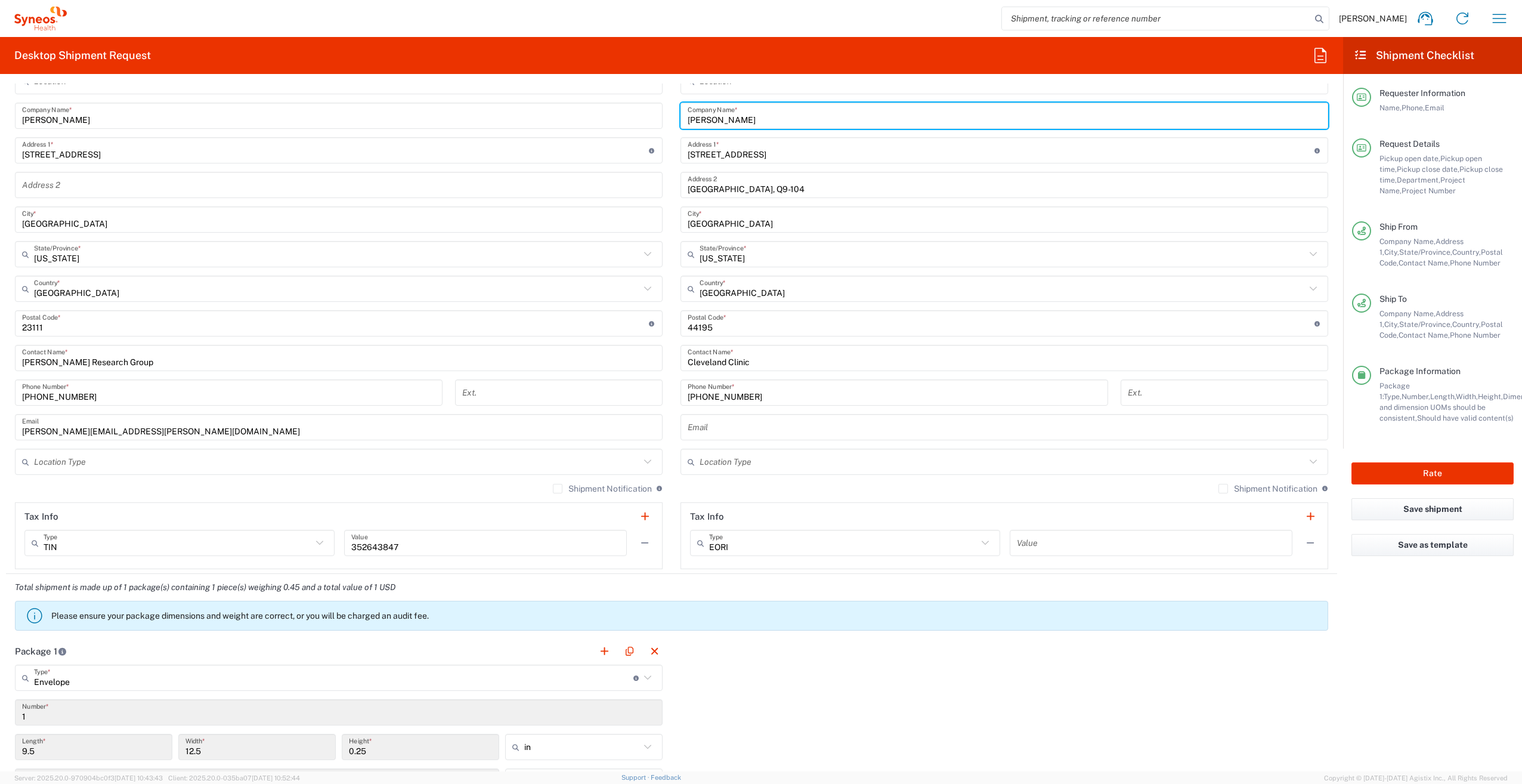
scroll to position [474, 0]
click at [1438, 473] on button "Rate" at bounding box center [1432, 473] width 162 height 22
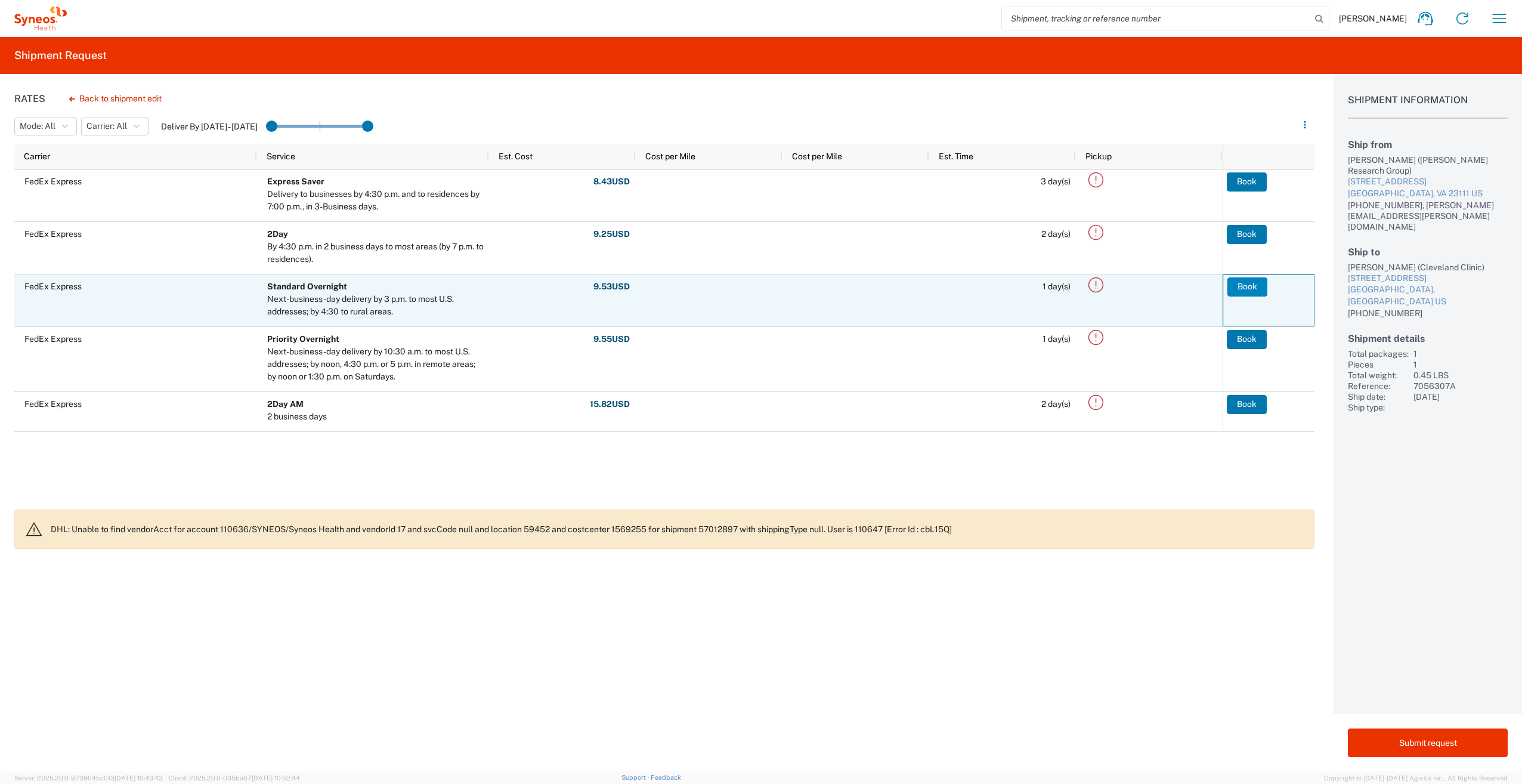
click at [1251, 285] on button "Book" at bounding box center [1248, 286] width 40 height 19
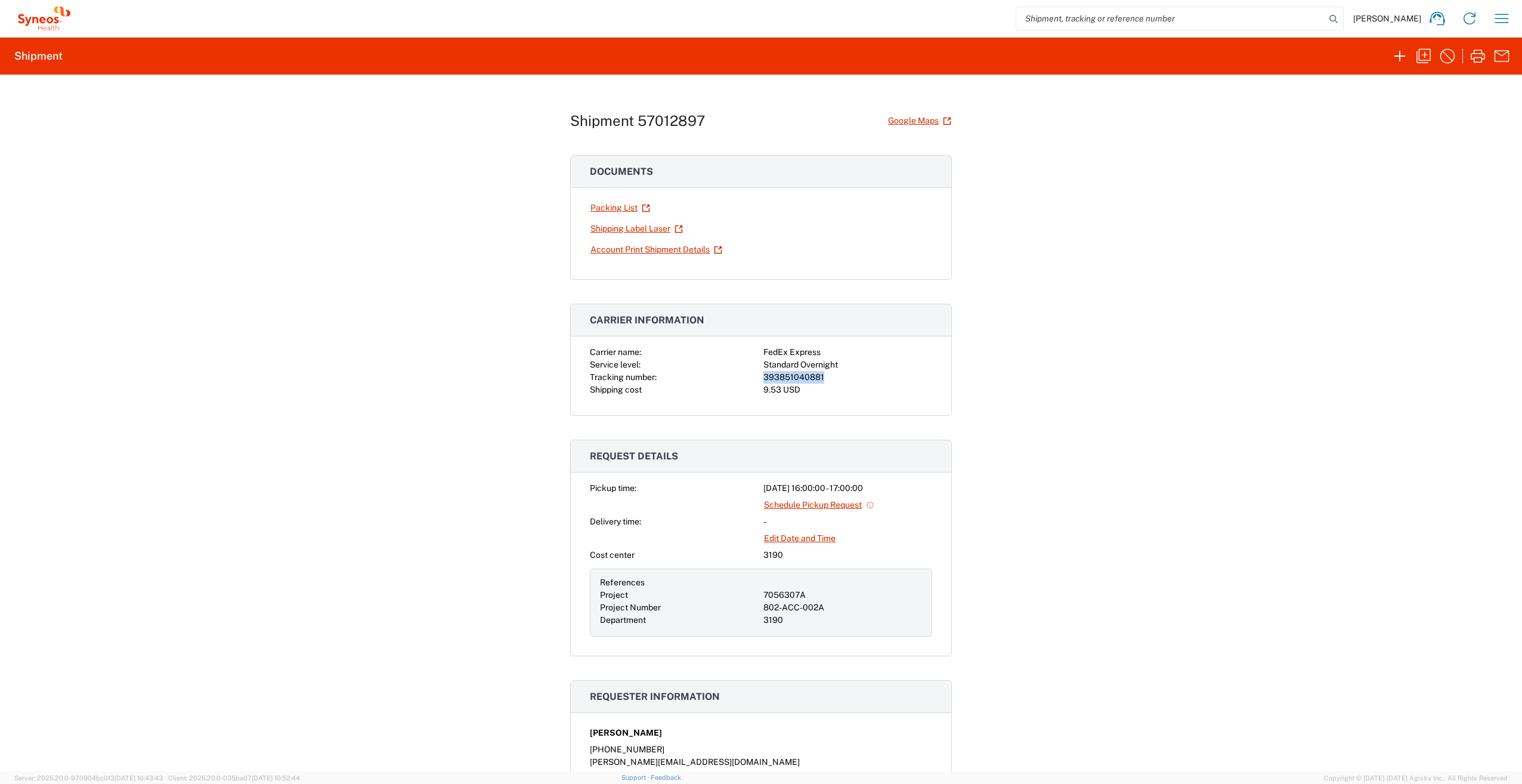
drag, startPoint x: 759, startPoint y: 378, endPoint x: 820, endPoint y: 377, distance: 61.0
click at [820, 377] on div "393851040881" at bounding box center [847, 377] width 169 height 12
copy div "393851040881"
click at [1236, 191] on div "Shipment 57012897 Google Maps Documents Packing List Shipping Label Laser Accou…" at bounding box center [761, 423] width 1522 height 697
click at [1472, 52] on icon "button" at bounding box center [1478, 56] width 19 height 19
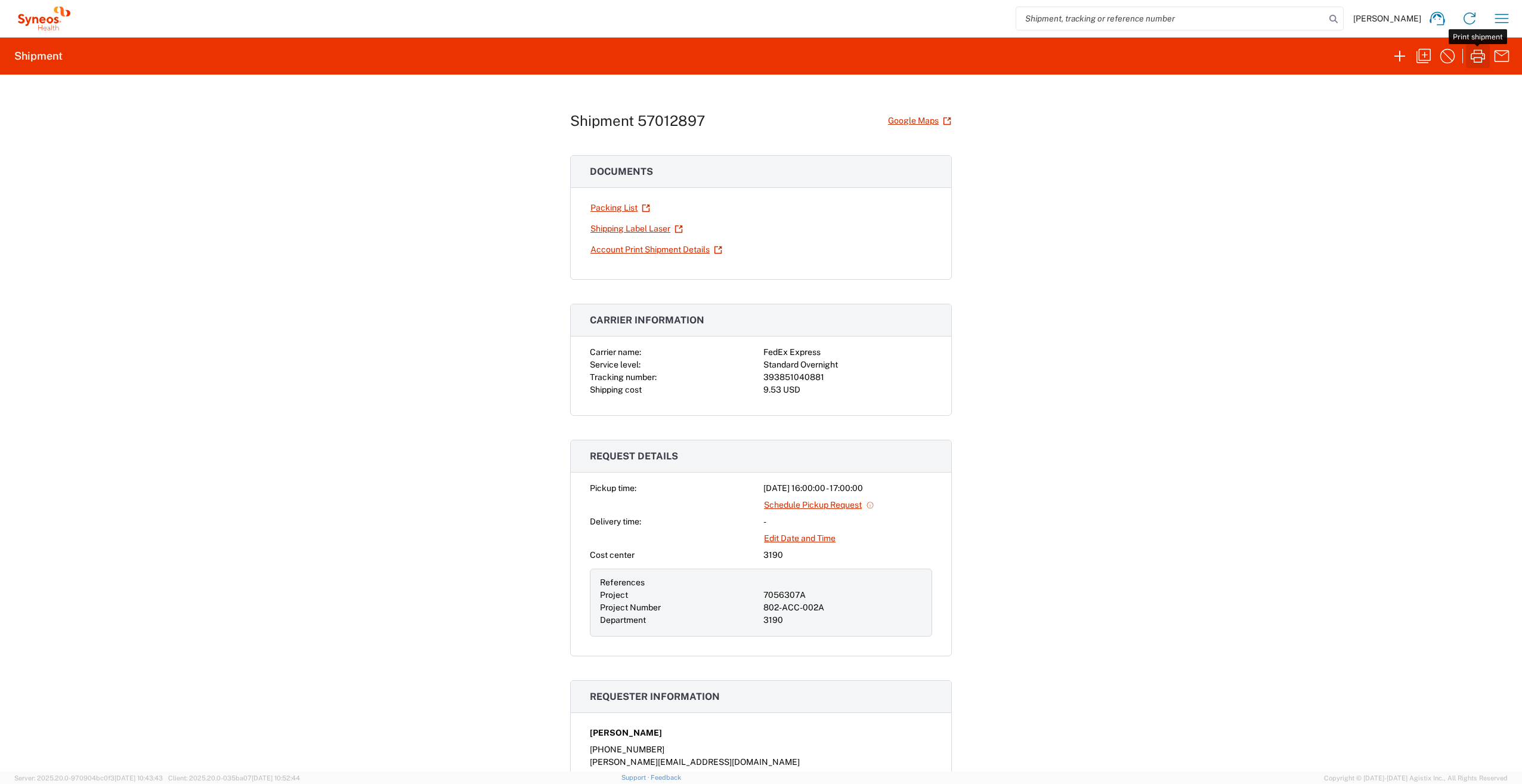
click at [1480, 58] on icon "button" at bounding box center [1478, 56] width 15 height 13
click at [1402, 61] on icon "button" at bounding box center [1400, 56] width 19 height 19
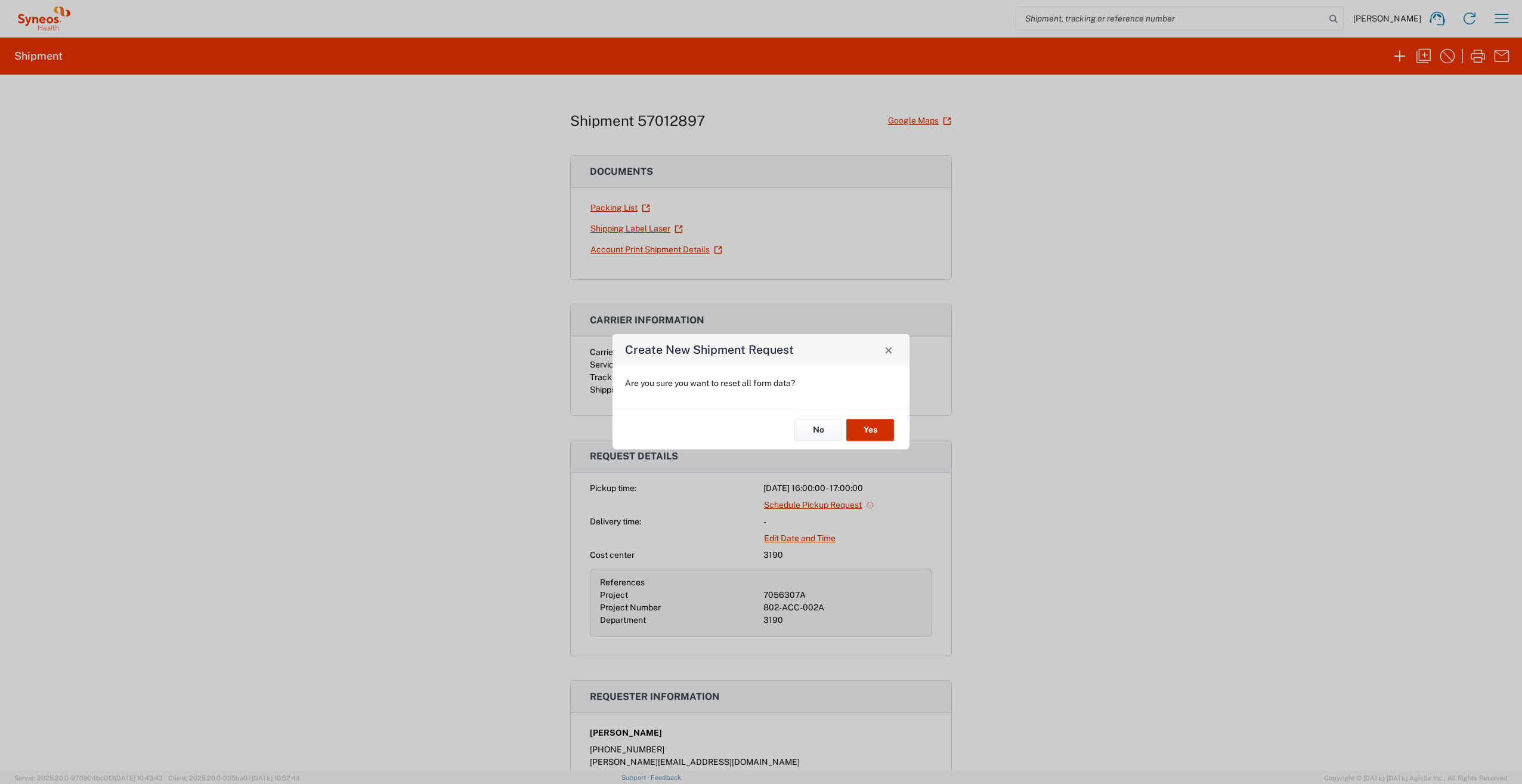
click at [868, 425] on button "Yes" at bounding box center [871, 430] width 48 height 22
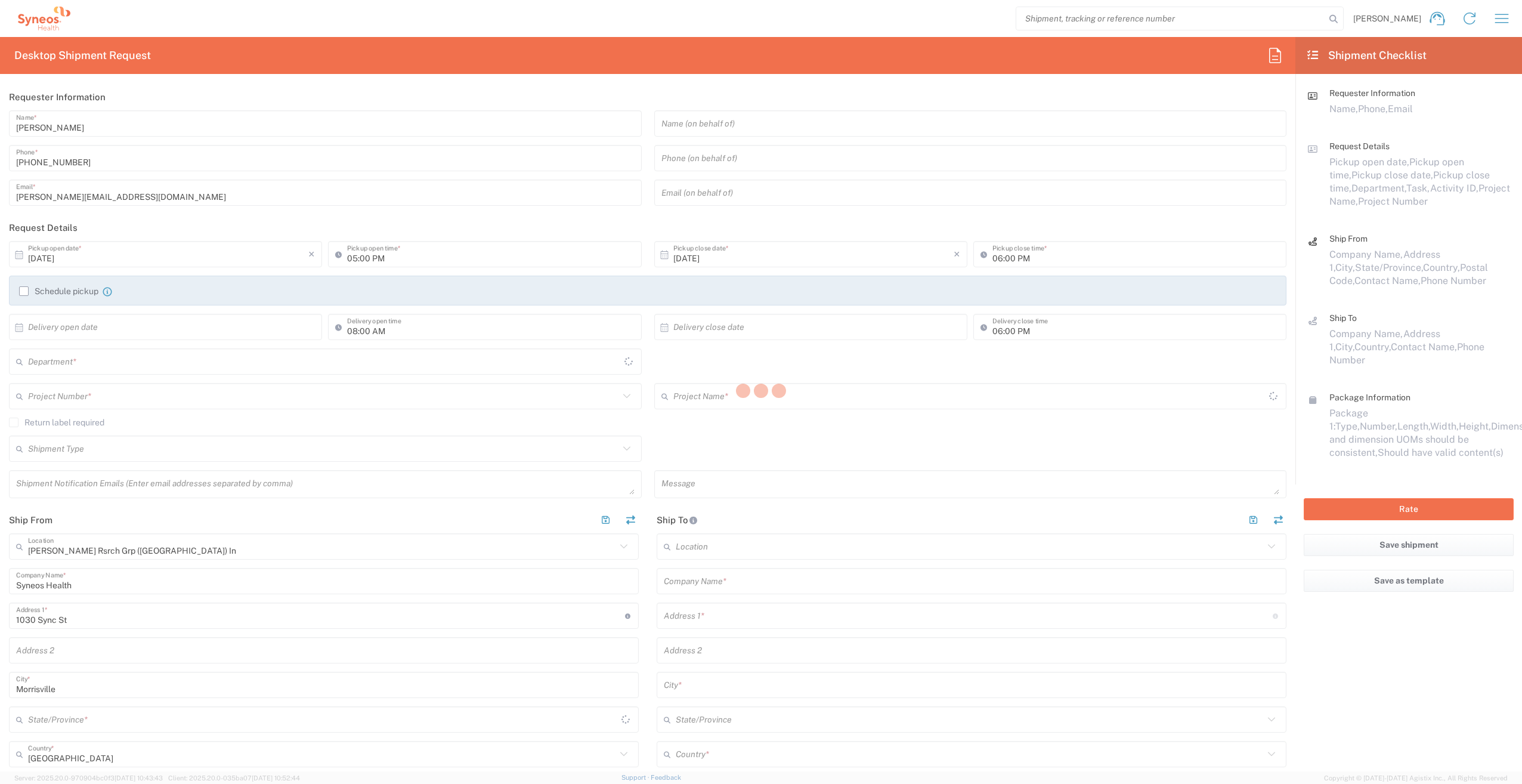
type input "[US_STATE]"
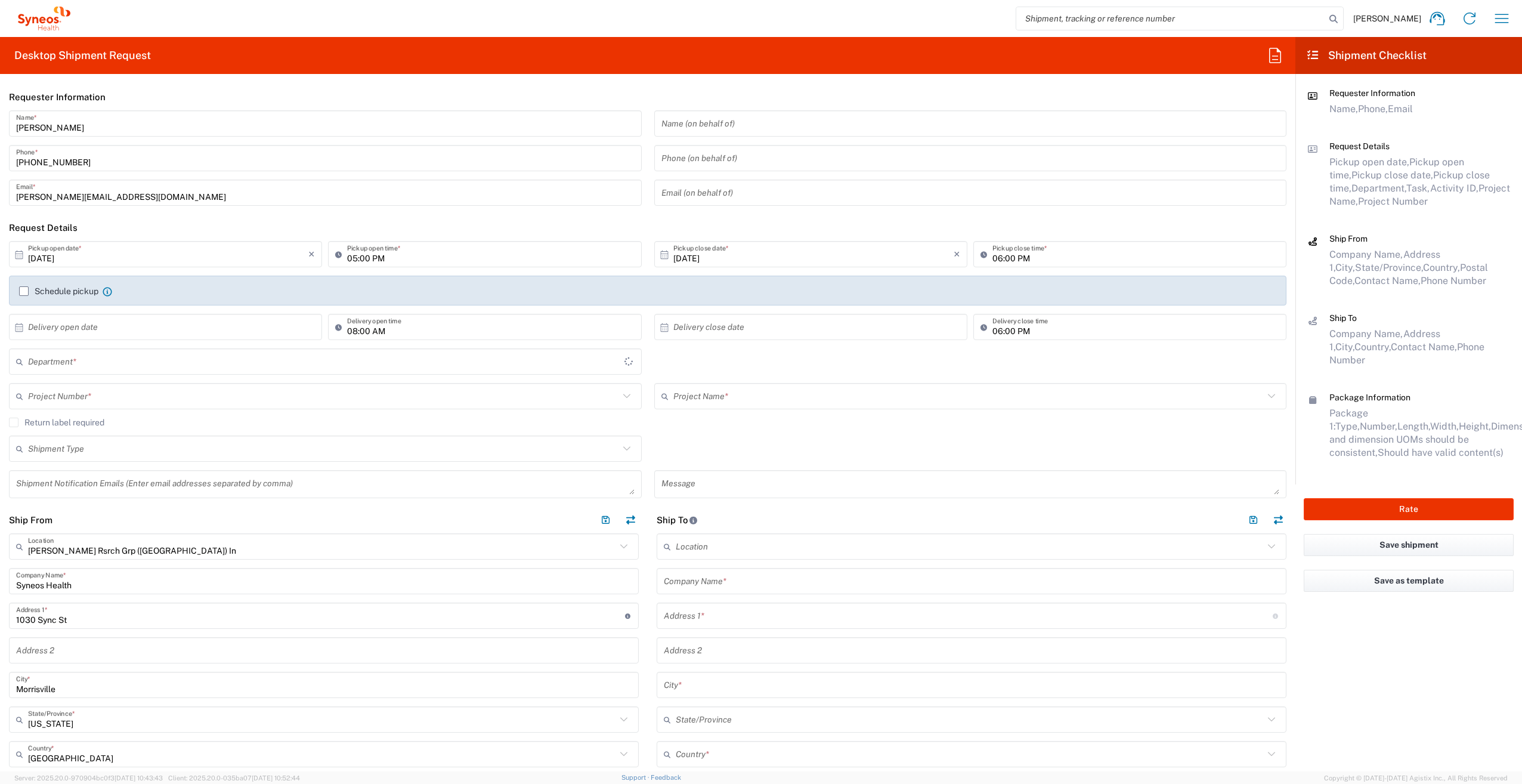
type input "3190"
drag, startPoint x: 245, startPoint y: 316, endPoint x: 269, endPoint y: 400, distance: 87.4
click at [269, 400] on div "[DATE] × Pickup open date * Cancel Apply 05:00 PM Pickup open time * [DATE] × P…" at bounding box center [648, 373] width 1290 height 265
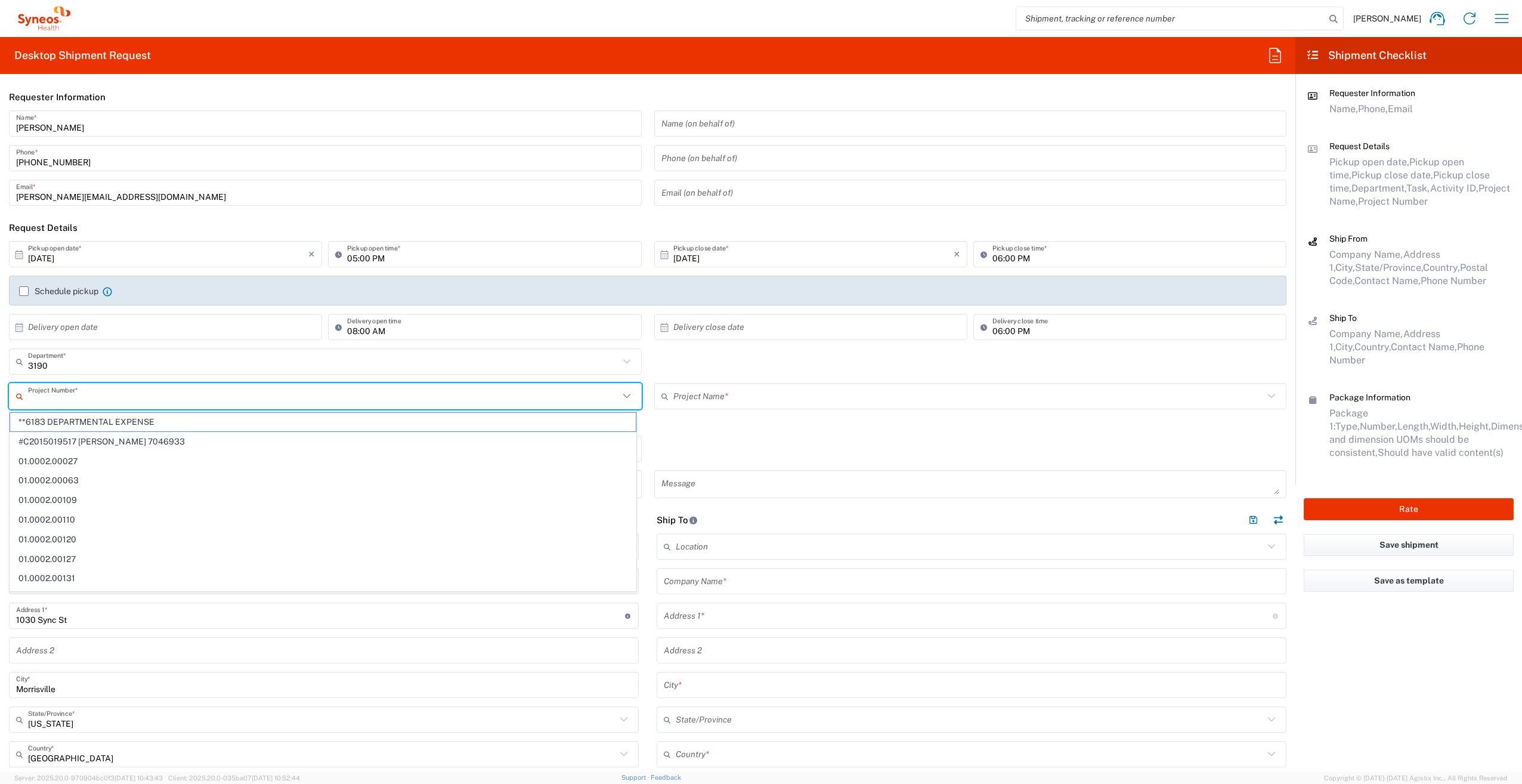
click at [269, 400] on input "text" at bounding box center [323, 396] width 591 height 21
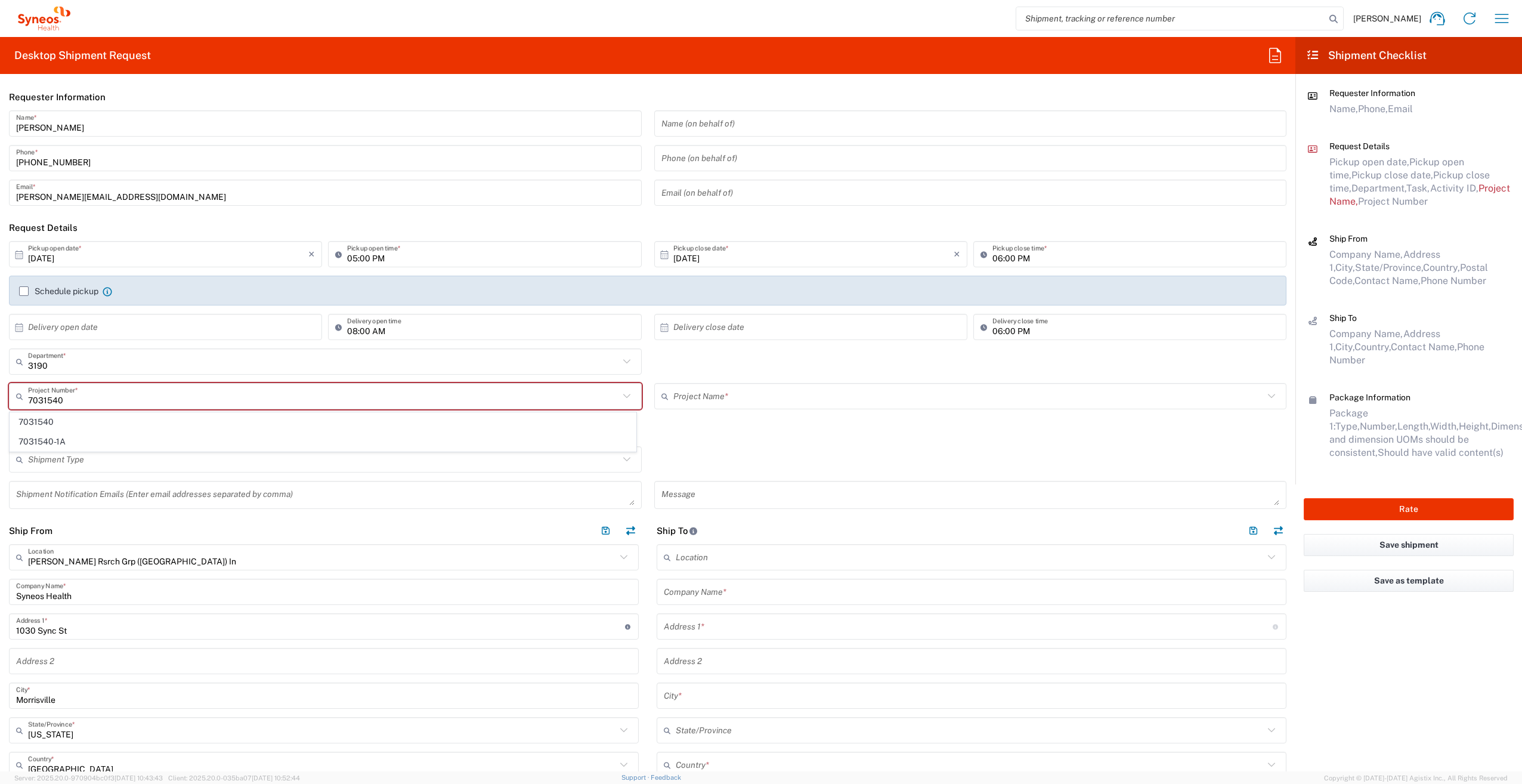
click at [198, 437] on span "7031540-1A" at bounding box center [323, 441] width 626 height 19
type input "7031540-1A"
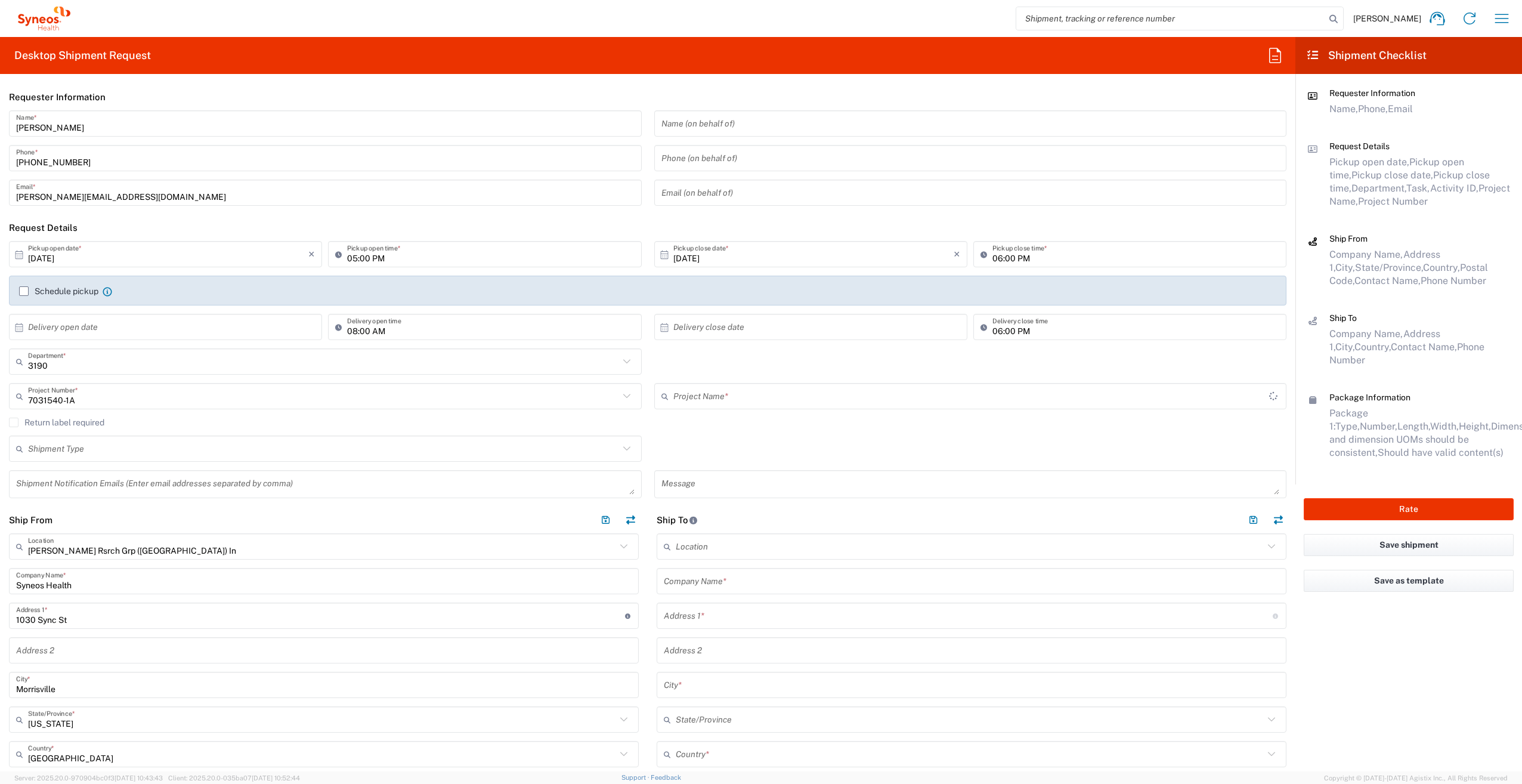
type input "802-SYN-065A"
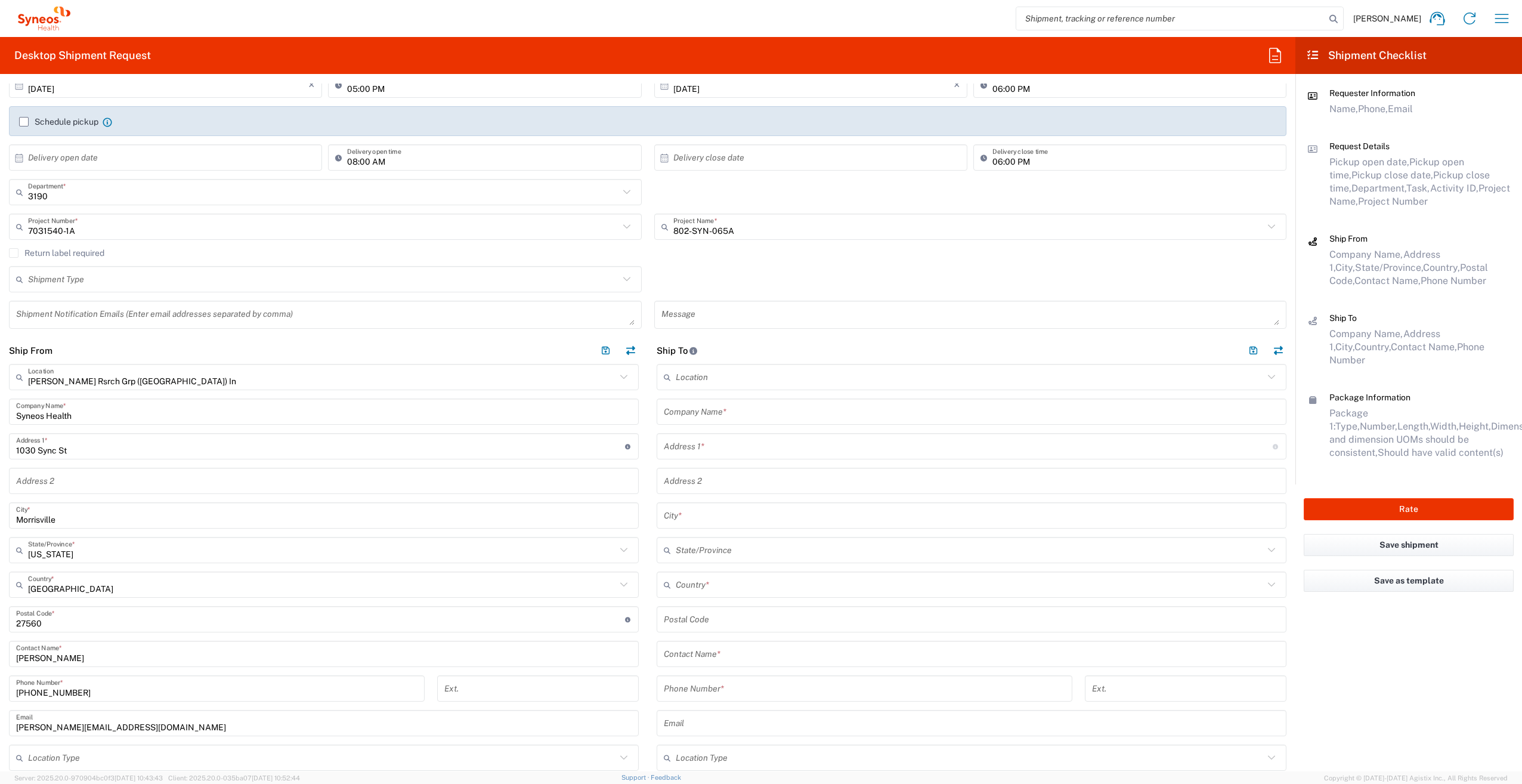
scroll to position [171, 0]
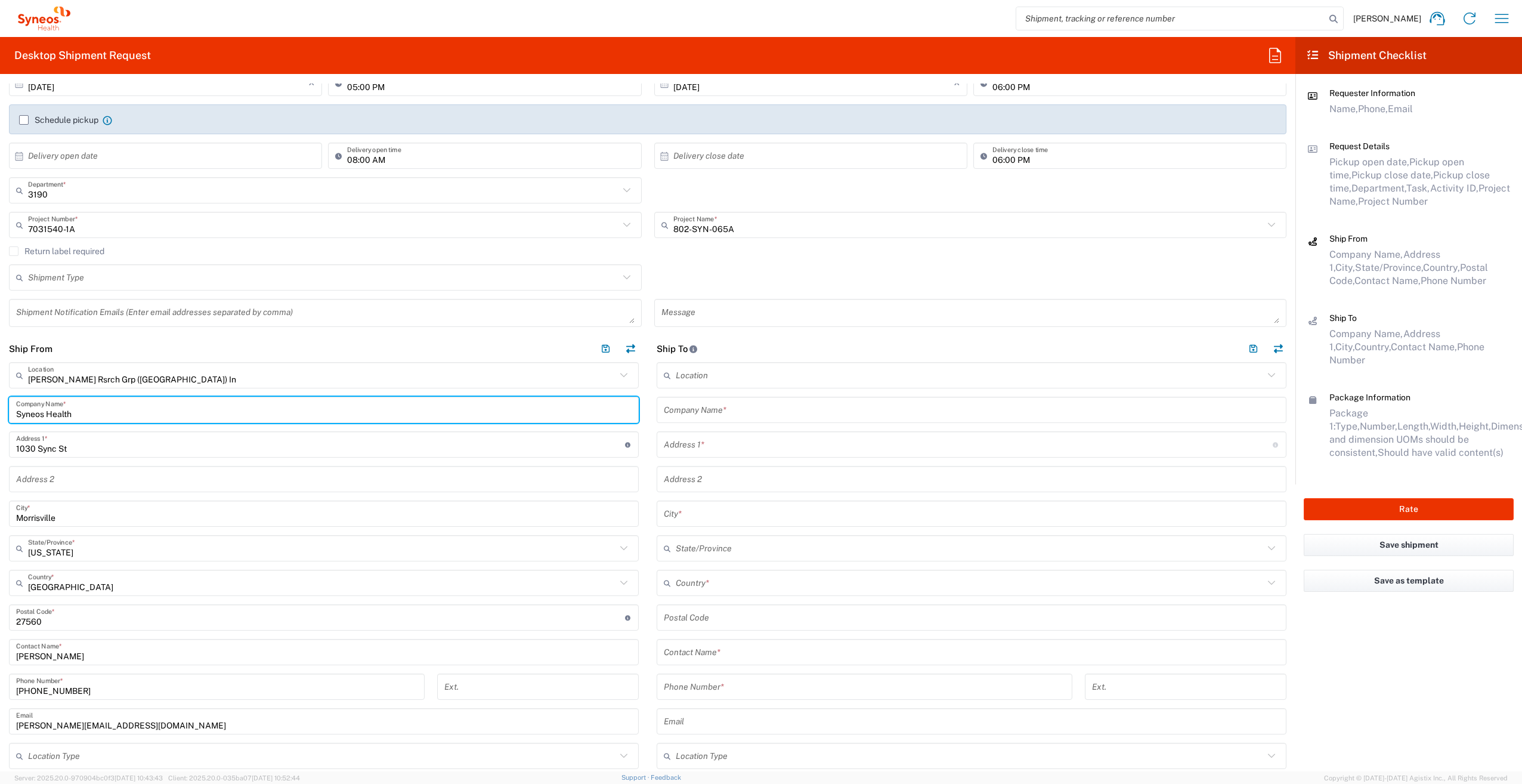
click at [135, 408] on input "Syneos Health" at bounding box center [324, 410] width 616 height 21
type input "S"
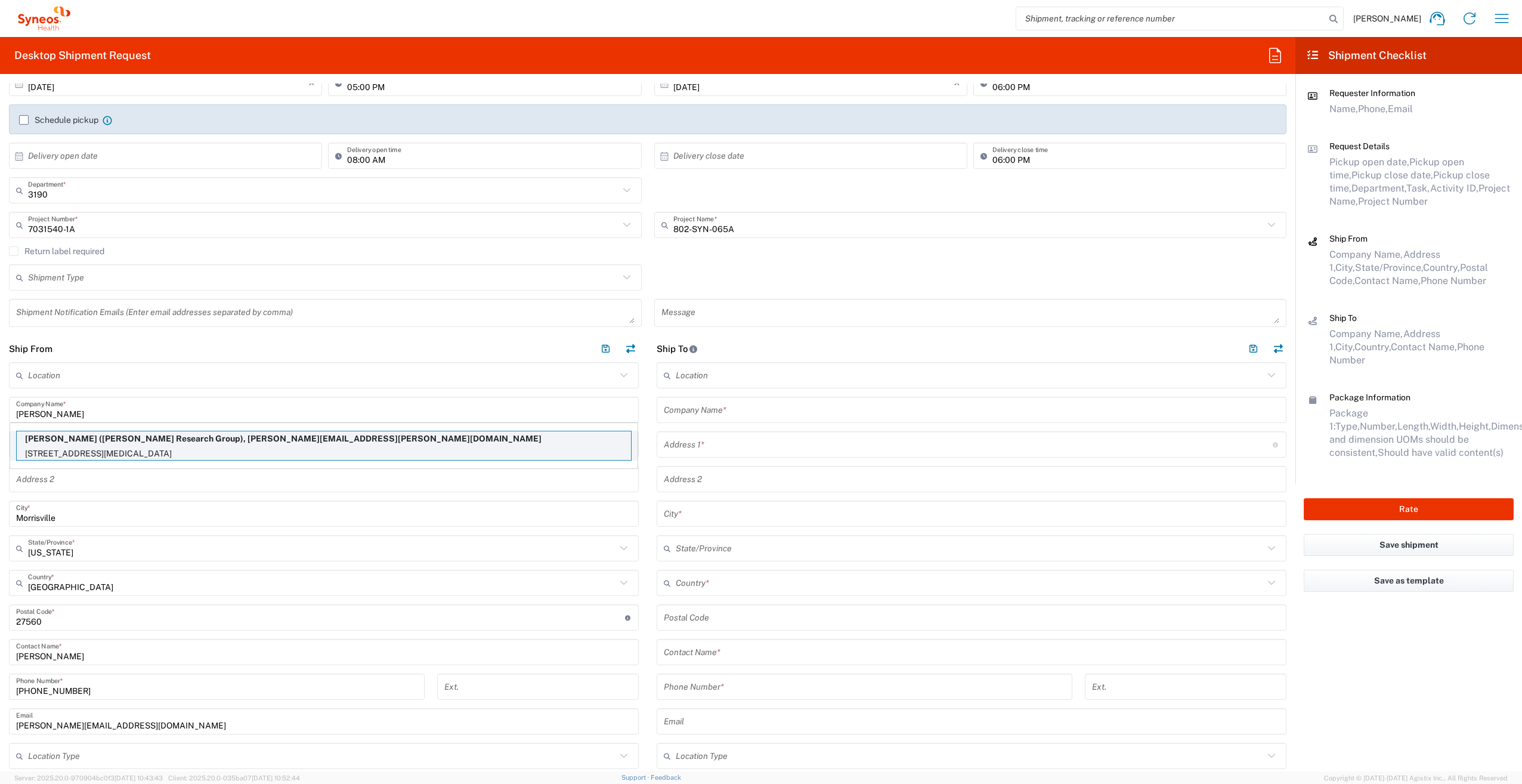
click at [148, 440] on p "[PERSON_NAME] ([PERSON_NAME] Research Group), [PERSON_NAME][EMAIL_ADDRESS][PERS…" at bounding box center [324, 438] width 614 height 15
type input "[PERSON_NAME]"
type input "[STREET_ADDRESS]"
type input "[MEDICAL_DATA]"
type input "[US_STATE]"
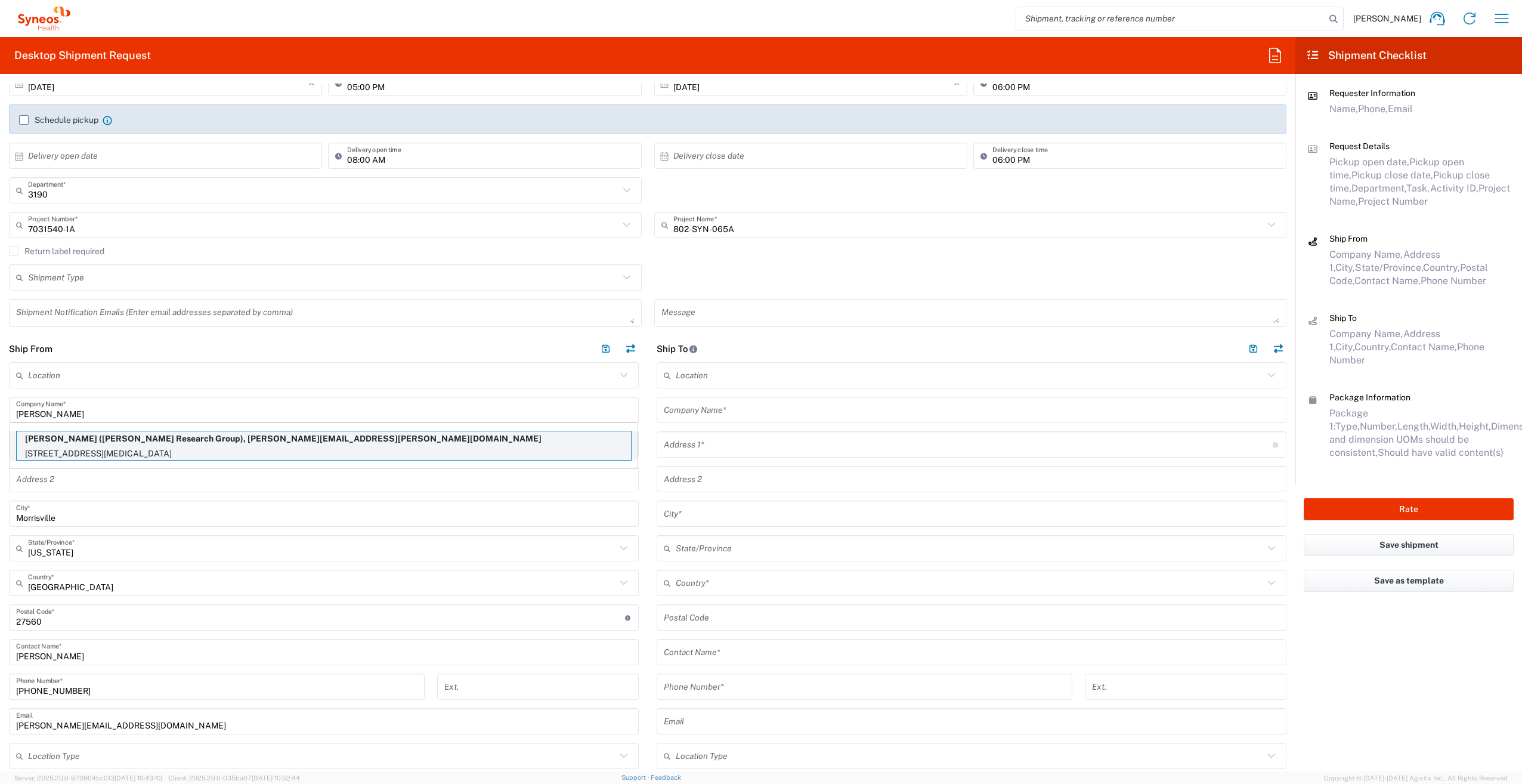
type input "92860"
type input "[PERSON_NAME] Research Group"
type input "[PHONE_NUMBER]"
type input "[PERSON_NAME][EMAIL_ADDRESS][PERSON_NAME][DOMAIN_NAME]"
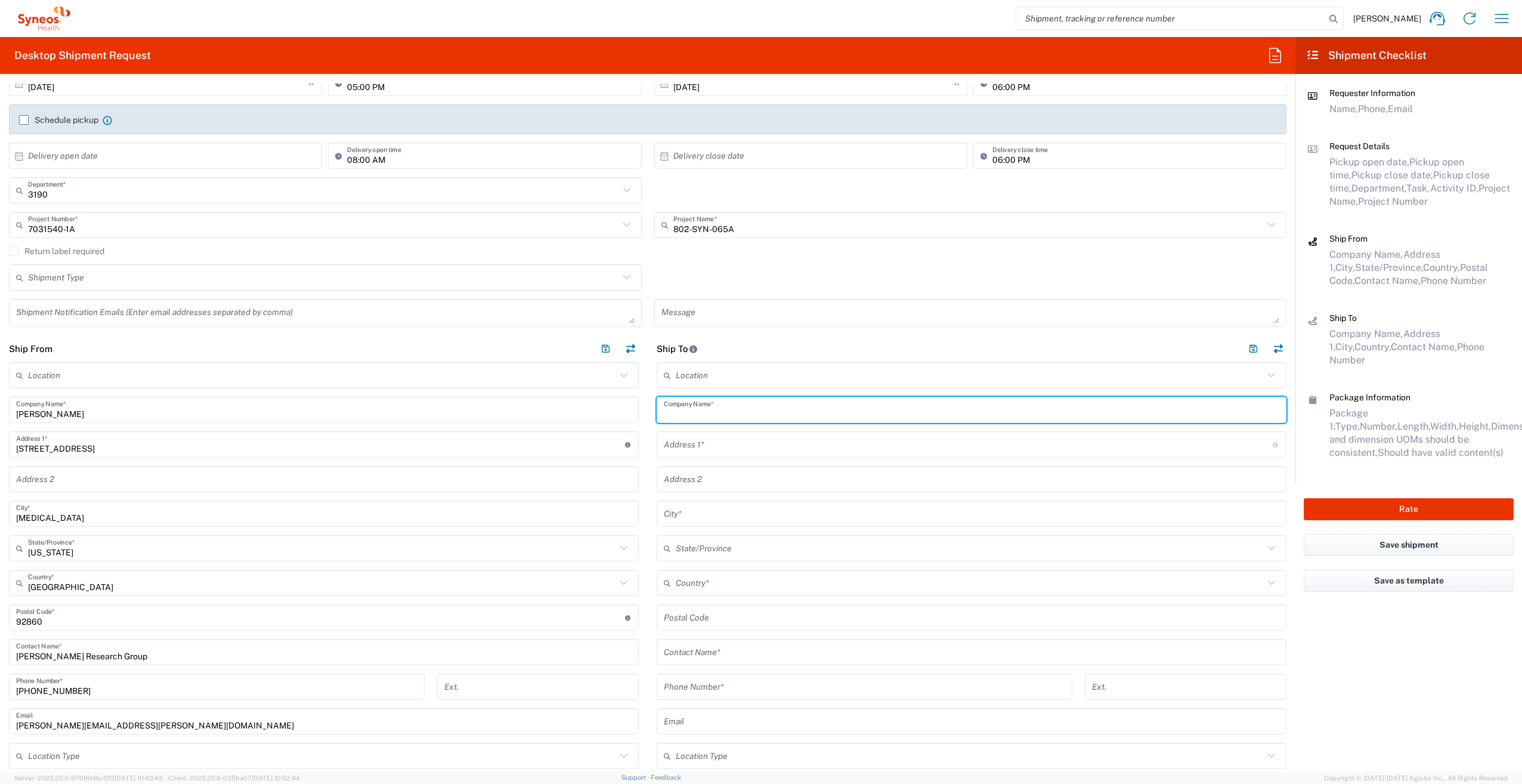
click at [830, 417] on input "text" at bounding box center [972, 410] width 616 height 21
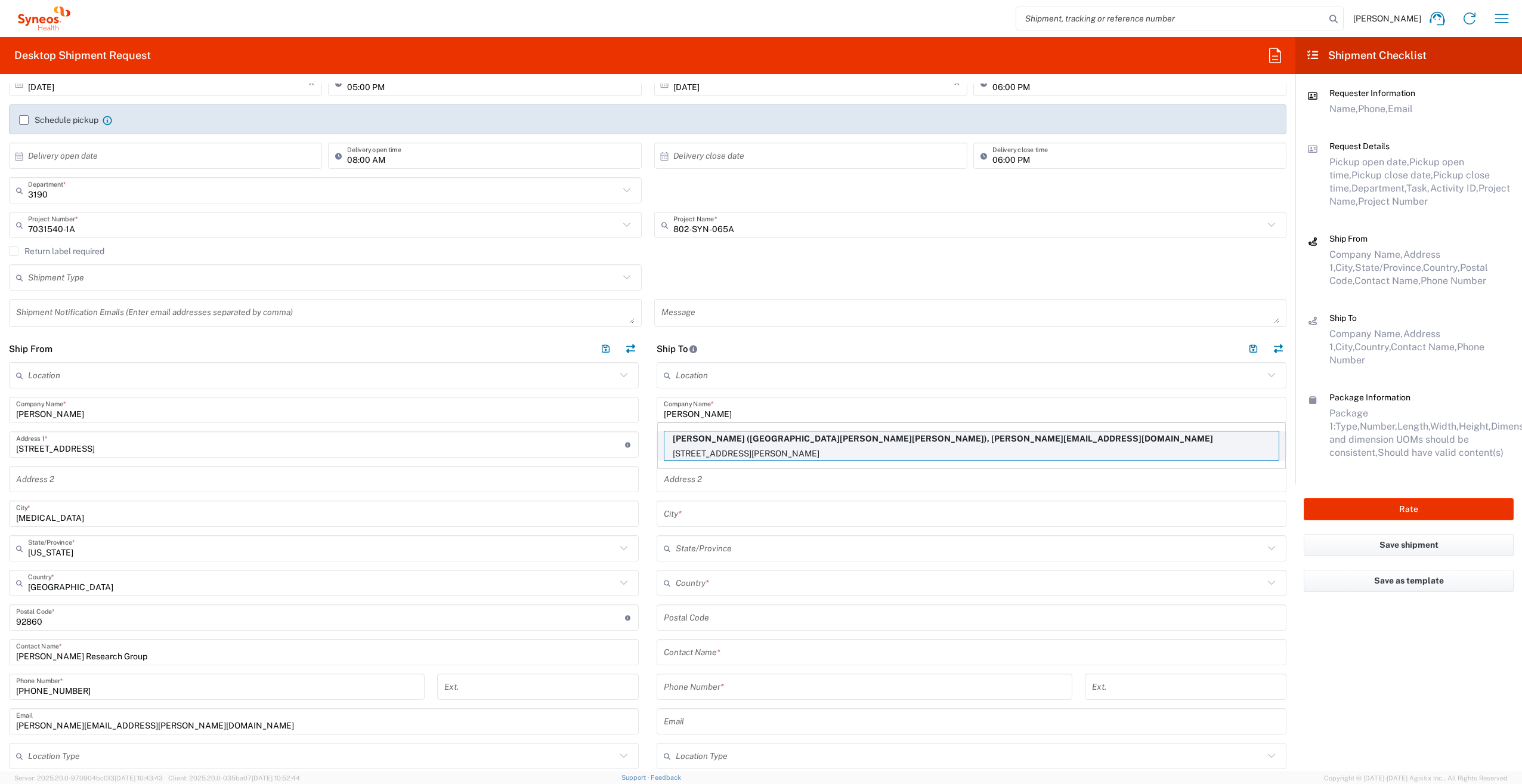
click at [785, 444] on p "[PERSON_NAME] ([GEOGRAPHIC_DATA][PERSON_NAME][PERSON_NAME]), [PERSON_NAME][EMAI…" at bounding box center [972, 438] width 614 height 15
type input "[PERSON_NAME]"
type input "[STREET_ADDRESS][PERSON_NAME]"
type input "Suite J"
type input "[GEOGRAPHIC_DATA]"
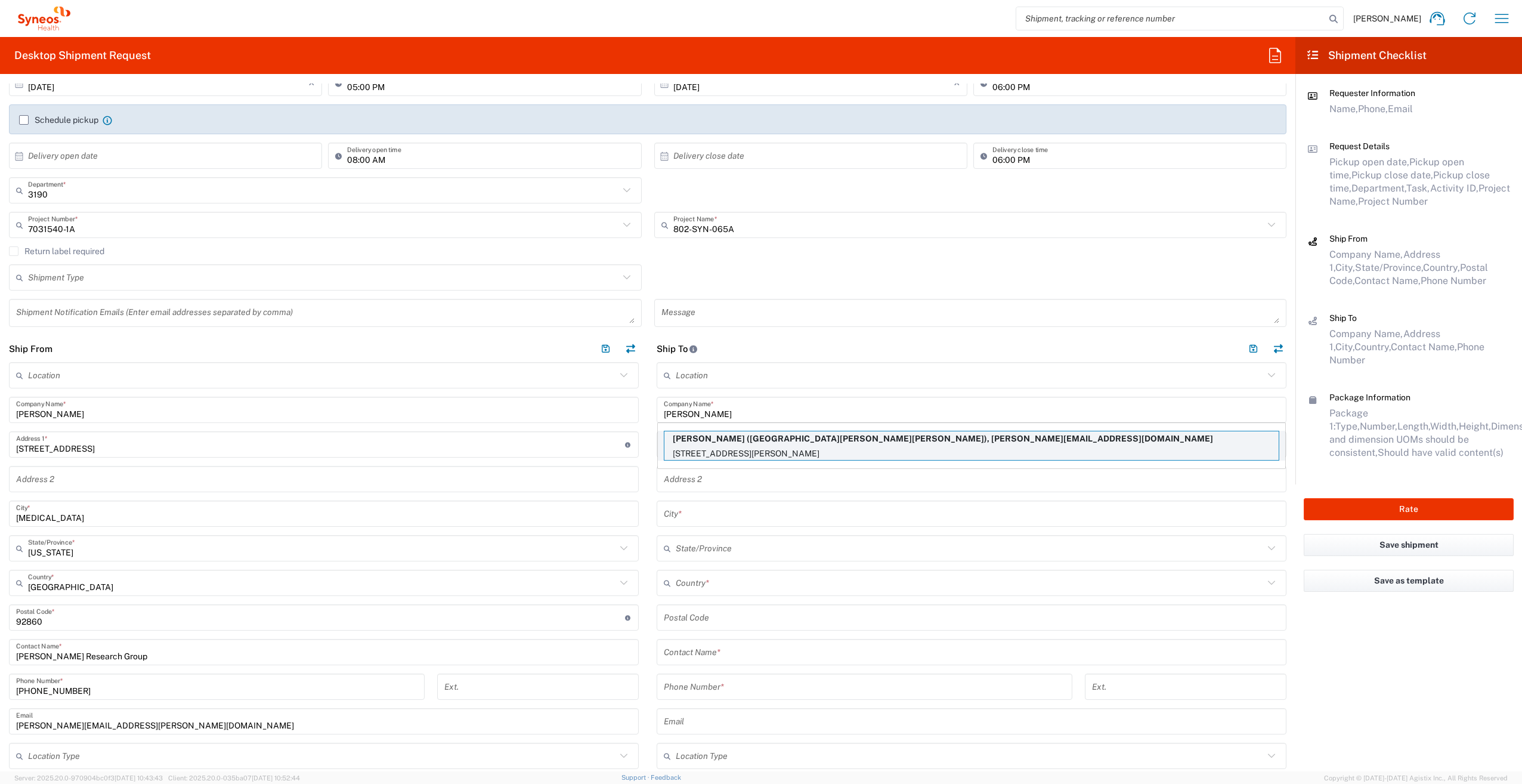
type input "[GEOGRAPHIC_DATA]"
type input "92408"
type input "[GEOGRAPHIC_DATA][PERSON_NAME][PERSON_NAME]"
type input "[PHONE_NUMBER]"
type input "[PERSON_NAME][EMAIL_ADDRESS][DOMAIN_NAME]"
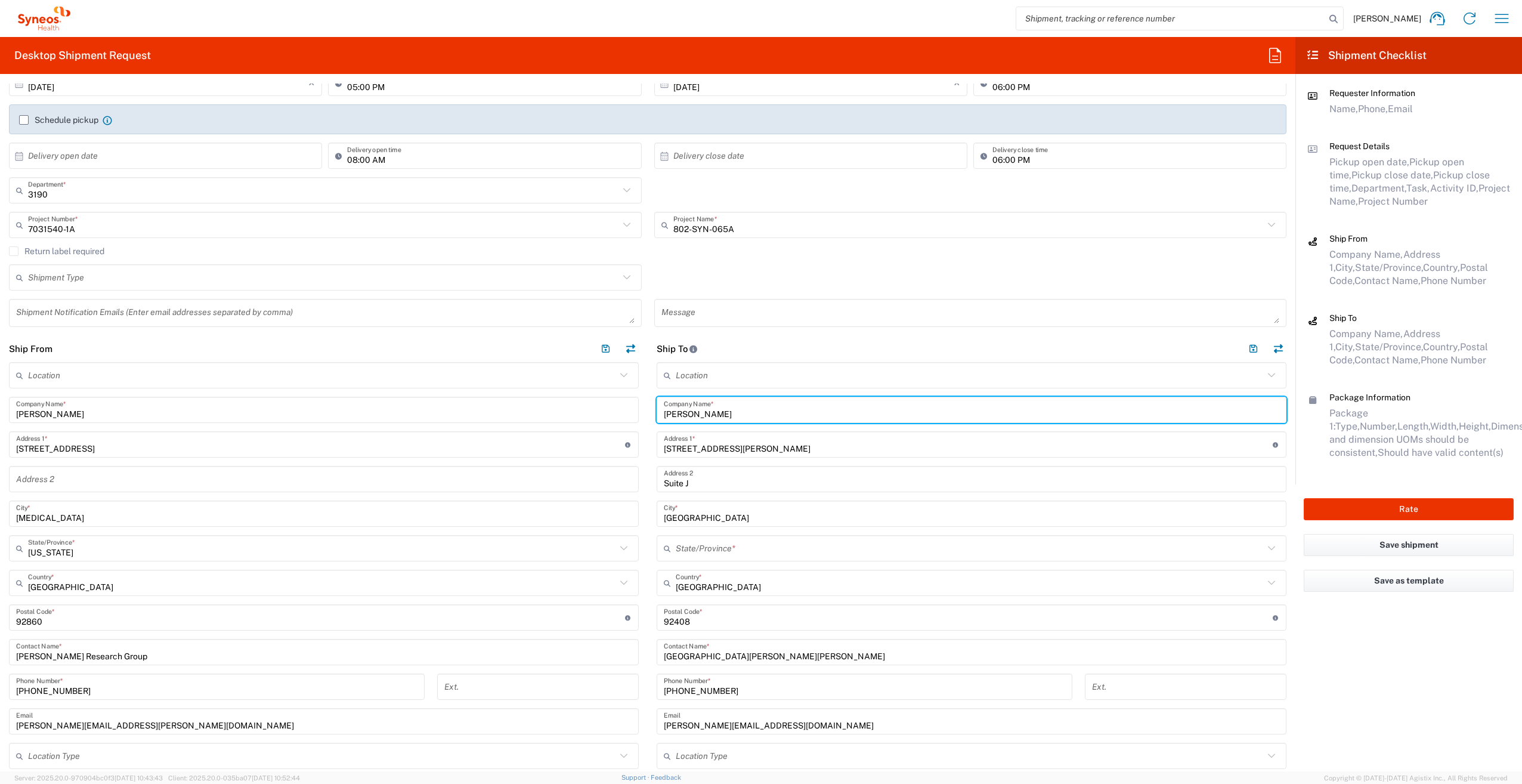
type input "[US_STATE]"
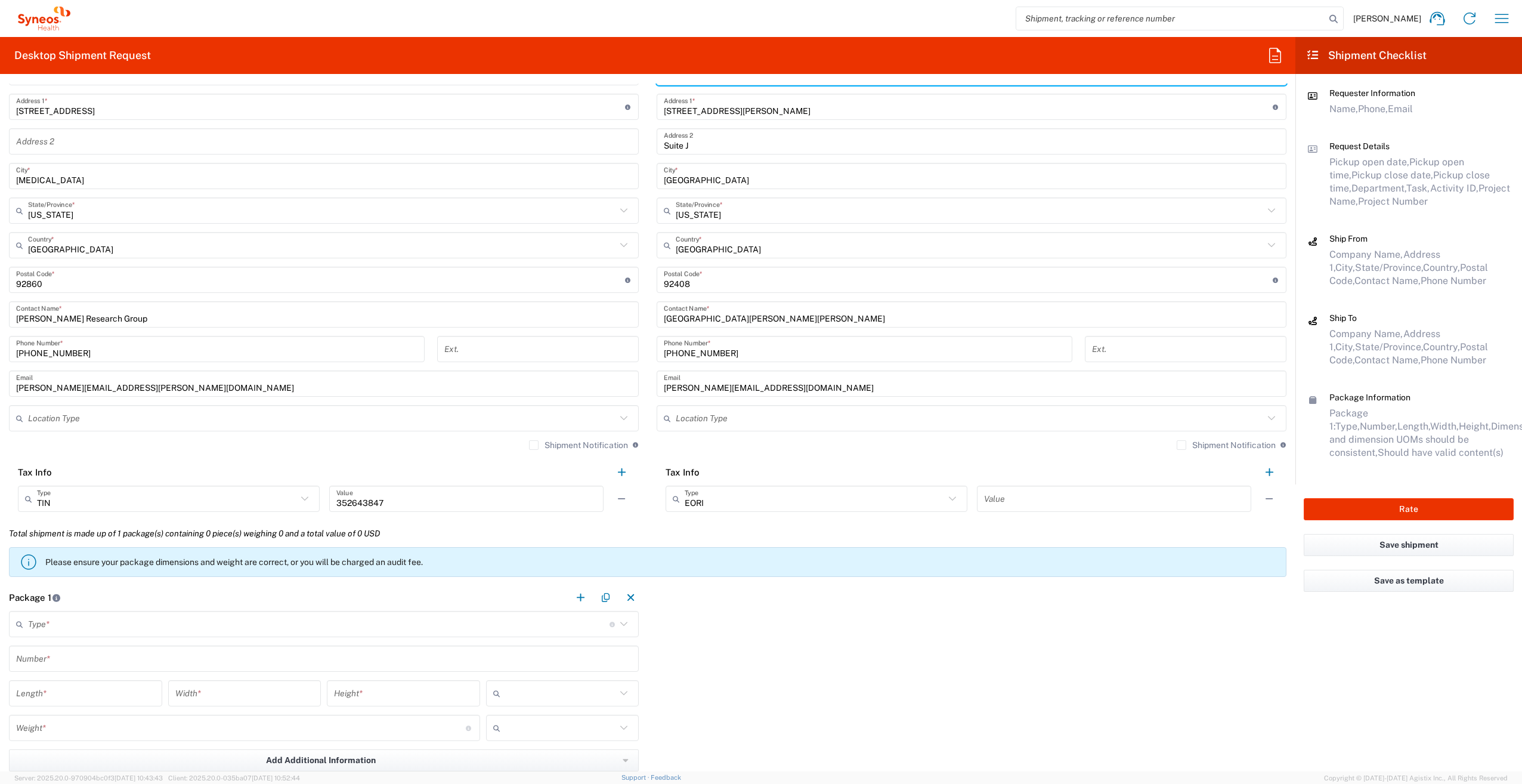
scroll to position [509, 0]
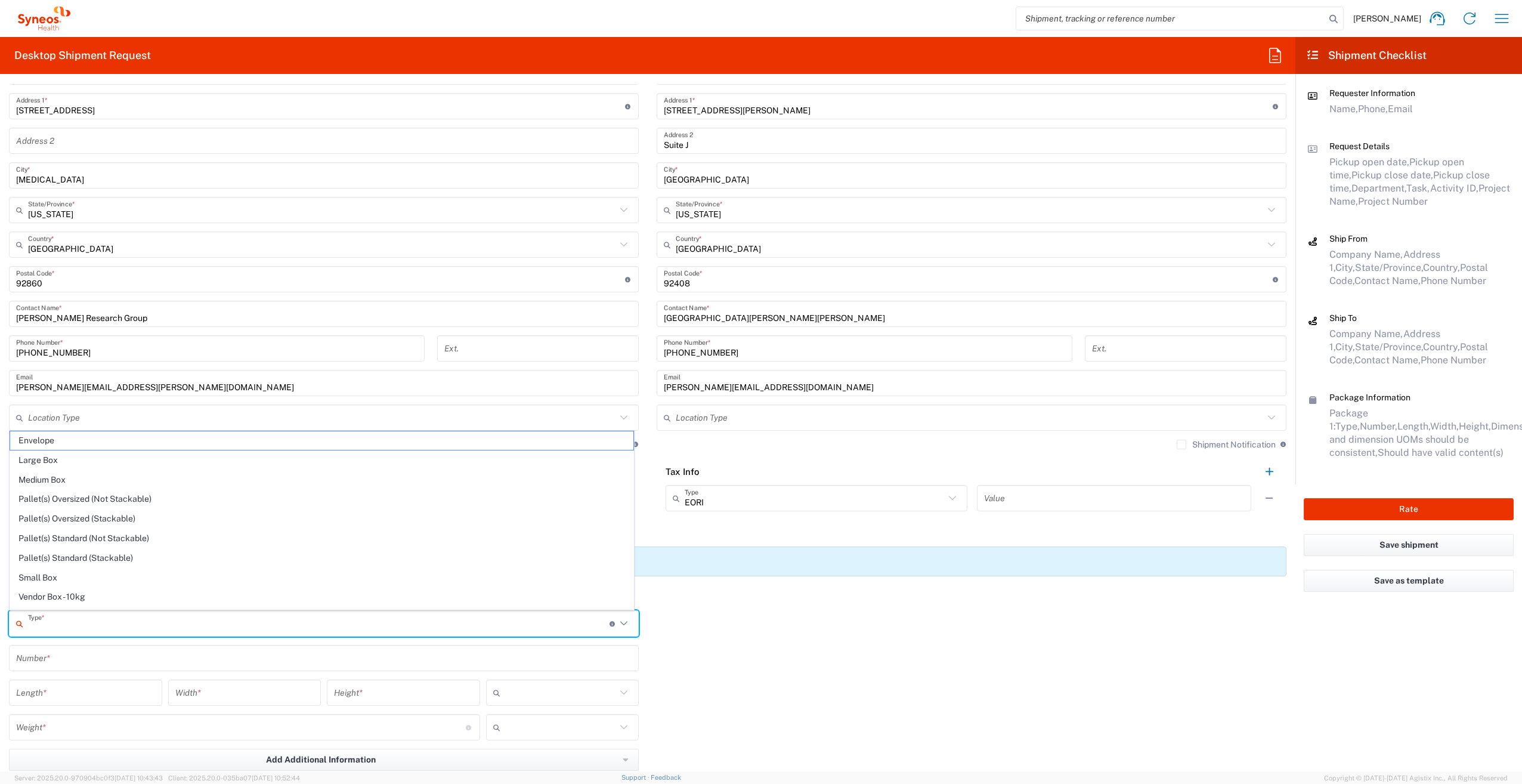
click at [508, 616] on input "text" at bounding box center [319, 623] width 582 height 21
click at [450, 442] on span "Envelope" at bounding box center [322, 441] width 624 height 19
type input "Envelope"
type input "1"
type input "9.5"
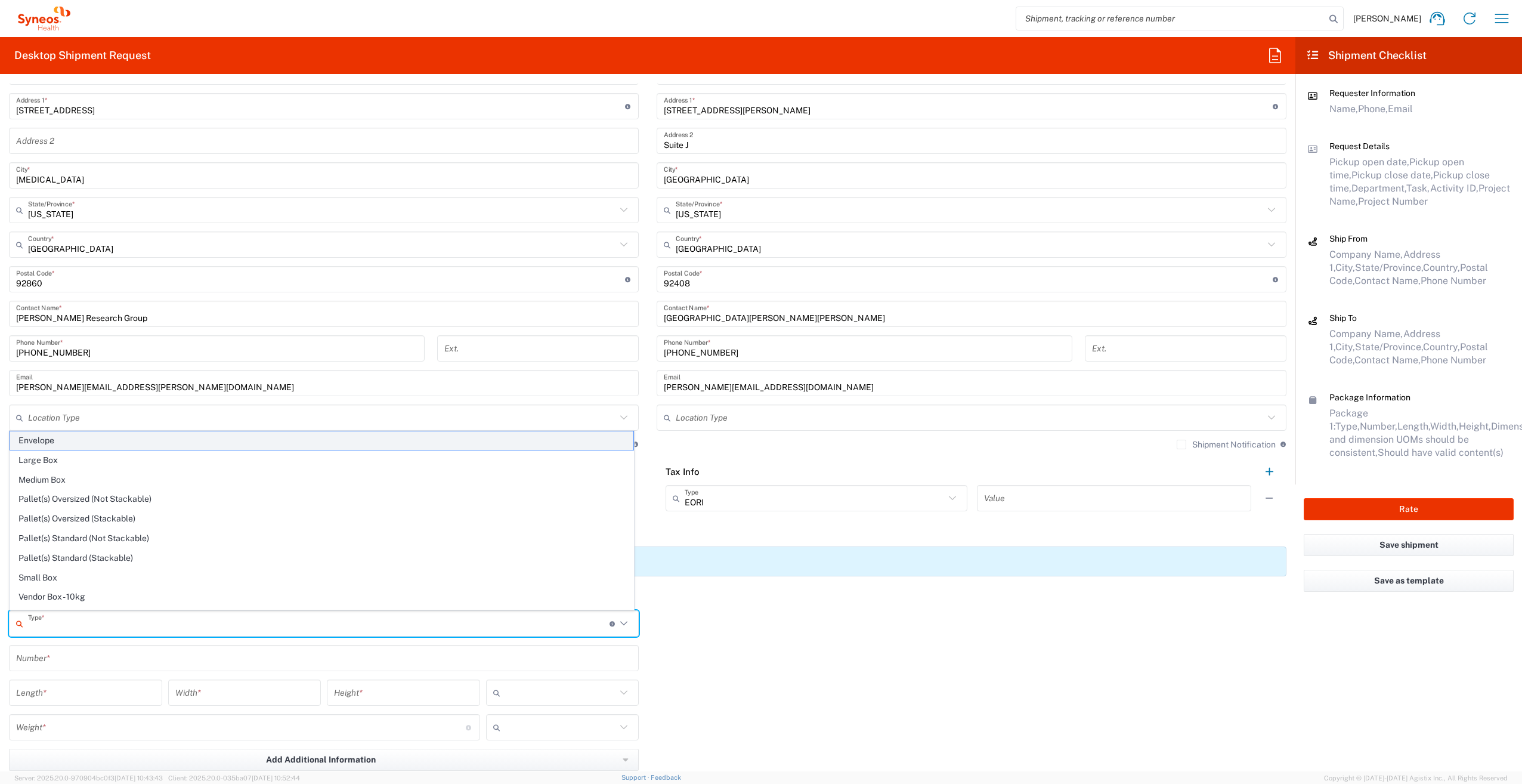
type input "12.5"
type input "0.25"
type input "in"
type input "0.45"
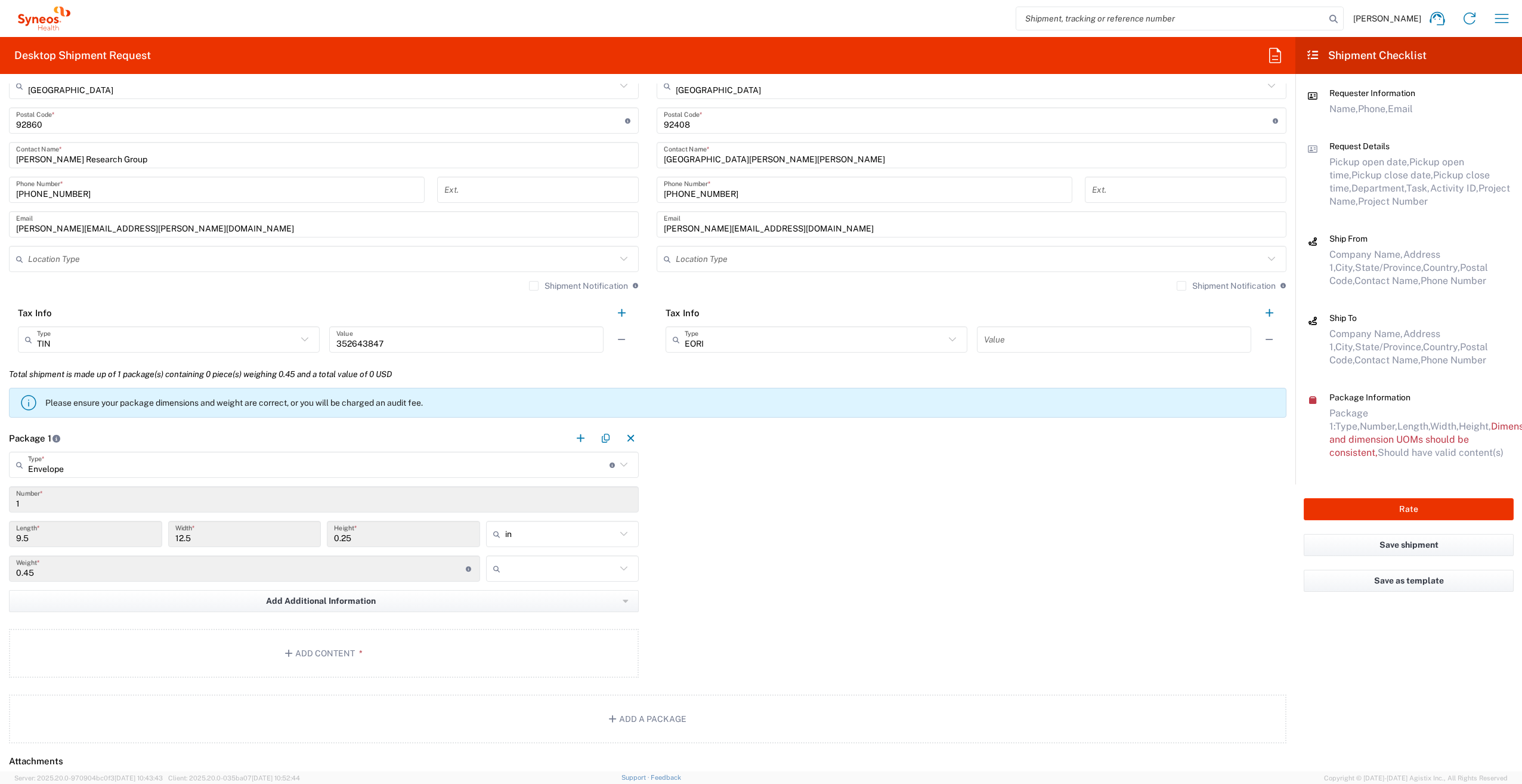
scroll to position [692, 0]
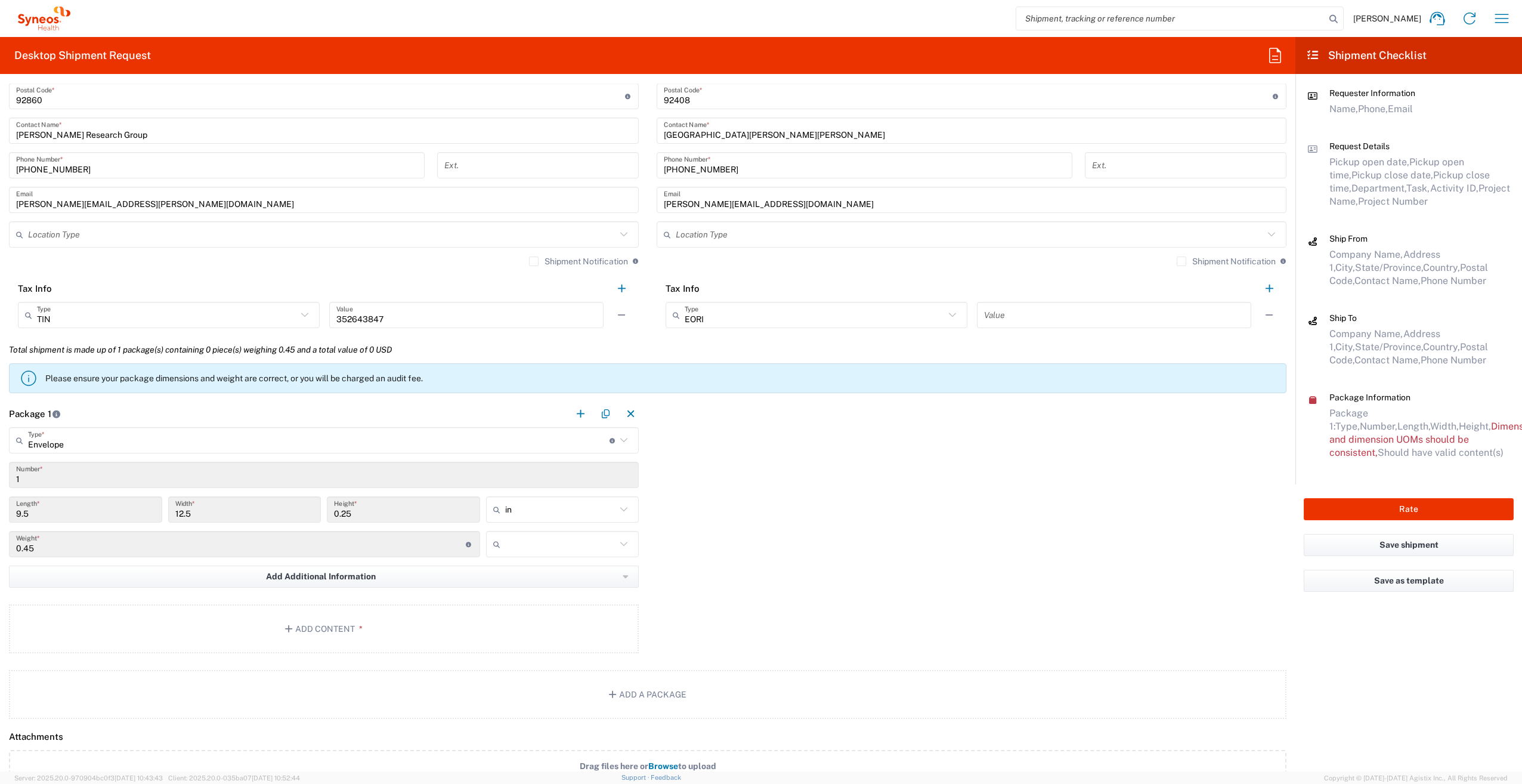
click at [621, 540] on icon at bounding box center [624, 544] width 15 height 15
click at [581, 582] on span "lbs" at bounding box center [559, 590] width 150 height 19
type input "lbs"
click at [468, 629] on button "Add Content *" at bounding box center [324, 628] width 630 height 49
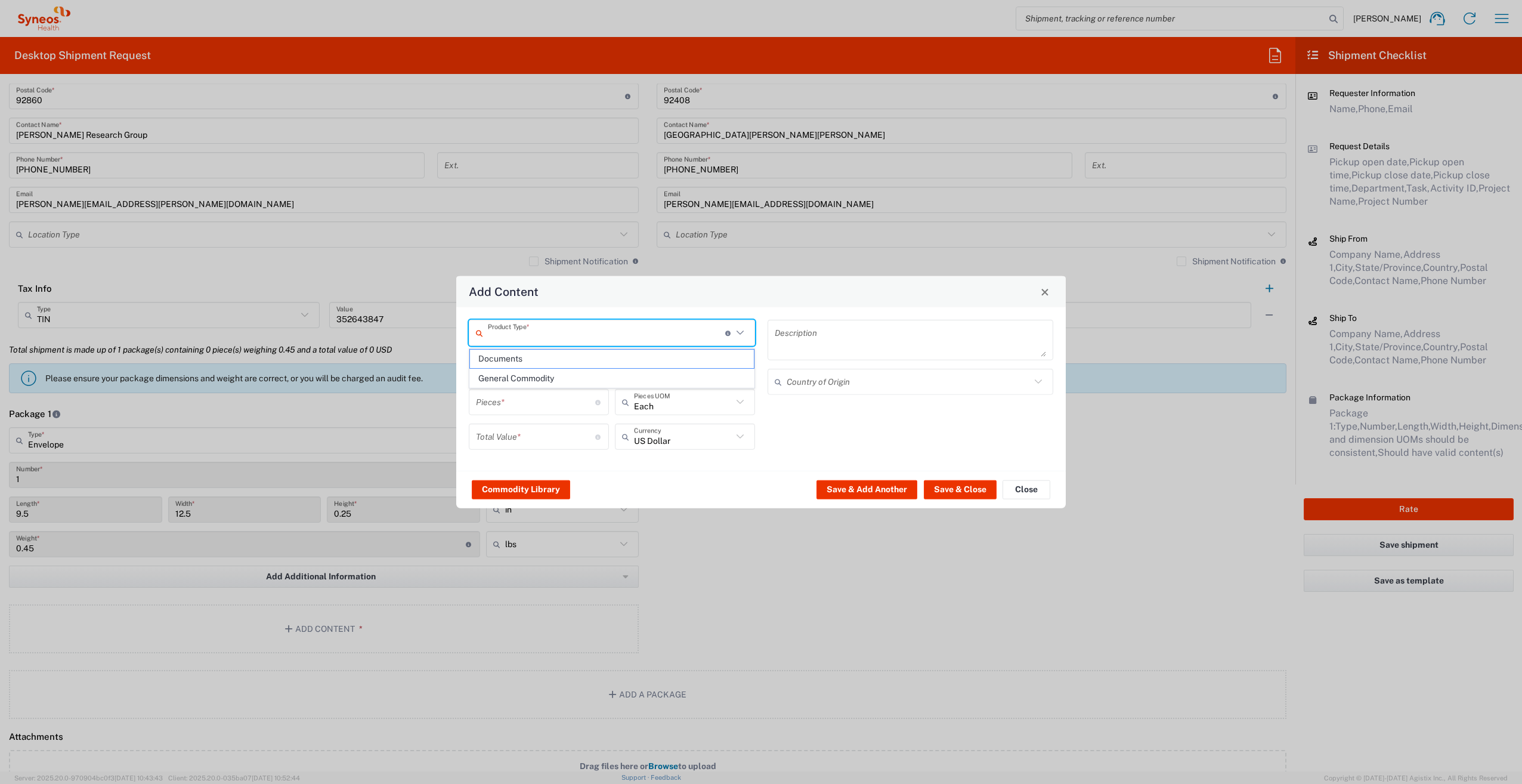
click at [668, 328] on input "text" at bounding box center [607, 332] width 238 height 21
click at [649, 356] on span "Documents" at bounding box center [612, 359] width 284 height 19
type input "Documents"
type input "1"
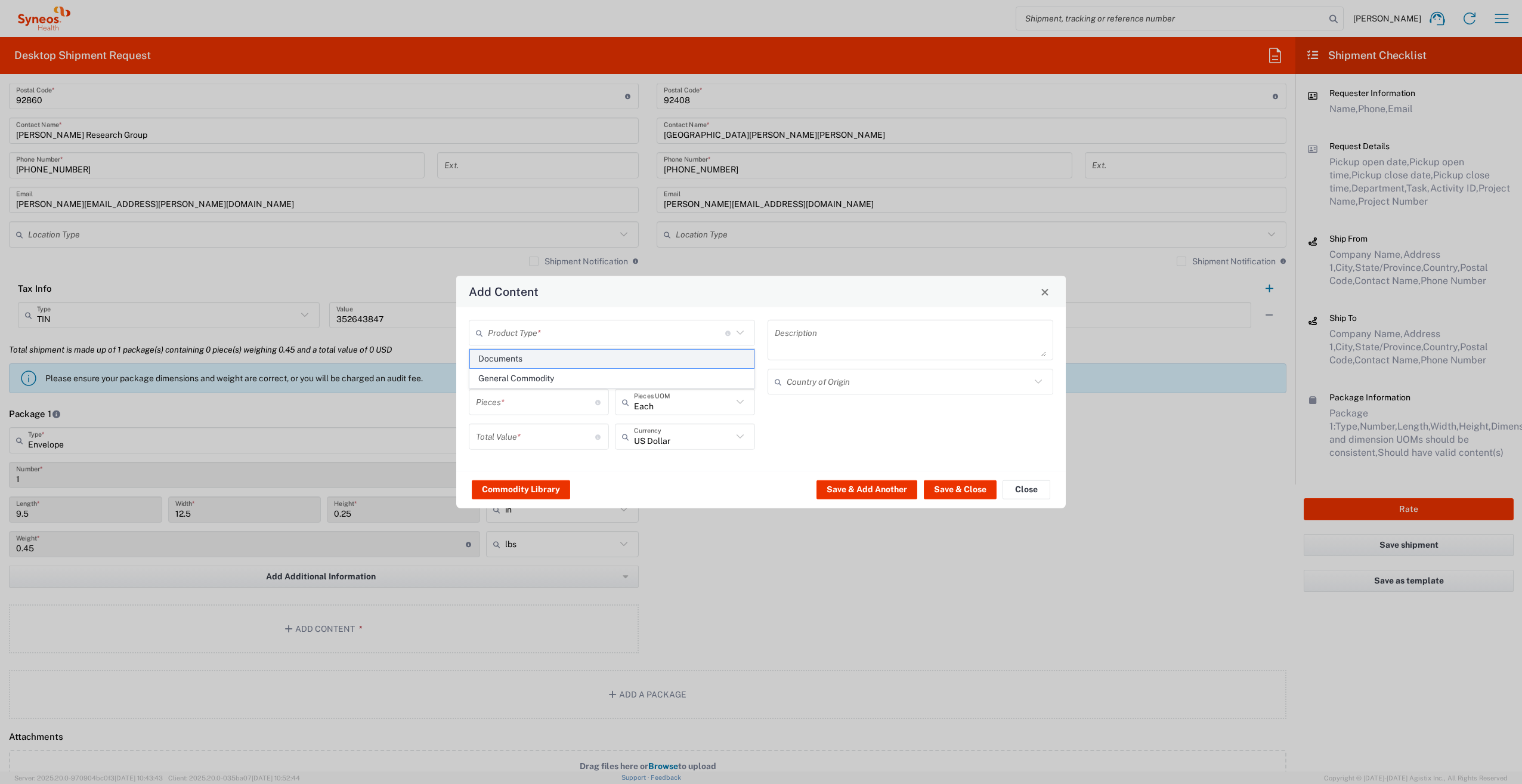
type input "1"
type textarea "Documents"
click at [955, 495] on button "Save & Close" at bounding box center [960, 488] width 73 height 19
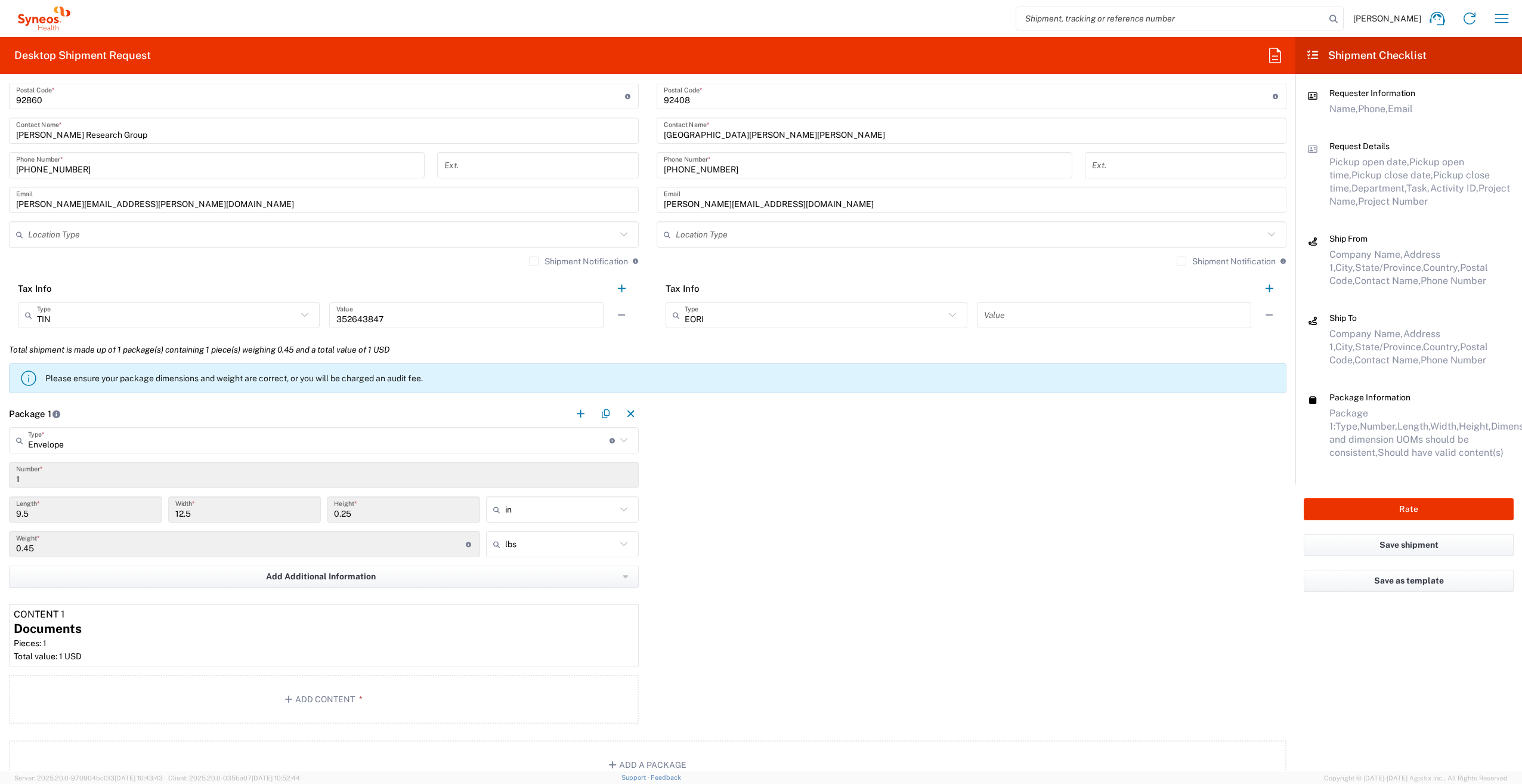
click at [1438, 522] on div "Rate" at bounding box center [1409, 509] width 227 height 49
click at [1434, 511] on button "Rate" at bounding box center [1409, 509] width 210 height 22
type input "7031540-1A"
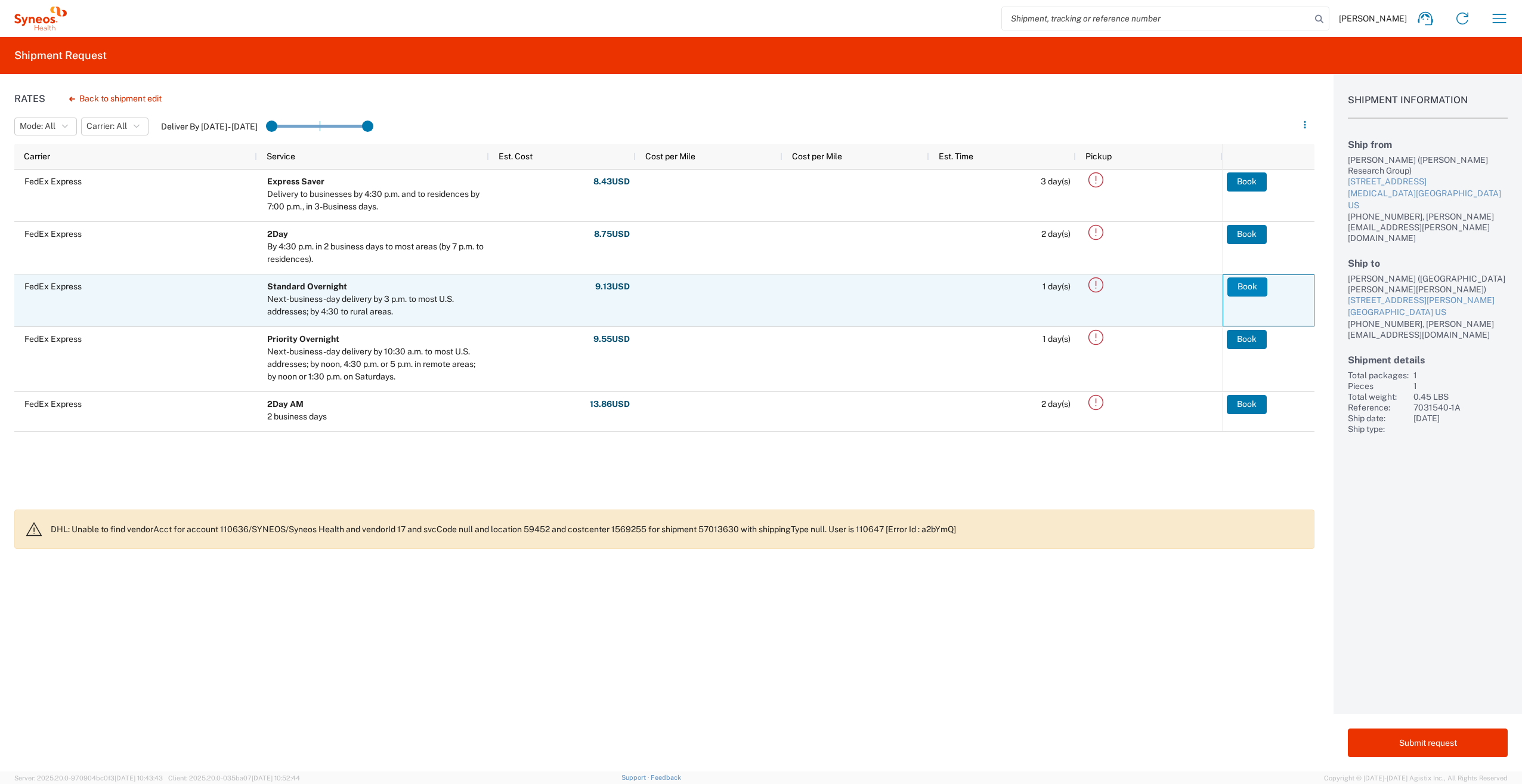
click at [1252, 292] on button "Book" at bounding box center [1248, 286] width 40 height 19
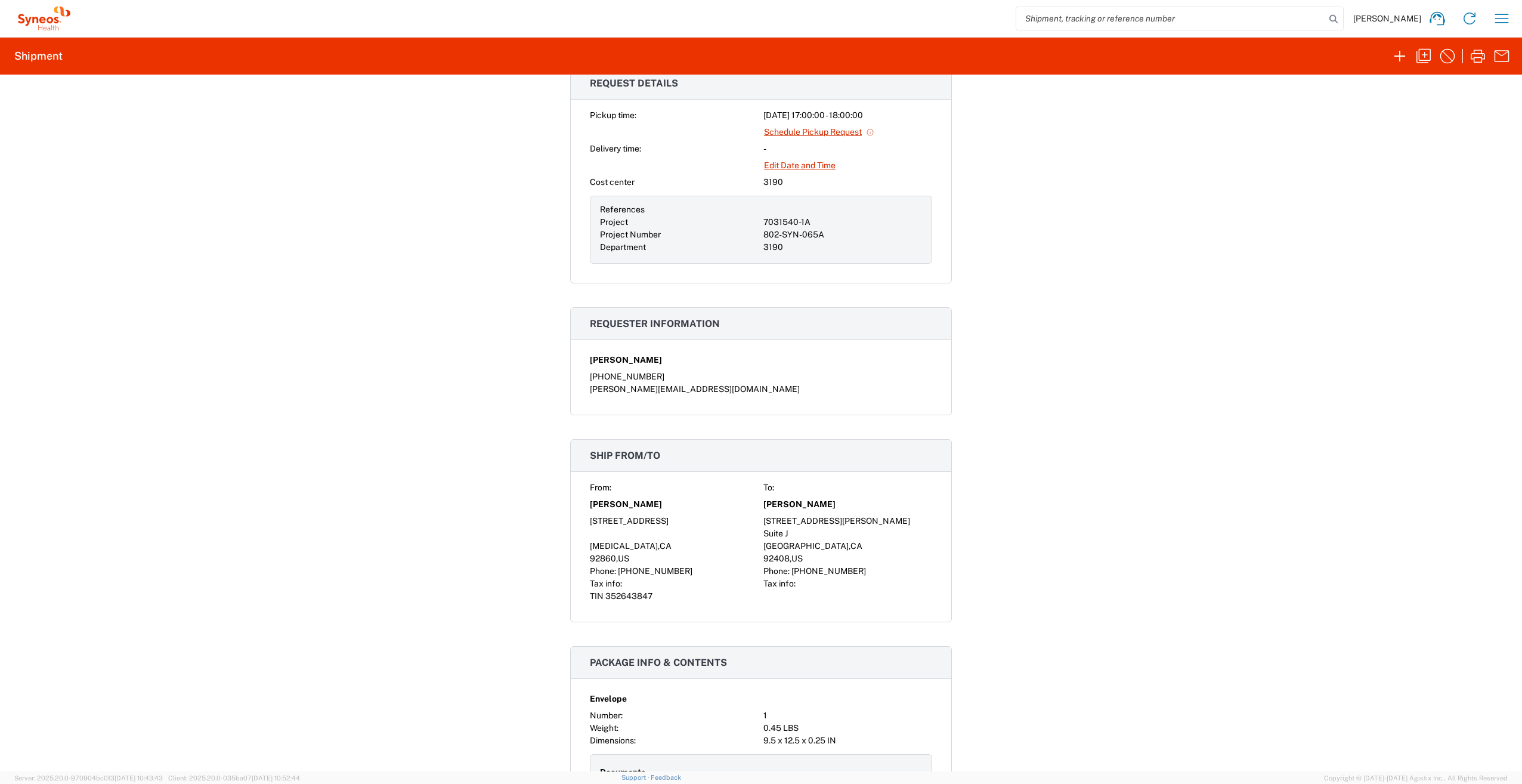
scroll to position [109, 0]
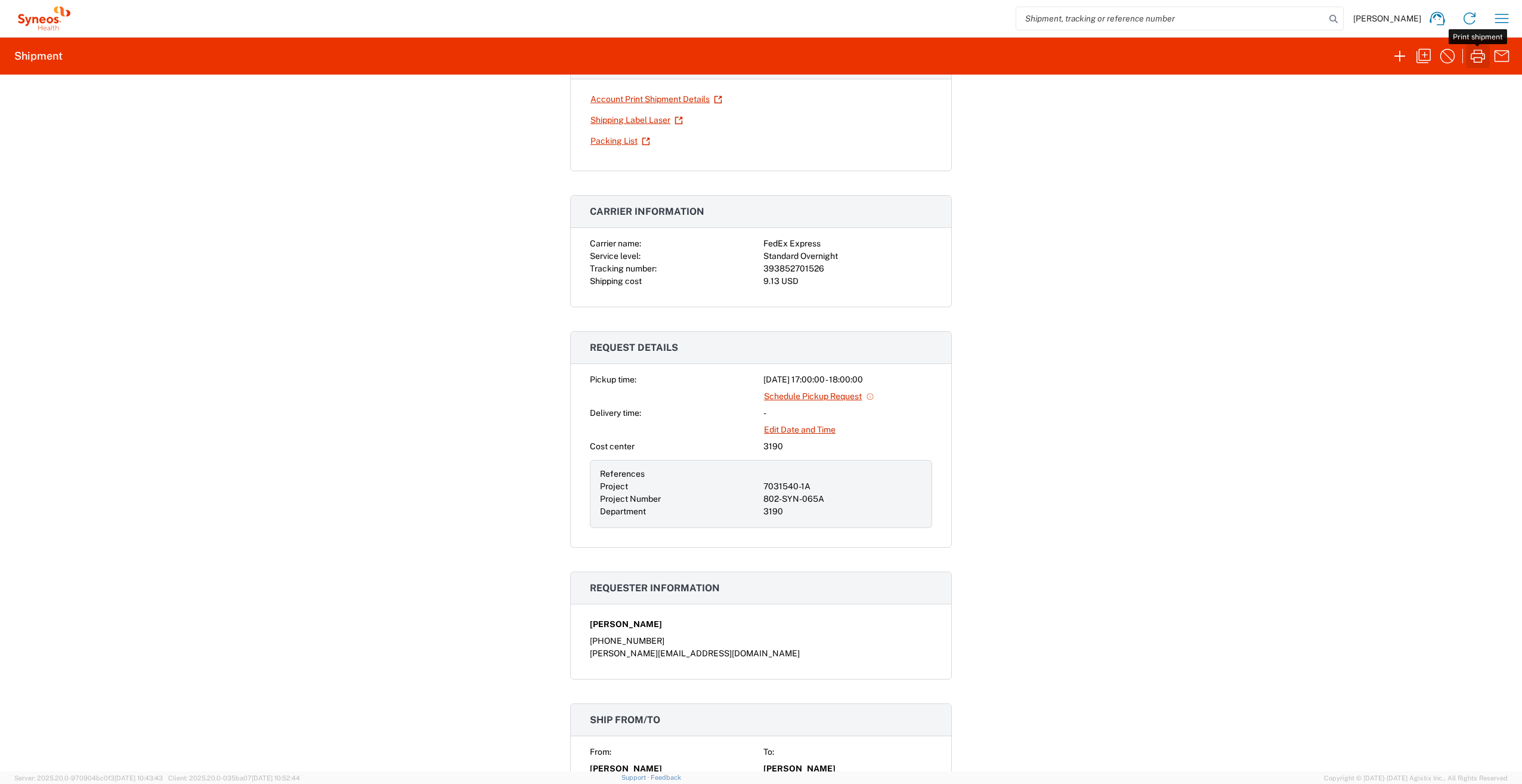
click at [1474, 56] on icon "button" at bounding box center [1478, 56] width 19 height 19
click at [320, 302] on div "Shipment 57013630 Google Maps Documents Account Print Shipment Details Shipping…" at bounding box center [761, 423] width 1522 height 697
drag, startPoint x: 759, startPoint y: 262, endPoint x: 794, endPoint y: 272, distance: 36.4
click at [794, 272] on div "Carrier name: FedEx Express Service level: Standard Overnight Tracking number: …" at bounding box center [761, 262] width 343 height 50
drag, startPoint x: 794, startPoint y: 272, endPoint x: 768, endPoint y: 270, distance: 26.1
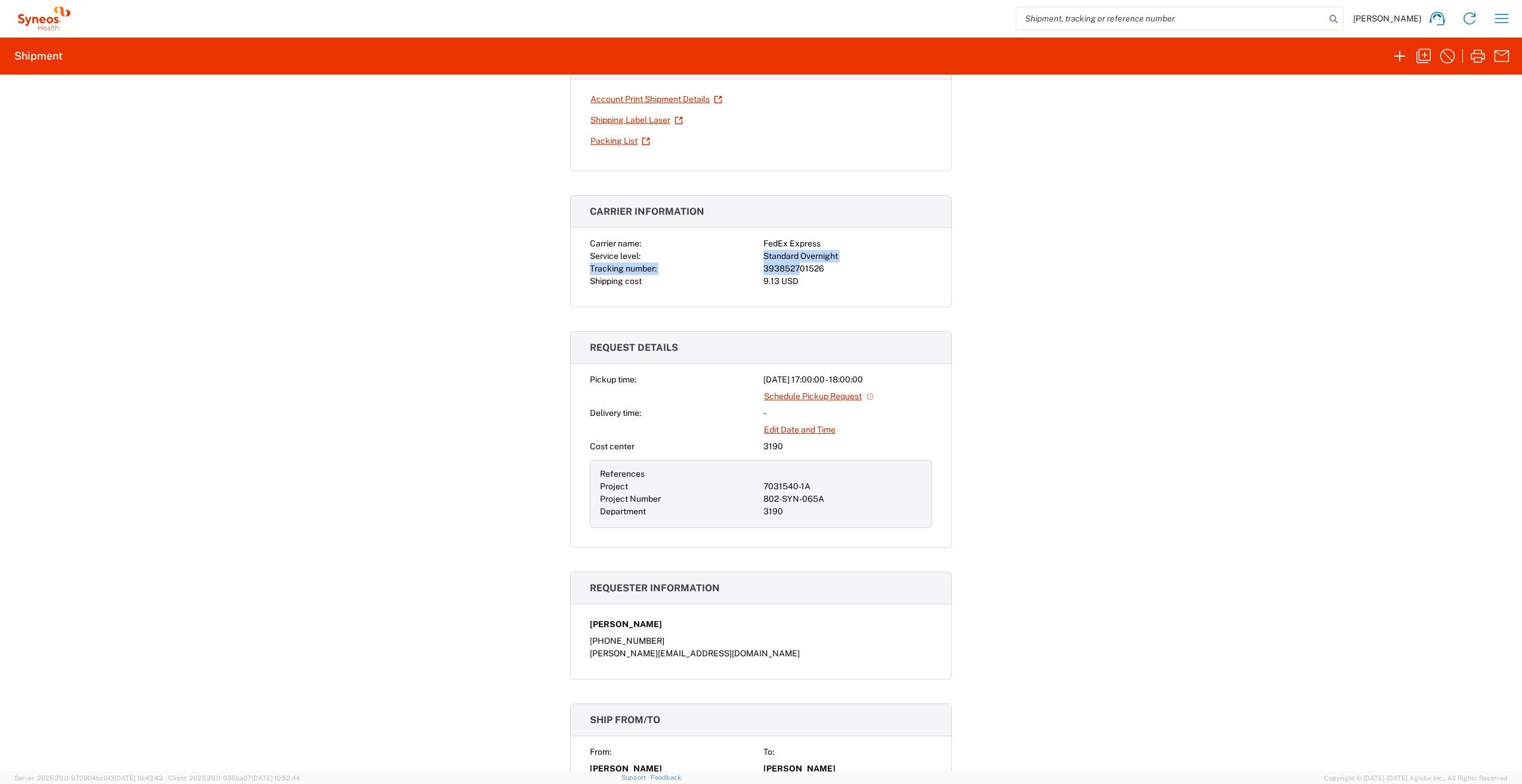
click at [768, 270] on div "393852701526" at bounding box center [847, 269] width 169 height 12
drag, startPoint x: 759, startPoint y: 269, endPoint x: 820, endPoint y: 268, distance: 61.0
click at [820, 268] on div "393852701526" at bounding box center [847, 269] width 169 height 12
copy div "393852701526"
click at [455, 311] on div "Shipment 57013630 Google Maps Documents Account Print Shipment Details Shipping…" at bounding box center [761, 423] width 1522 height 697
